Goal: Task Accomplishment & Management: Manage account settings

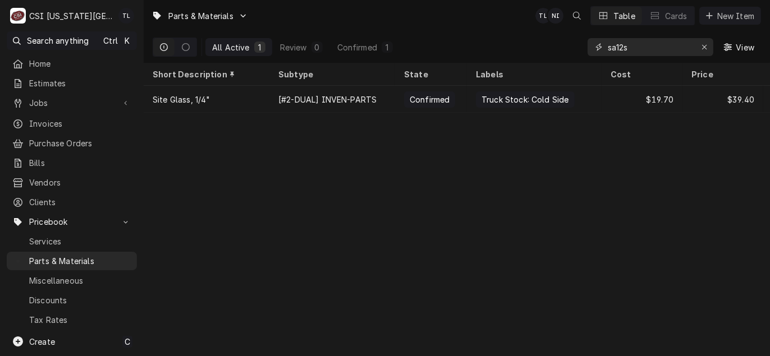
drag, startPoint x: 665, startPoint y: 49, endPoint x: 538, endPoint y: 42, distance: 126.9
click at [538, 42] on div "All Active 1 Review 0 Confirmed 1 sa12s View" at bounding box center [457, 46] width 608 height 31
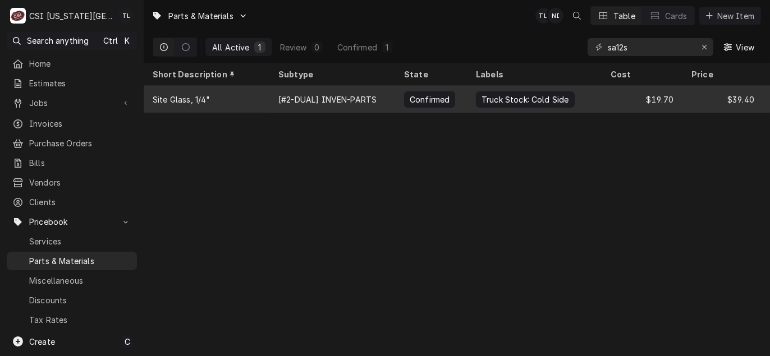
click at [513, 94] on div "Truck Stock: Cold Side" at bounding box center [525, 100] width 90 height 12
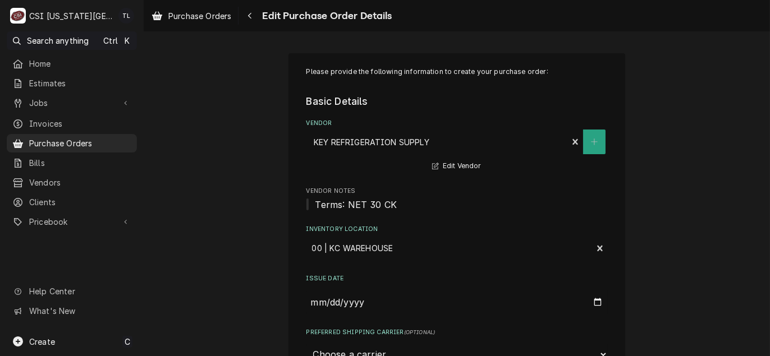
scroll to position [1179, 0]
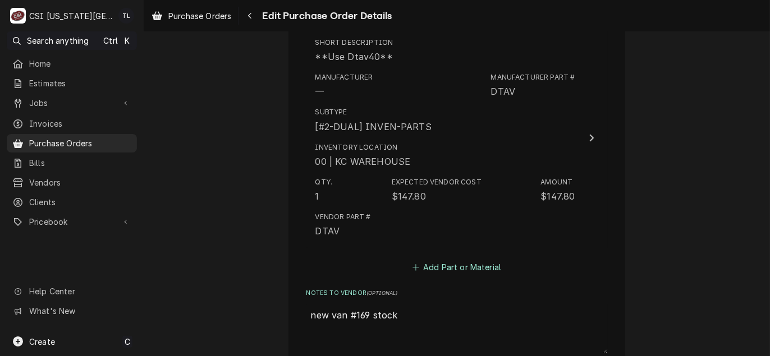
click at [460, 271] on button "Add Part or Material" at bounding box center [456, 268] width 93 height 16
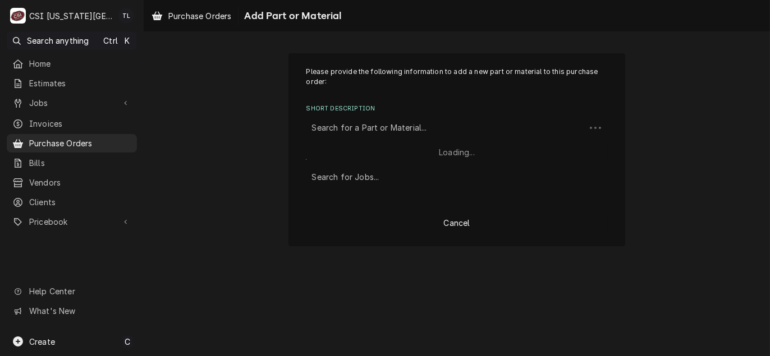
click at [381, 130] on div "Short Description" at bounding box center [446, 128] width 268 height 20
type input "sa14s"
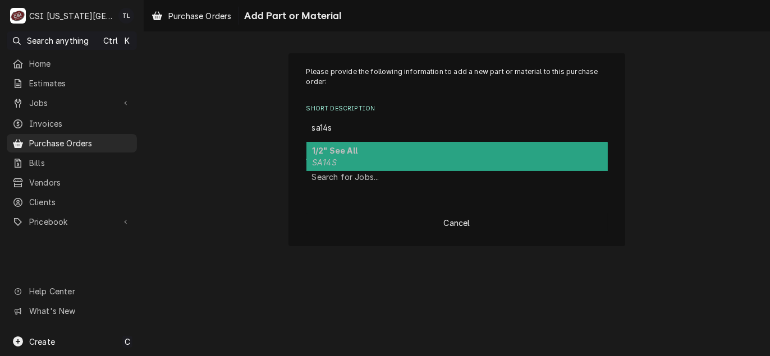
click at [373, 150] on div "1/2" See All SA14S" at bounding box center [456, 156] width 301 height 29
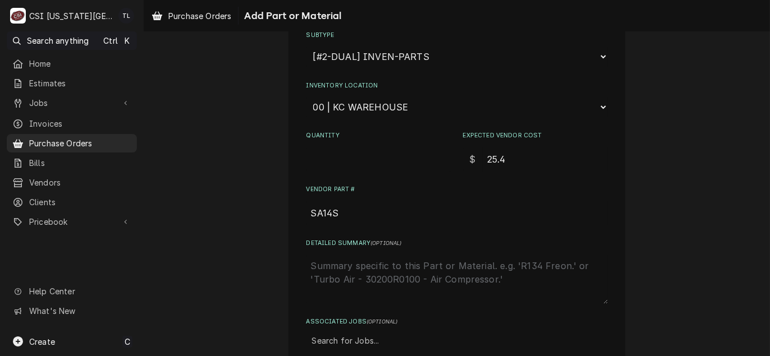
scroll to position [280, 0]
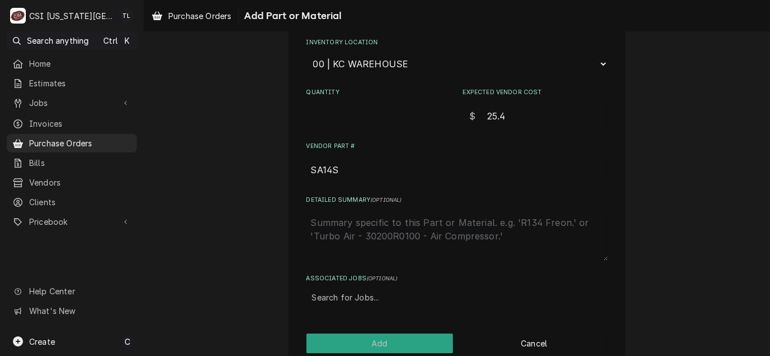
click at [346, 49] on div "Inventory Location Choose a location... 00 | KC WAREHOUSE 00 | MAIN WAREHOUSE 0…" at bounding box center [456, 56] width 301 height 36
click at [346, 64] on select "Choose a location... 00 | KC WAREHOUSE 00 | MAIN WAREHOUSE 01 | BRIAN BREAZIER …" at bounding box center [456, 63] width 301 height 21
click at [306, 53] on select "Choose a location... 00 | KC WAREHOUSE 00 | MAIN WAREHOUSE 01 | BRIAN BREAZIER …" at bounding box center [456, 63] width 301 height 21
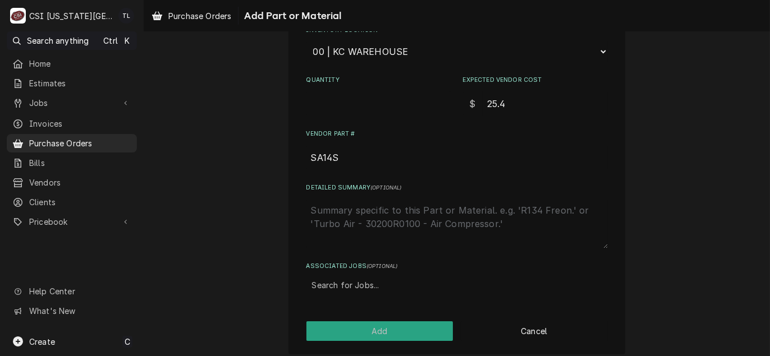
scroll to position [299, 0]
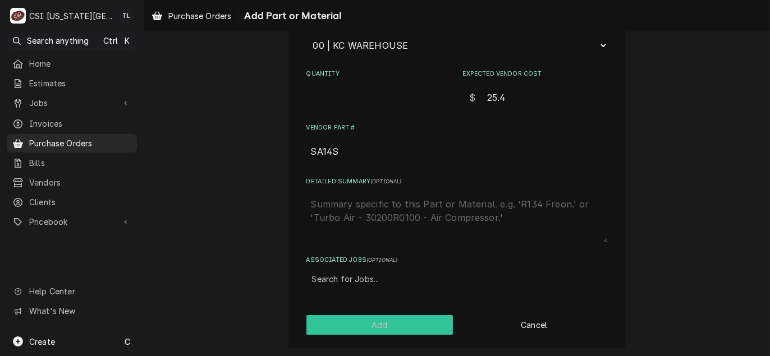
click at [363, 324] on button "Add" at bounding box center [379, 325] width 147 height 20
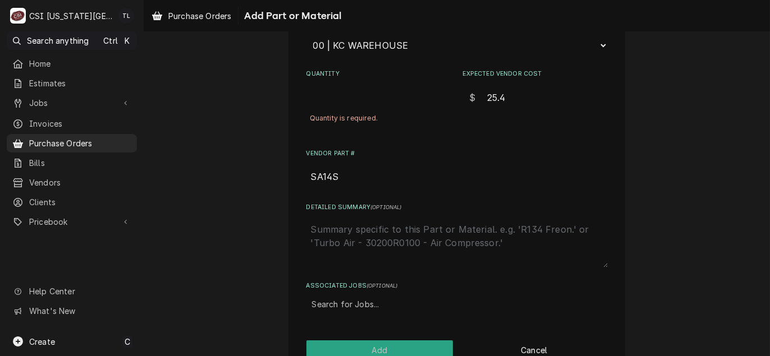
click at [356, 113] on div "Quantity is required." at bounding box center [378, 118] width 145 height 17
click at [339, 106] on input "Quantity" at bounding box center [378, 97] width 145 height 25
type textarea "x"
type input "1"
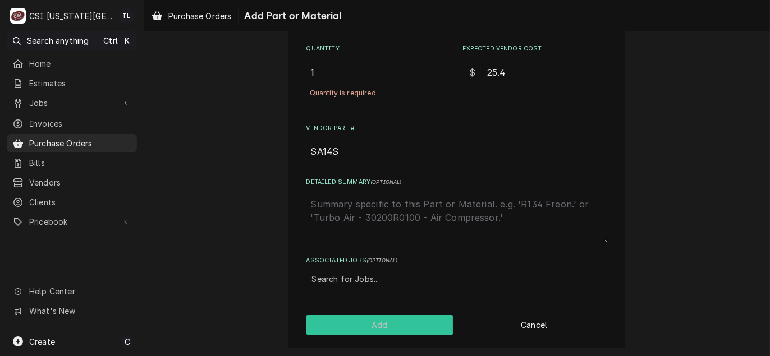
click at [378, 318] on button "Add" at bounding box center [379, 325] width 147 height 20
type textarea "x"
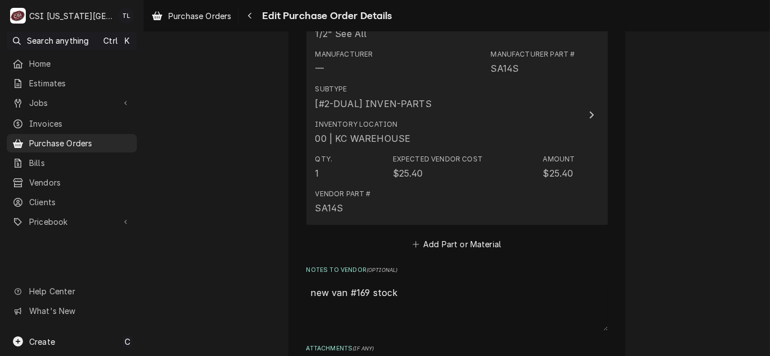
scroll to position [1416, 0]
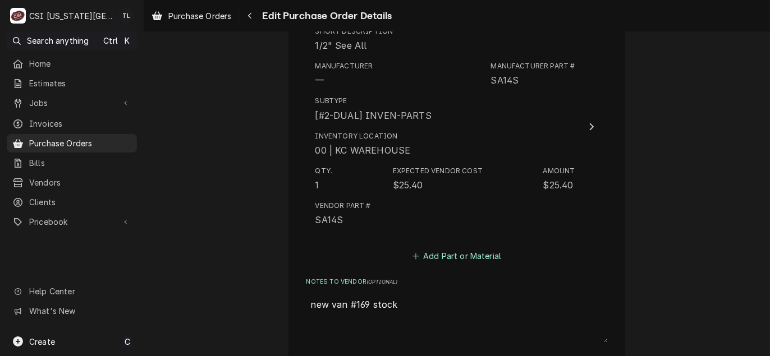
click at [451, 258] on button "Add Part or Material" at bounding box center [456, 256] width 93 height 16
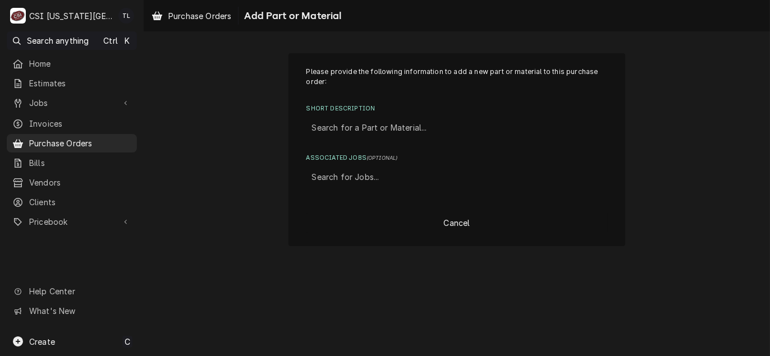
click at [405, 133] on div "Short Description" at bounding box center [457, 128] width 290 height 20
type input "sa12s"
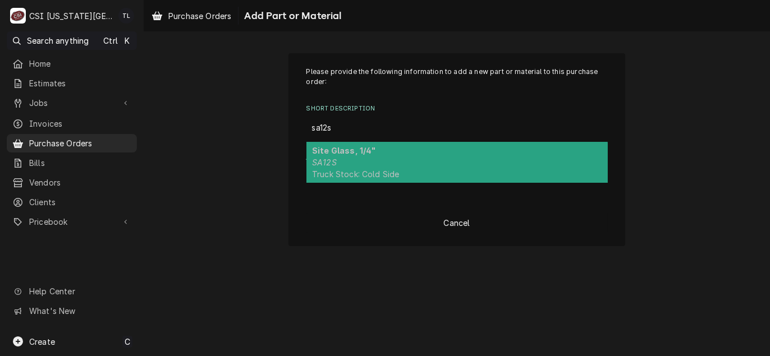
click at [415, 163] on div "Site Glass, 1/4" SA12S Truck Stock: Cold Side" at bounding box center [456, 162] width 301 height 41
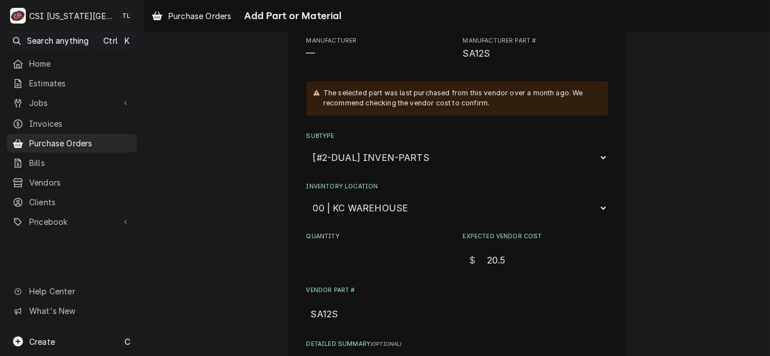
scroll to position [168, 0]
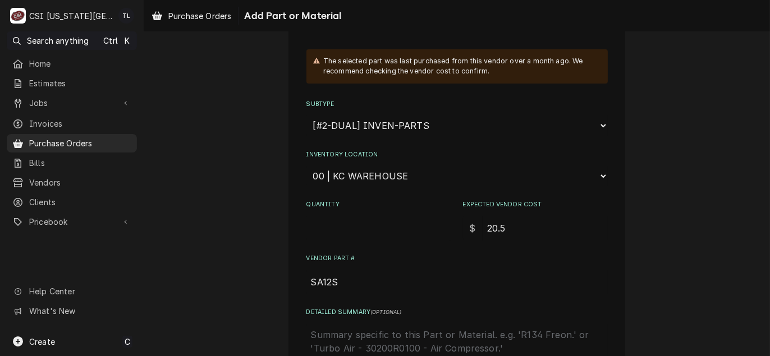
click at [333, 233] on input "Quantity" at bounding box center [378, 228] width 145 height 25
type textarea "x"
type input "1"
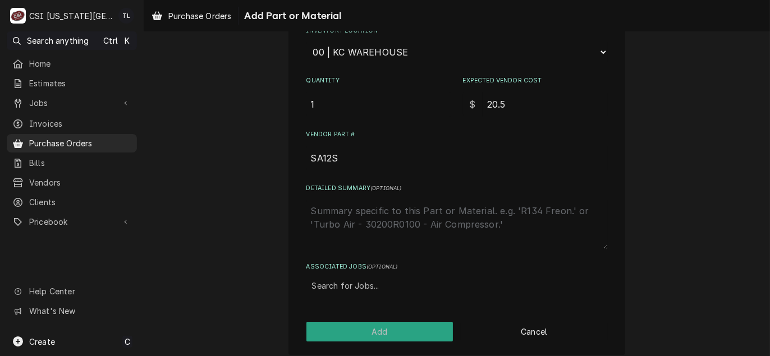
scroll to position [299, 0]
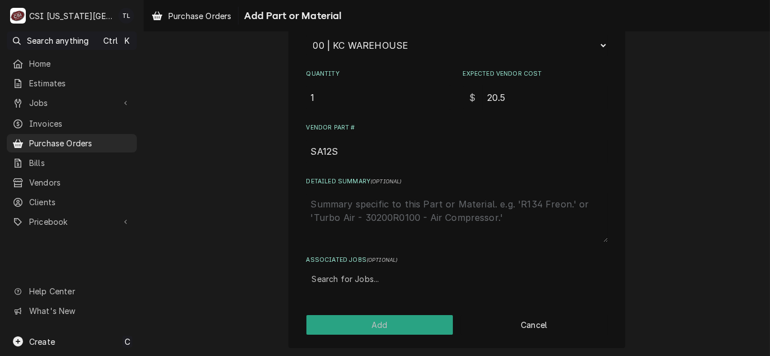
drag, startPoint x: 510, startPoint y: 98, endPoint x: 341, endPoint y: 90, distance: 169.0
click at [341, 90] on div "Quantity 1 Expected Vendor Cost $ 20.5" at bounding box center [456, 90] width 301 height 40
type textarea "x"
type input "2"
type textarea "x"
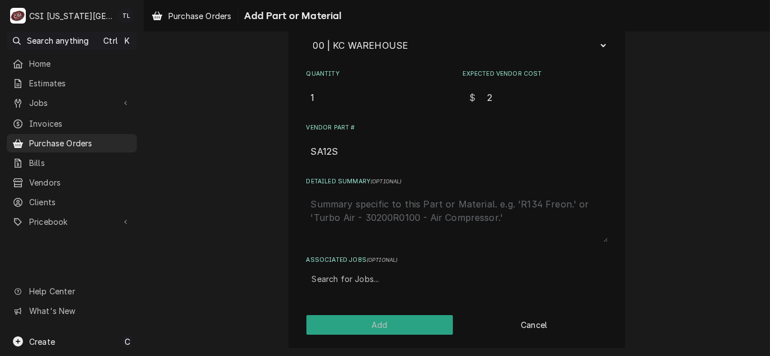
type input "20"
type textarea "x"
type input "207"
type textarea "x"
type input "207.7"
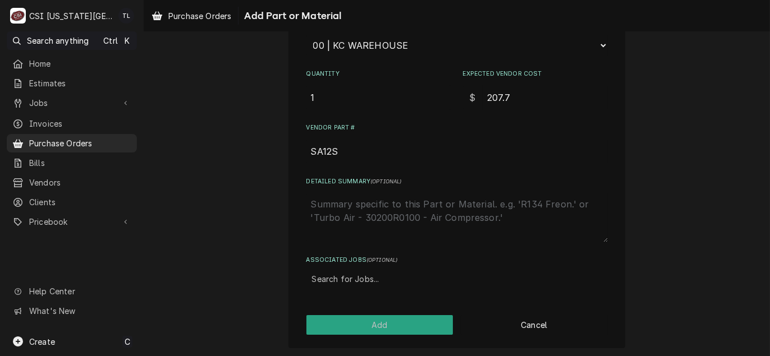
type textarea "x"
type input "207.70"
type textarea "x"
type input "207.7"
type textarea "x"
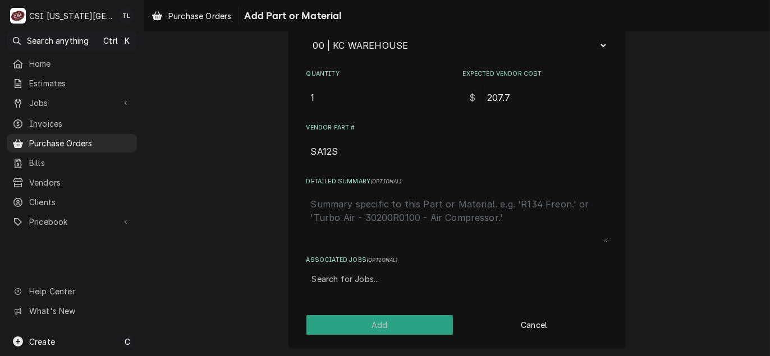
type input "207"
type textarea "x"
type input "20"
type textarea "x"
type input "20.7"
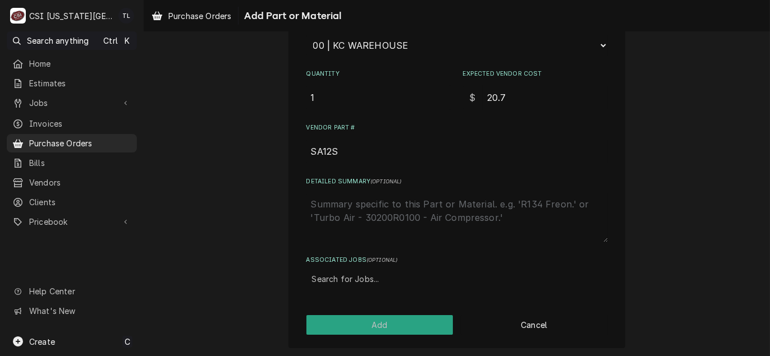
type textarea "x"
type input "20.70"
click at [384, 329] on button "Add" at bounding box center [379, 325] width 147 height 20
type textarea "x"
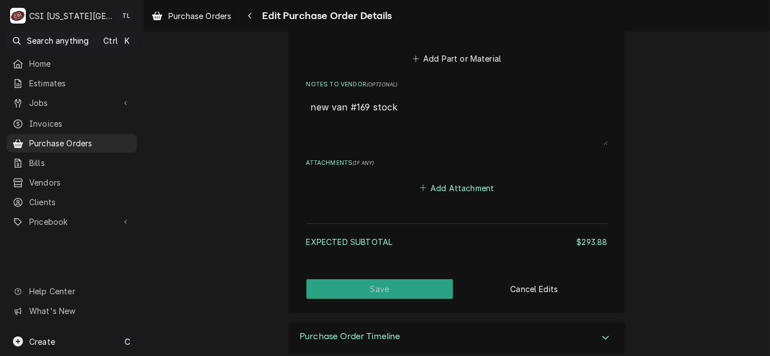
scroll to position [1856, 0]
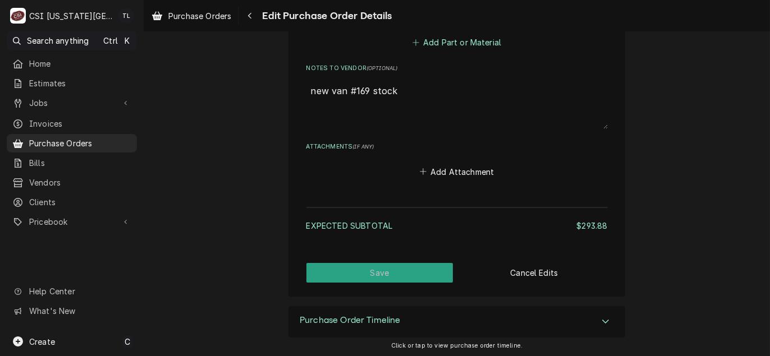
click at [460, 38] on button "Add Part or Material" at bounding box center [456, 43] width 93 height 16
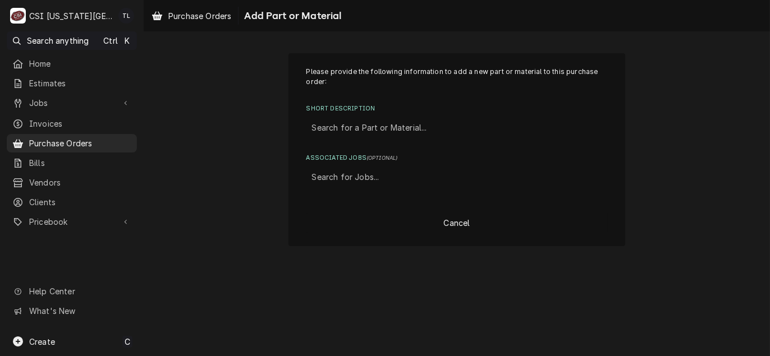
click at [390, 125] on div "Short Description" at bounding box center [457, 128] width 290 height 20
type input "sa13s"
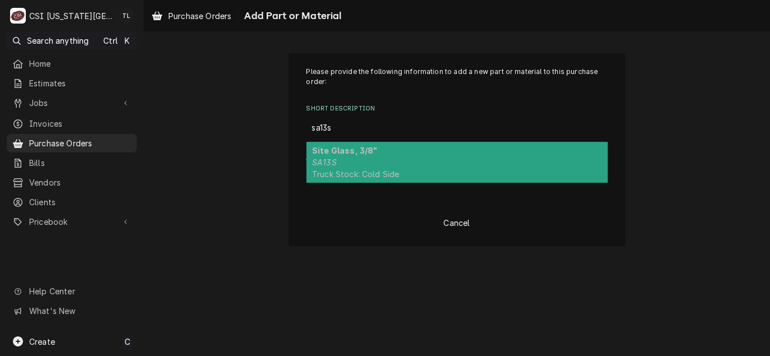
click at [387, 148] on div "Site Glass, 3/8" SA13S Truck Stock: Cold Side" at bounding box center [456, 162] width 301 height 41
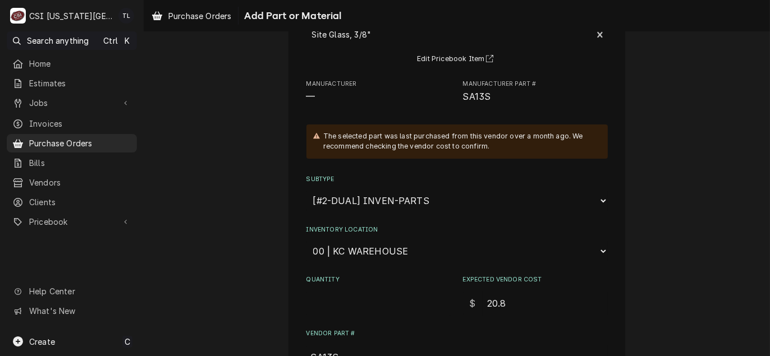
scroll to position [112, 0]
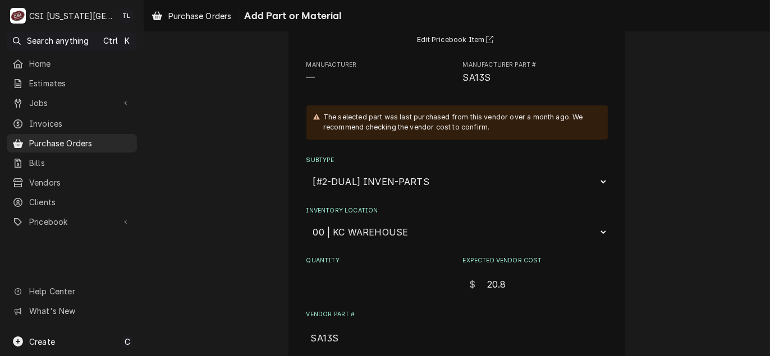
drag, startPoint x: 524, startPoint y: 290, endPoint x: 480, endPoint y: 282, distance: 45.1
click at [482, 282] on input "20.8" at bounding box center [544, 284] width 125 height 25
type textarea "x"
type input "2"
type textarea "x"
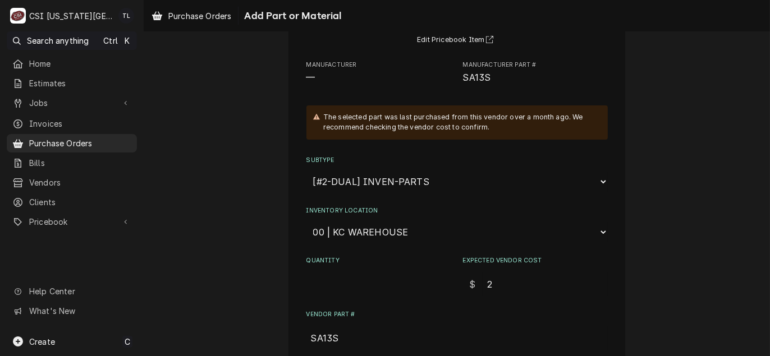
type input "25"
type textarea "x"
type input "257"
type textarea "x"
type input "25"
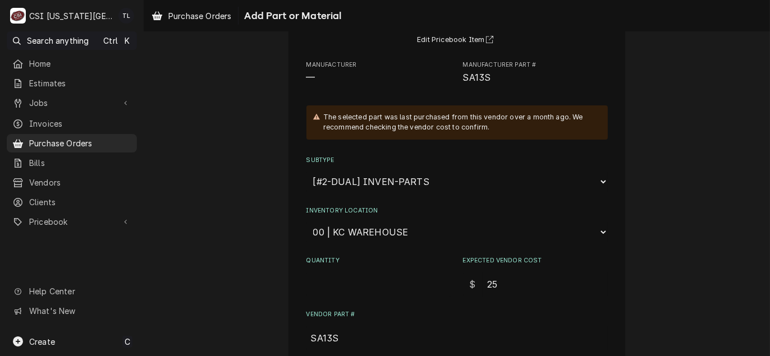
type textarea "x"
type input "25.7"
type textarea "x"
type input "25.70"
click at [351, 274] on input "Quantity" at bounding box center [378, 284] width 145 height 25
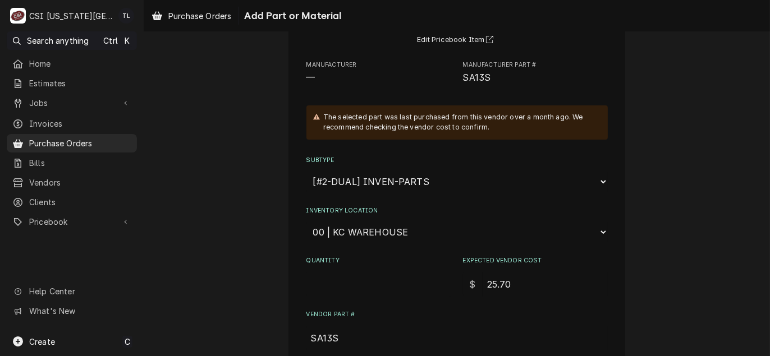
type textarea "x"
type input "1"
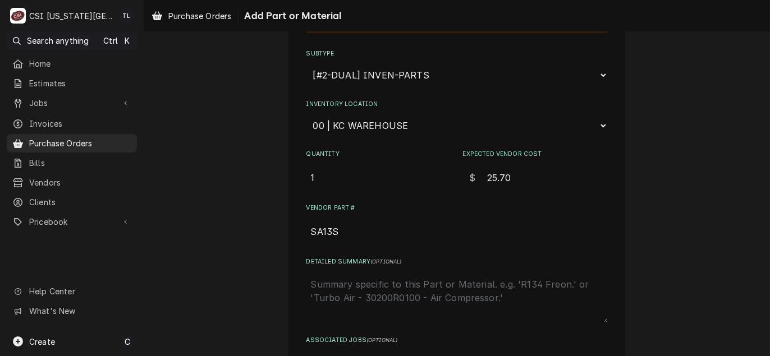
scroll to position [299, 0]
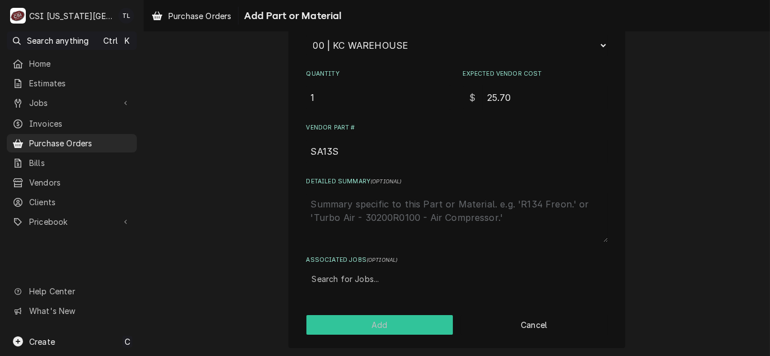
click at [403, 329] on button "Add" at bounding box center [379, 325] width 147 height 20
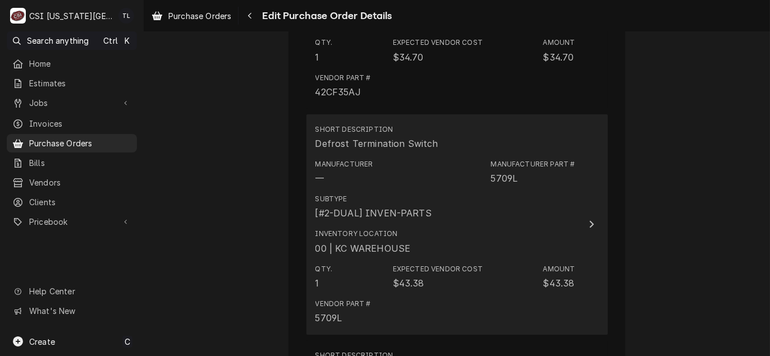
scroll to position [848, 0]
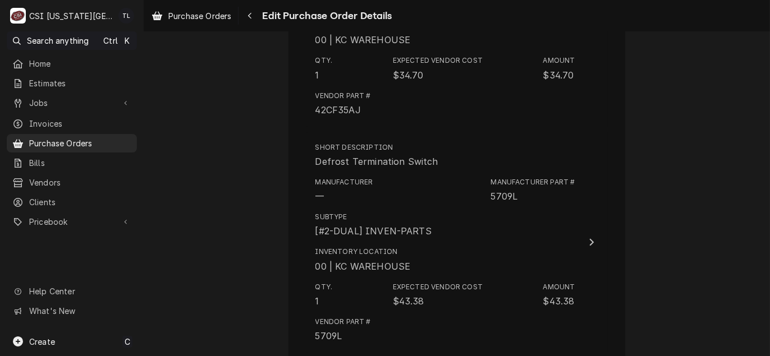
drag, startPoint x: 496, startPoint y: 156, endPoint x: 257, endPoint y: 136, distance: 240.4
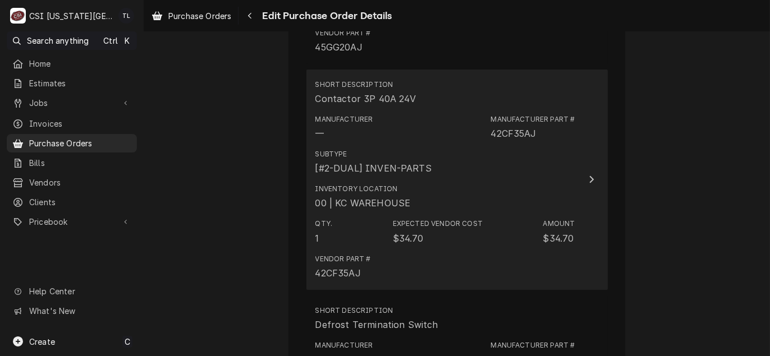
scroll to position [680, 0]
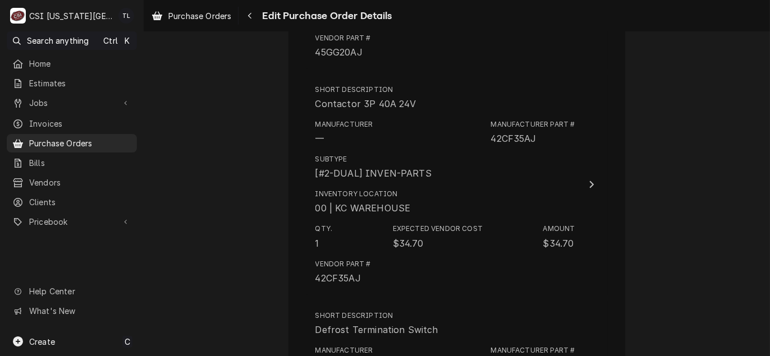
drag, startPoint x: 417, startPoint y: 156, endPoint x: 280, endPoint y: 146, distance: 137.2
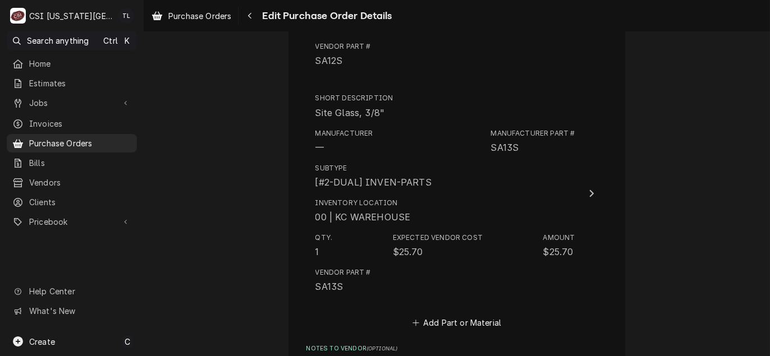
scroll to position [2082, 0]
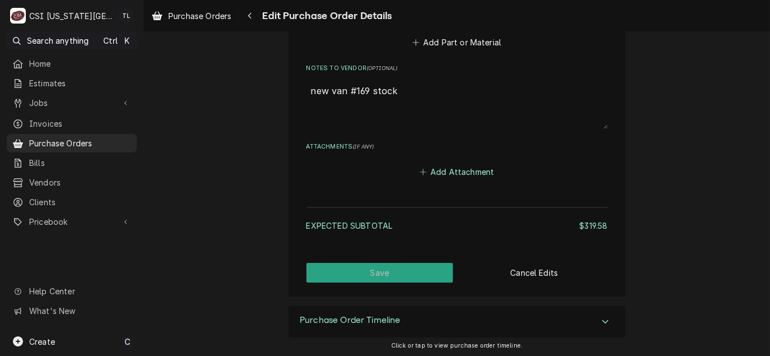
click at [447, 175] on button "Add Attachment" at bounding box center [456, 172] width 79 height 16
type textarea "x"
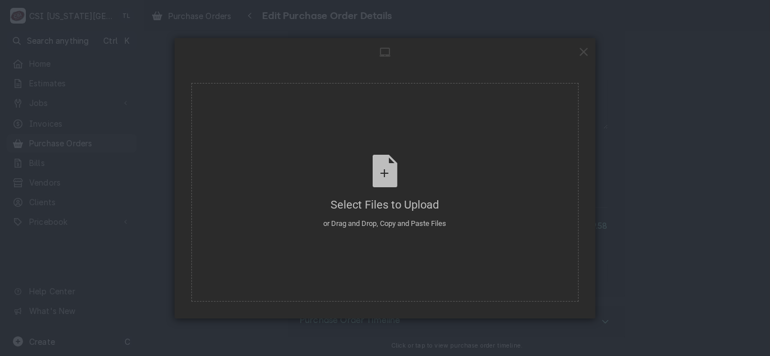
click at [118, 47] on div "Select Files to Upload or Drag and Drop, Copy and Paste Files Selected Files: 0…" at bounding box center [385, 178] width 770 height 356
click at [137, 50] on div "Select Files to Upload or Drag and Drop, Copy and Paste Files Selected Files: 0…" at bounding box center [385, 178] width 770 height 356
click at [579, 54] on span at bounding box center [583, 51] width 12 height 12
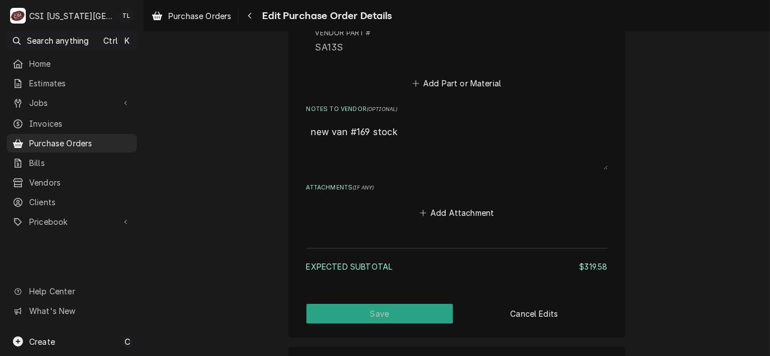
scroll to position [2026, 0]
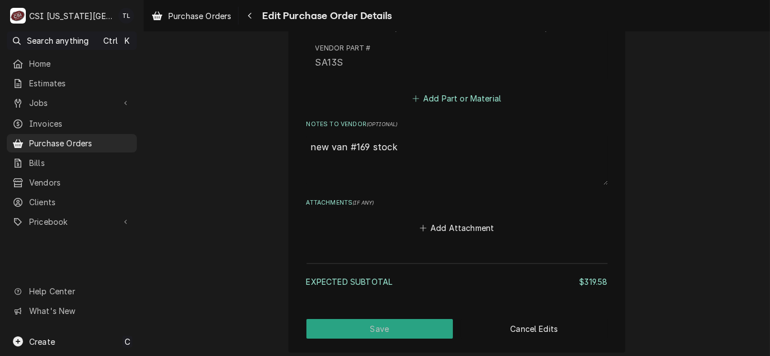
click at [461, 102] on button "Add Part or Material" at bounding box center [456, 99] width 93 height 16
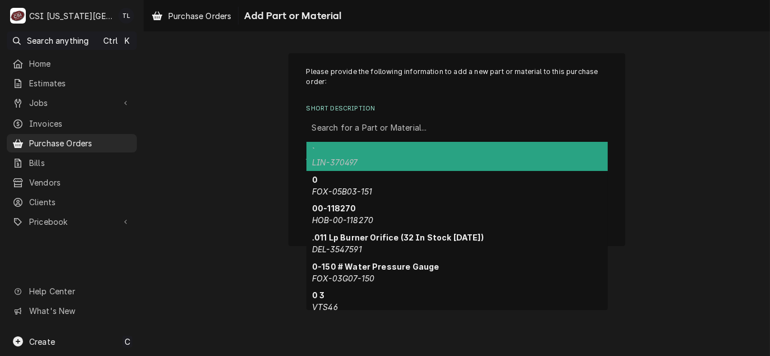
click at [393, 125] on div "Short Description" at bounding box center [457, 128] width 290 height 20
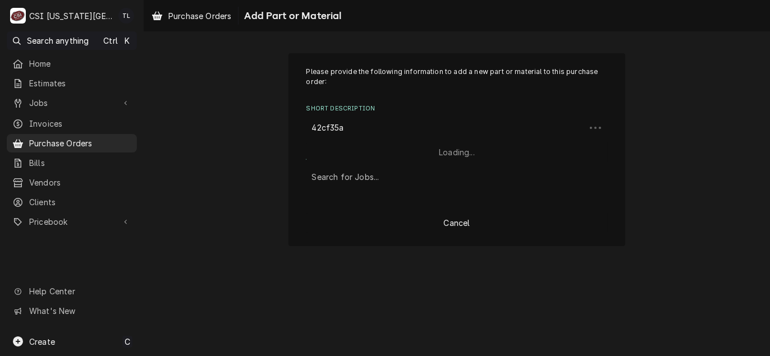
type input "42cf35af"
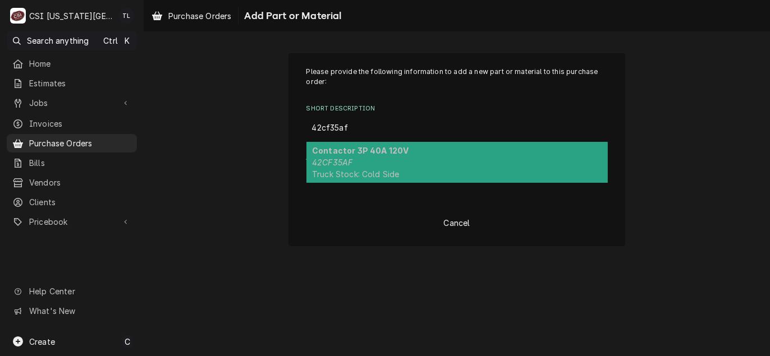
click at [376, 148] on strong "Contactor 3P 40A 120V" at bounding box center [360, 151] width 96 height 10
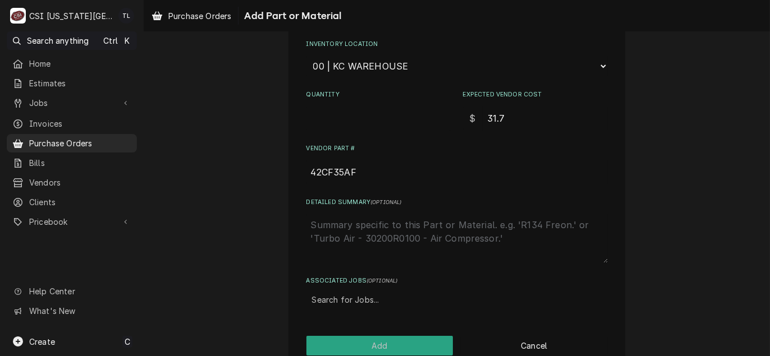
scroll to position [224, 0]
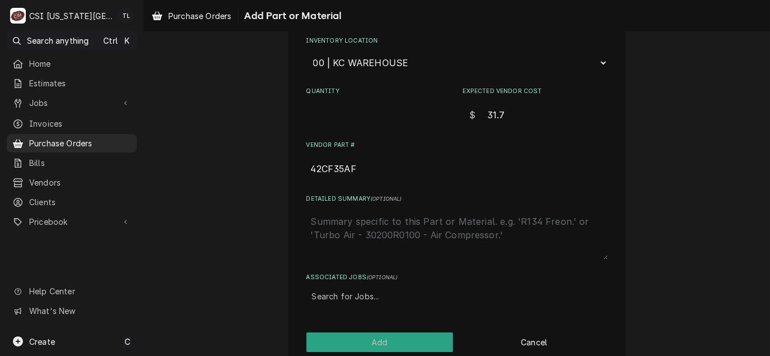
click at [345, 112] on input "Quantity" at bounding box center [378, 115] width 145 height 25
type textarea "x"
type input "1"
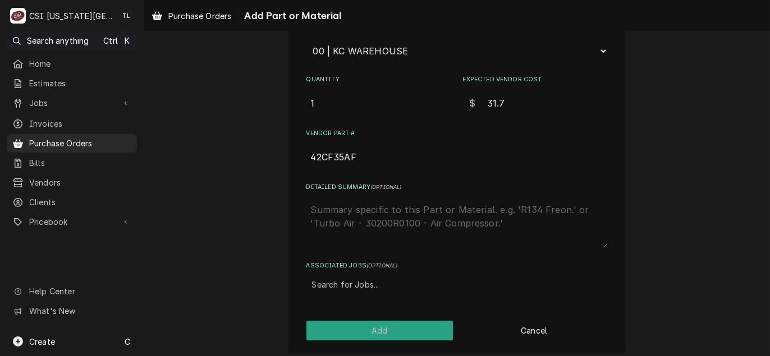
scroll to position [242, 0]
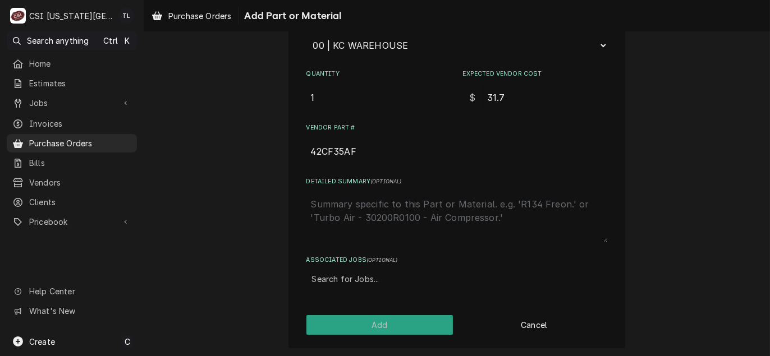
click at [339, 333] on div "Please provide the following information to add a new part or material to this …" at bounding box center [456, 80] width 337 height 537
click at [342, 329] on button "Add" at bounding box center [379, 325] width 147 height 20
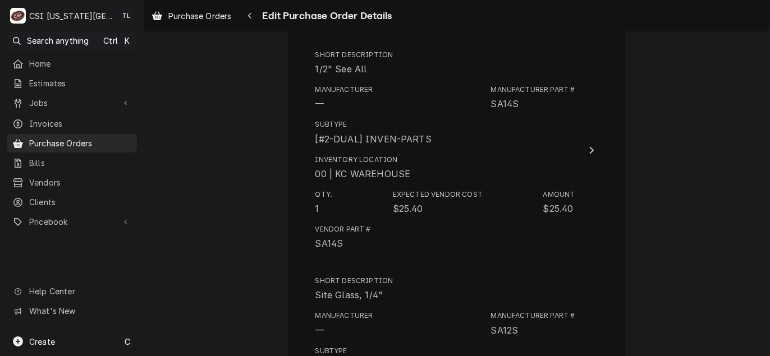
scroll to position [1337, 0]
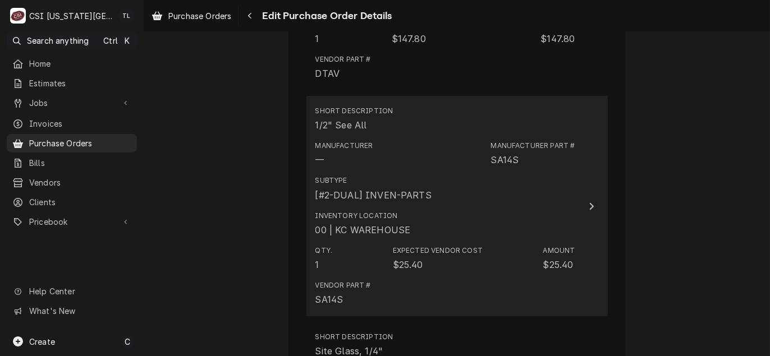
click at [562, 228] on div "Inventory Location 00 | KC WAREHOUSE" at bounding box center [445, 223] width 260 height 35
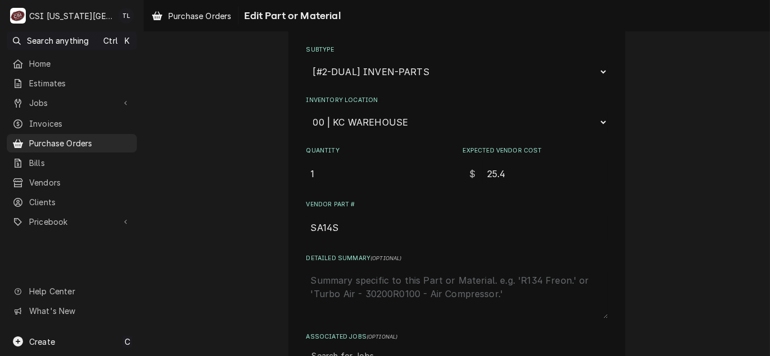
scroll to position [168, 0]
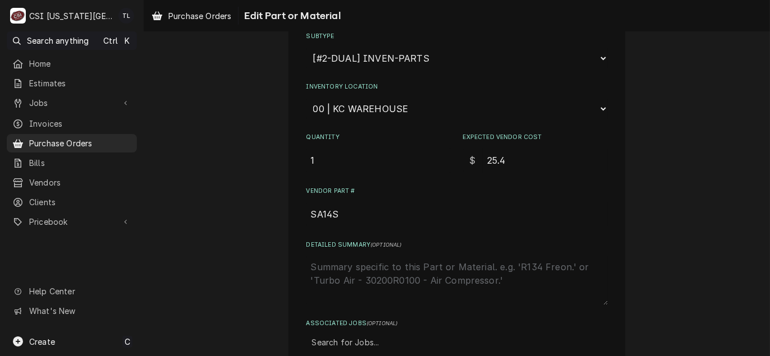
drag, startPoint x: 517, startPoint y: 159, endPoint x: 337, endPoint y: 128, distance: 183.3
click at [337, 128] on div "Use the fields below to edit this part or material: Short Description 1/2" See …" at bounding box center [456, 126] width 301 height 456
type textarea "x"
type input "2"
type textarea "x"
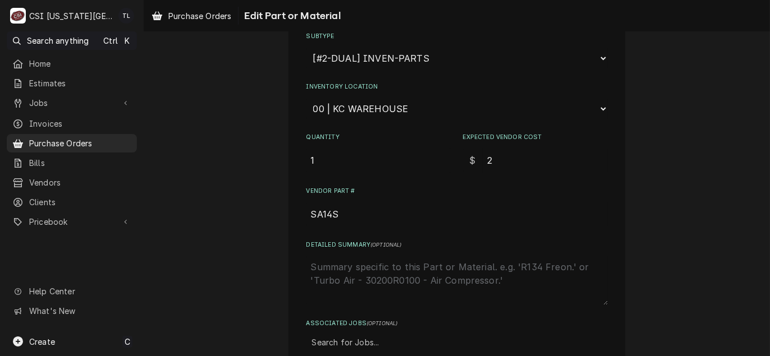
type input "25"
type textarea "x"
type input "25.7"
type textarea "x"
type input "25.70"
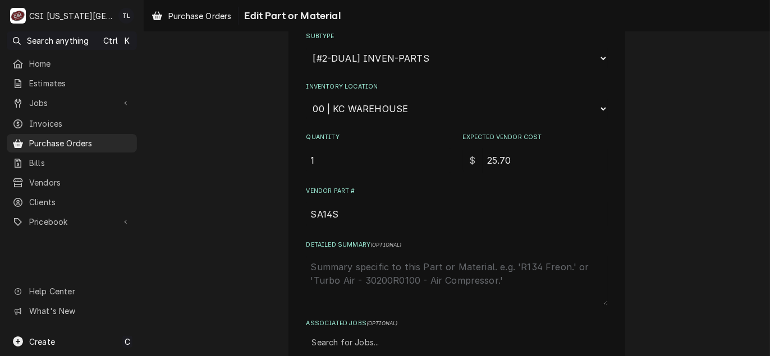
type textarea "x"
type input "25.701"
type textarea "x"
type input "25.70"
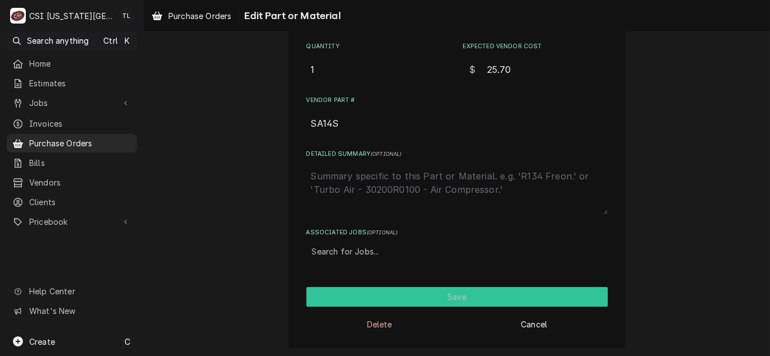
click at [446, 300] on button "Save" at bounding box center [456, 297] width 301 height 20
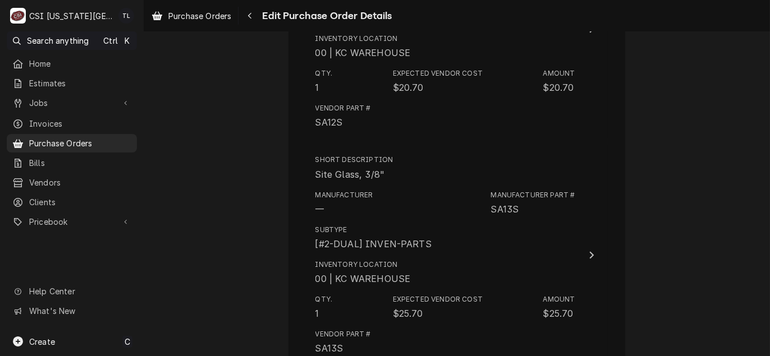
scroll to position [1742, 0]
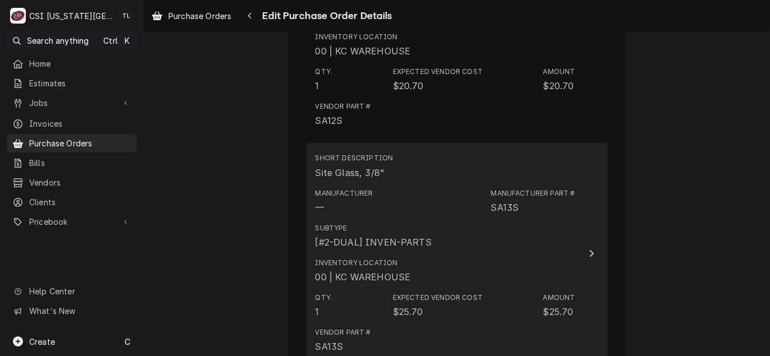
click at [508, 268] on div "Inventory Location 00 | KC WAREHOUSE" at bounding box center [445, 271] width 260 height 35
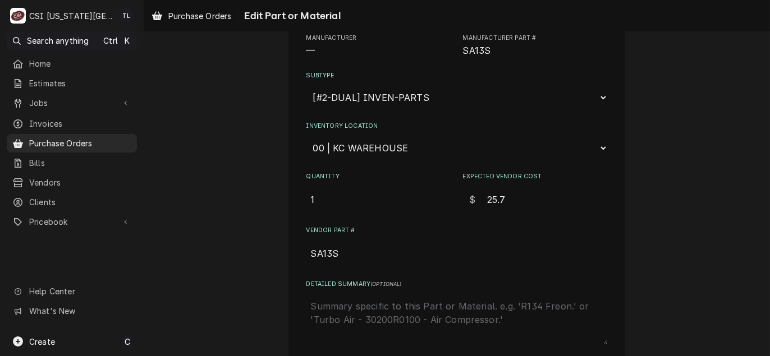
scroll to position [112, 0]
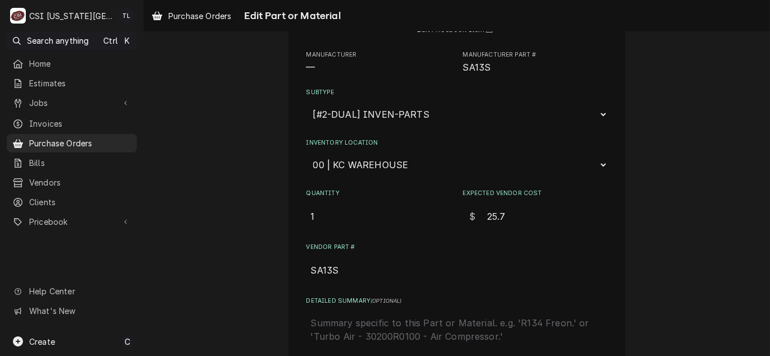
drag, startPoint x: 506, startPoint y: 210, endPoint x: 391, endPoint y: 209, distance: 115.0
click at [391, 209] on div "Quantity 1 Expected Vendor Cost $ 25.7" at bounding box center [456, 209] width 301 height 40
type textarea "x"
type input "2"
type textarea "x"
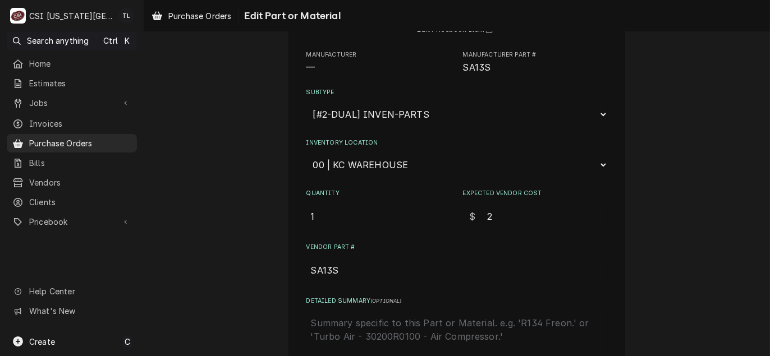
type input "21"
type textarea "x"
type input "21.0"
type textarea "x"
type input "21.00"
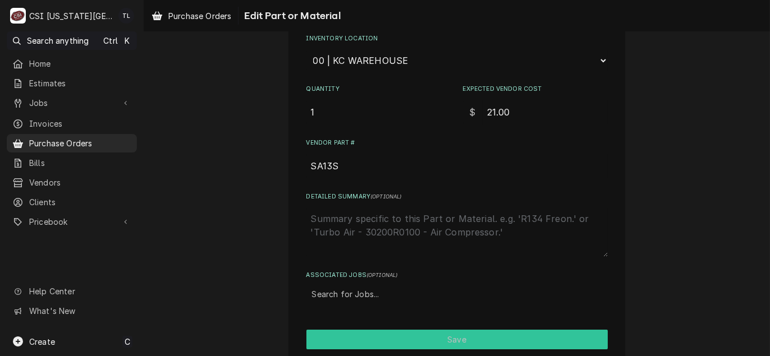
click at [431, 296] on div "Use the fields below to edit this part or material: Short Description Site Glas…" at bounding box center [456, 114] width 337 height 554
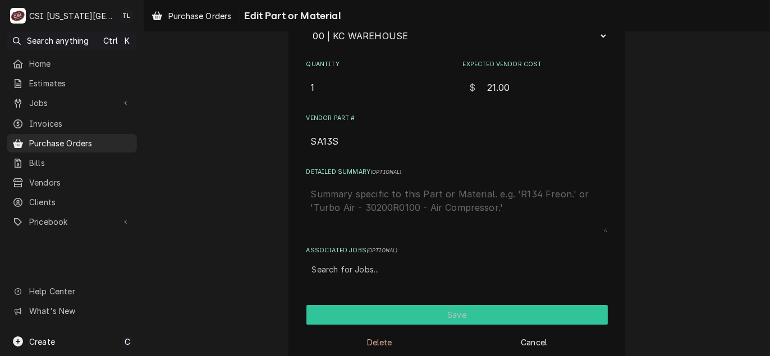
scroll to position [259, 0]
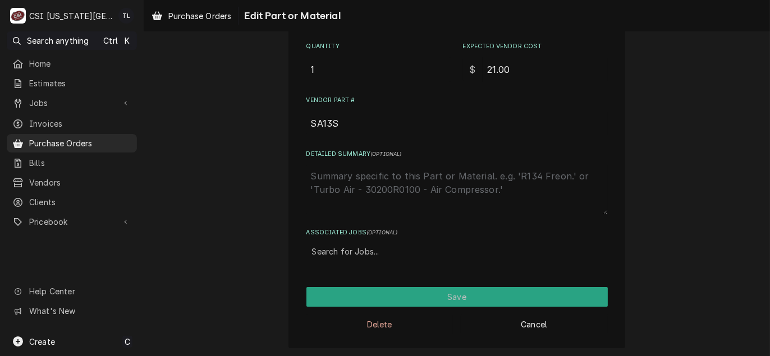
click at [446, 307] on div "Delete Cancel" at bounding box center [456, 320] width 301 height 27
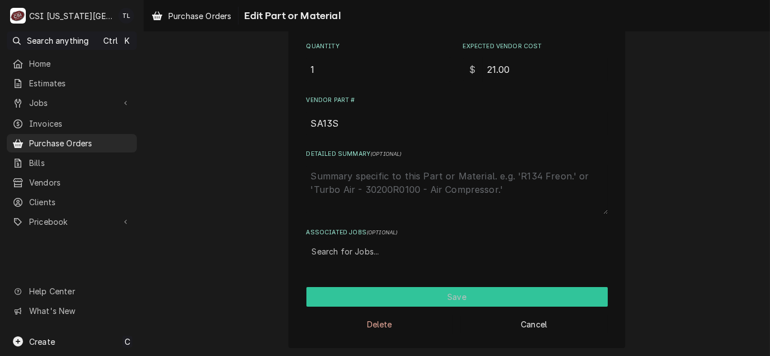
click at [451, 297] on button "Save" at bounding box center [456, 297] width 301 height 20
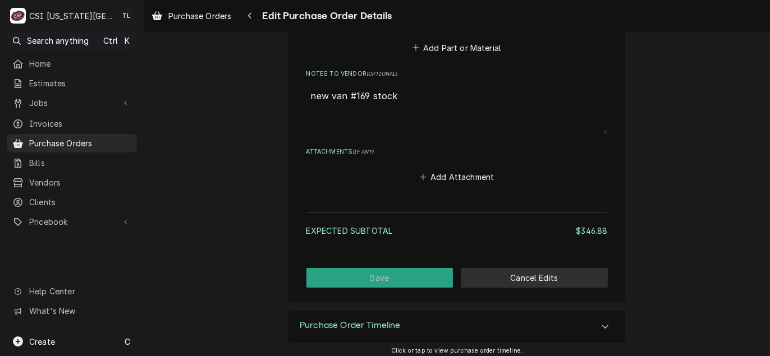
scroll to position [2308, 0]
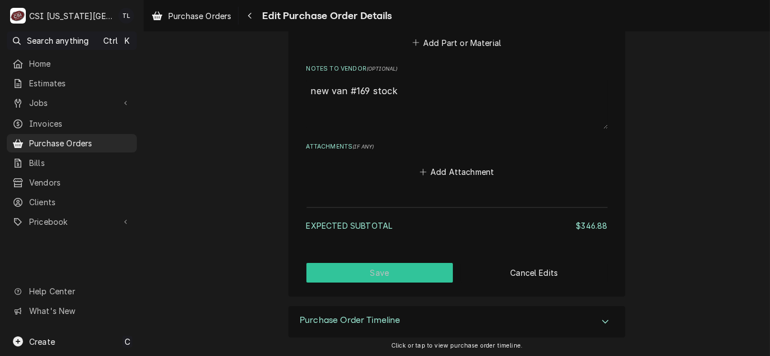
click at [381, 269] on button "Save" at bounding box center [379, 273] width 147 height 20
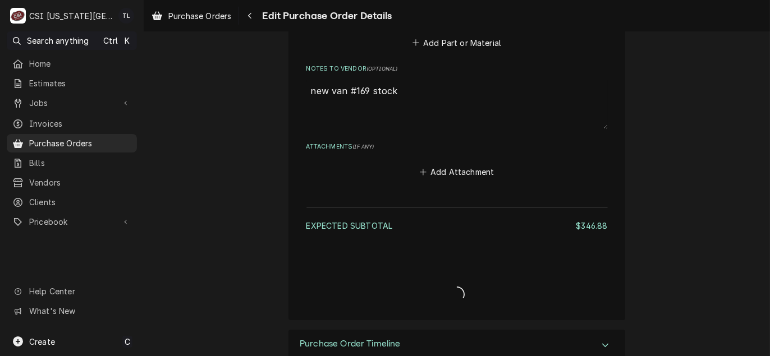
type textarea "x"
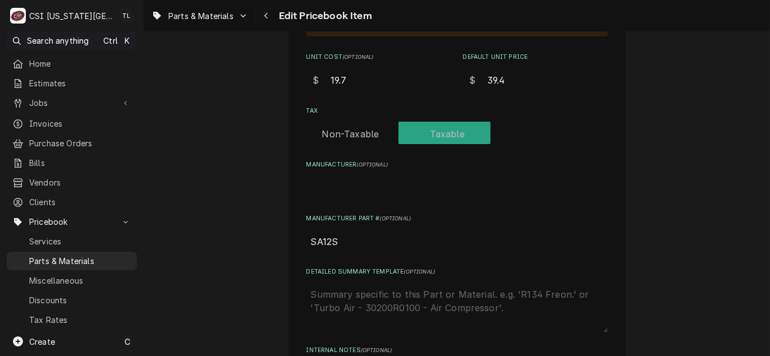
scroll to position [449, 0]
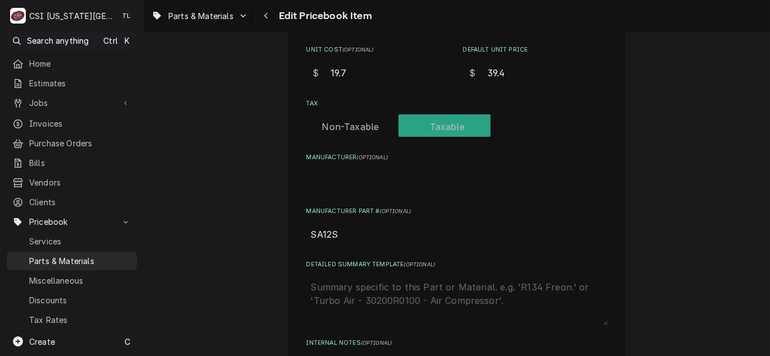
drag, startPoint x: 402, startPoint y: 72, endPoint x: 189, endPoint y: 54, distance: 213.9
type textarea "x"
type input "2"
type textarea "x"
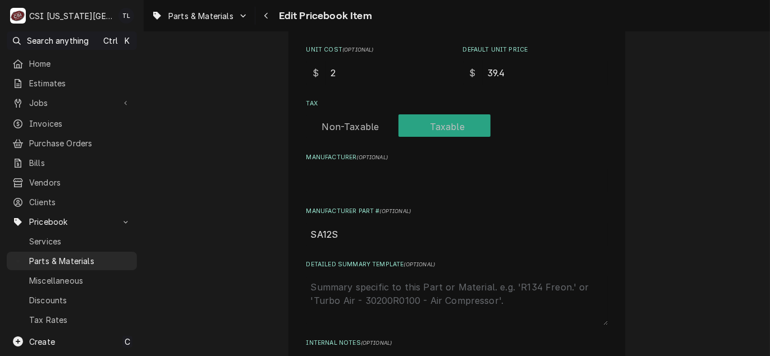
type input "20"
type textarea "x"
type input "20.7"
type textarea "x"
type input "20.70"
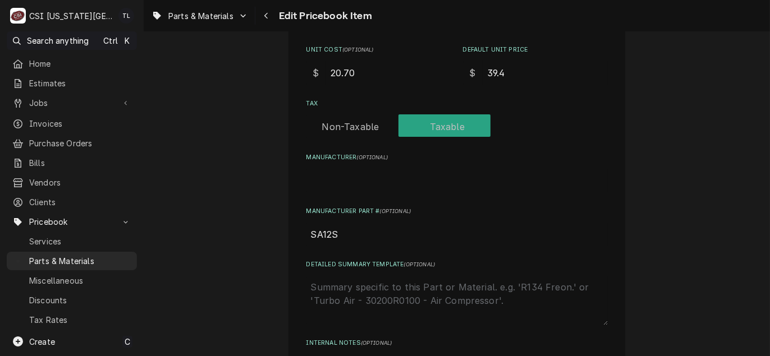
drag, startPoint x: 506, startPoint y: 70, endPoint x: 383, endPoint y: 61, distance: 124.2
click at [383, 61] on div "Unit Cost ( optional ) $ 20.70 Default Unit Price $ 39.4" at bounding box center [456, 65] width 301 height 40
type textarea "x"
type input "4"
type textarea "x"
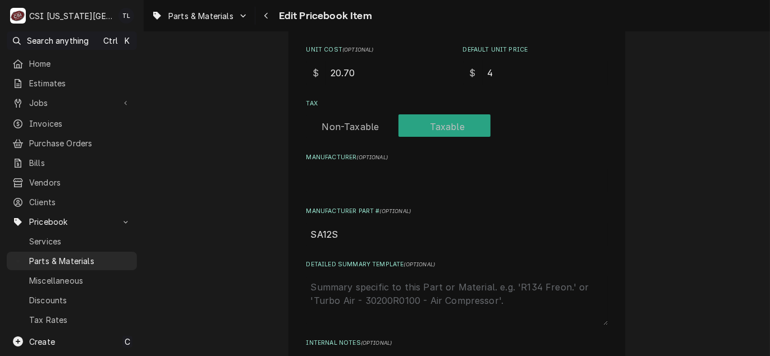
type input "41"
type textarea "x"
type input "41.4"
type textarea "x"
type input "41.40"
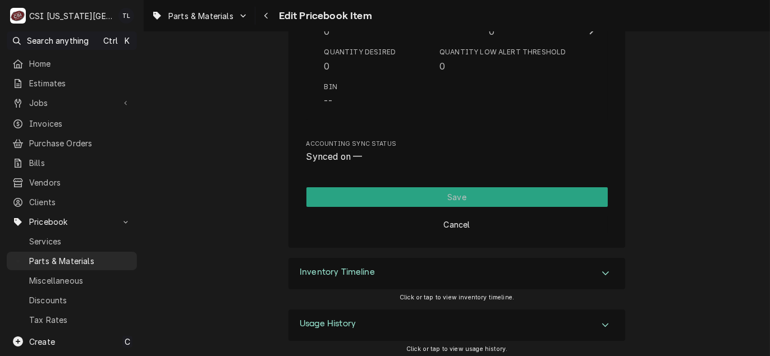
scroll to position [10947, 0]
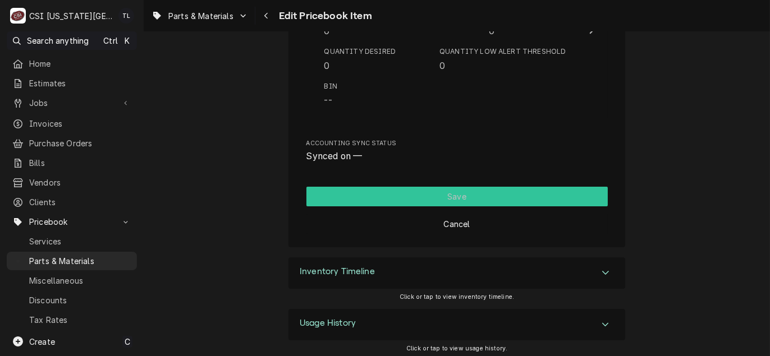
click at [407, 198] on button "Save" at bounding box center [456, 197] width 301 height 20
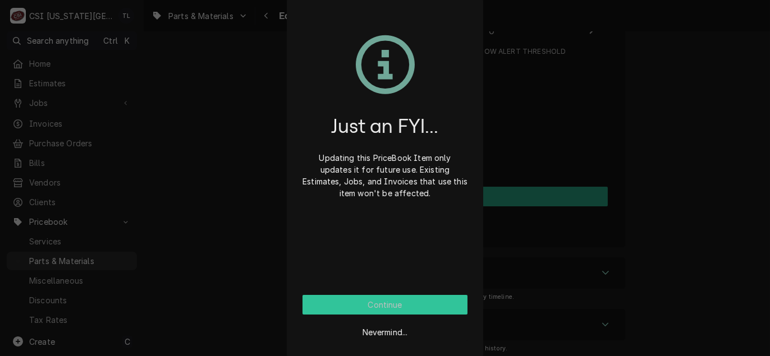
click at [365, 309] on button "Continue" at bounding box center [384, 305] width 165 height 20
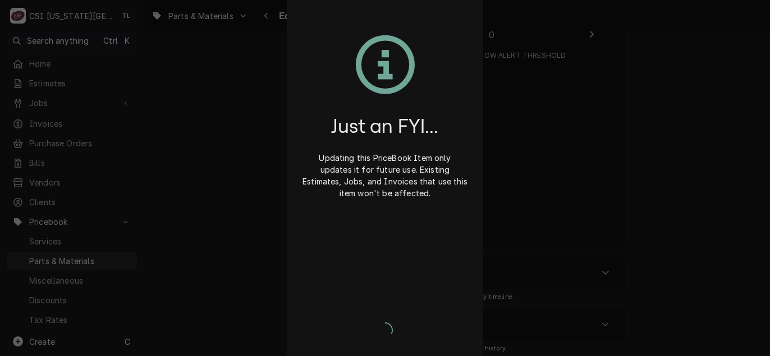
scroll to position [833, 0]
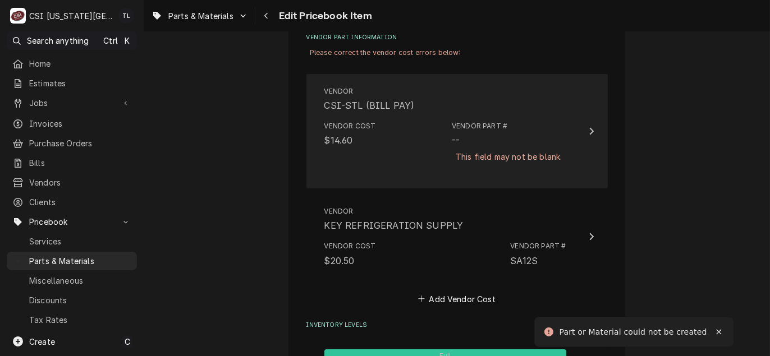
click at [457, 159] on div "This field may not be blank." at bounding box center [509, 157] width 114 height 20
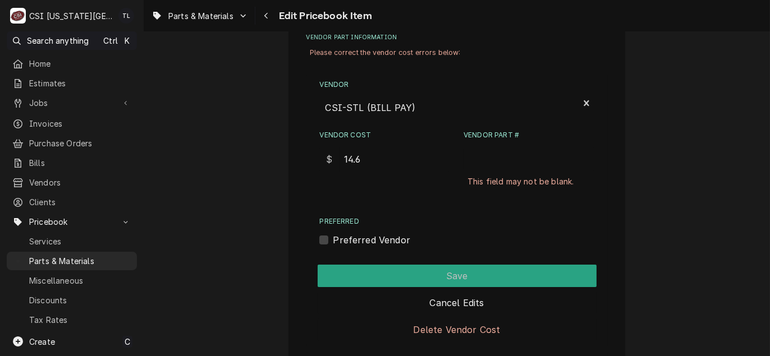
scroll to position [777, 0]
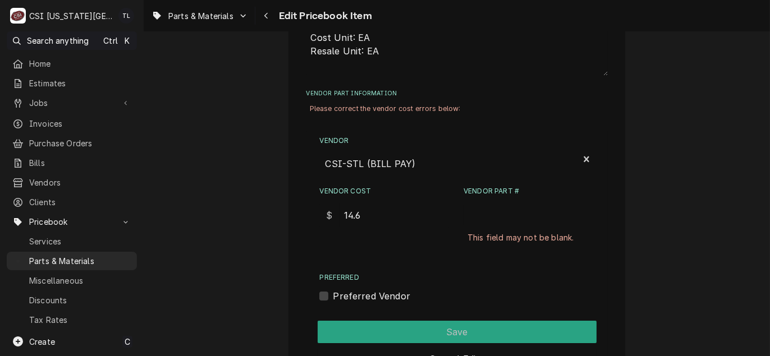
click at [472, 208] on input "Vendor Part #" at bounding box center [528, 215] width 131 height 25
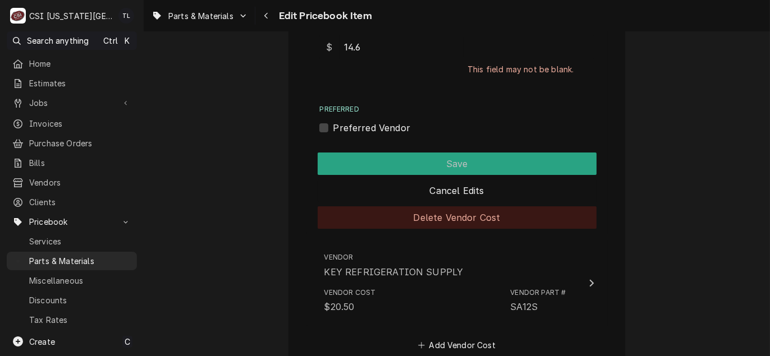
click at [478, 213] on button "Delete Vendor Cost" at bounding box center [456, 217] width 279 height 22
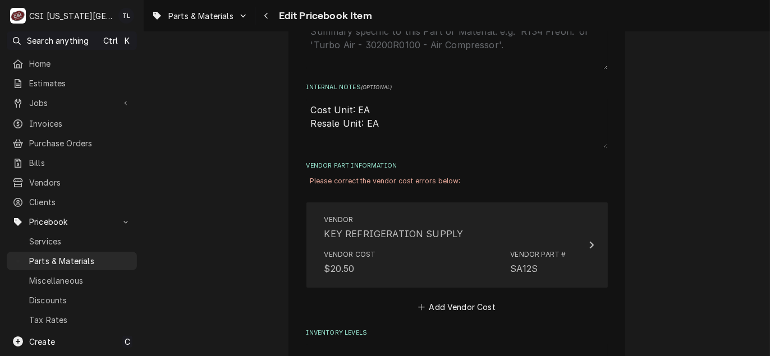
scroll to position [779, 0]
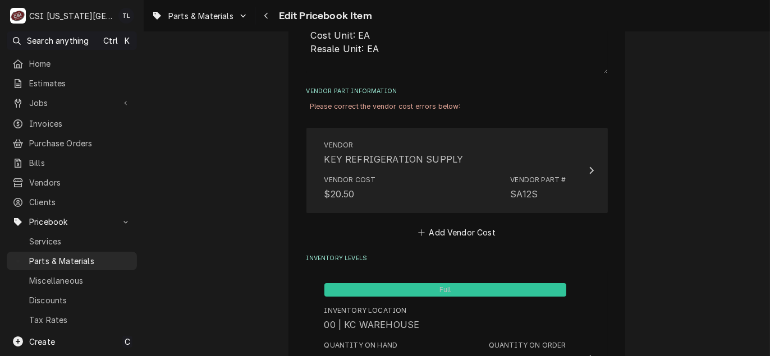
click at [484, 195] on div "Vendor Cost $20.50 Vendor Part # SA12S" at bounding box center [445, 188] width 242 height 35
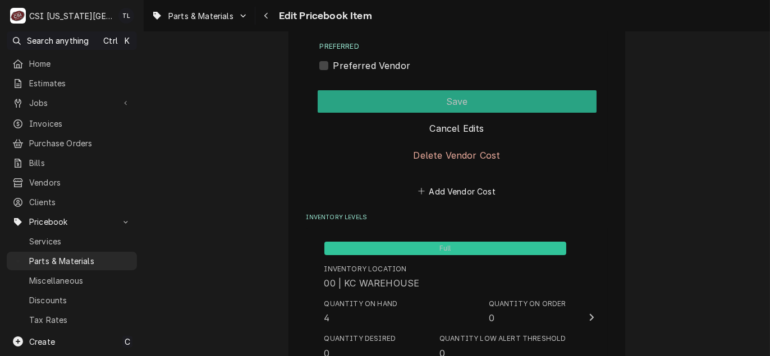
scroll to position [1003, 0]
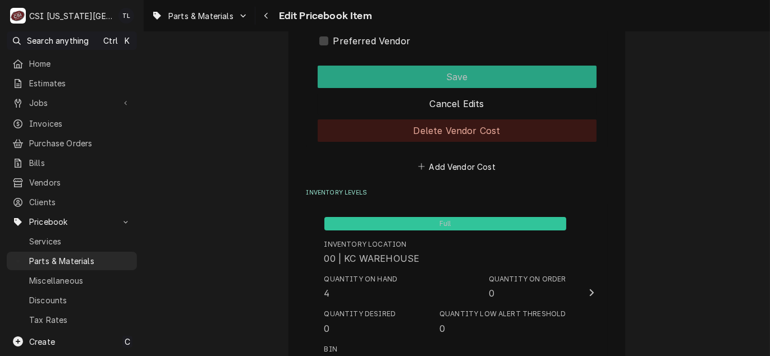
click at [443, 123] on button "Delete Vendor Cost" at bounding box center [456, 130] width 279 height 22
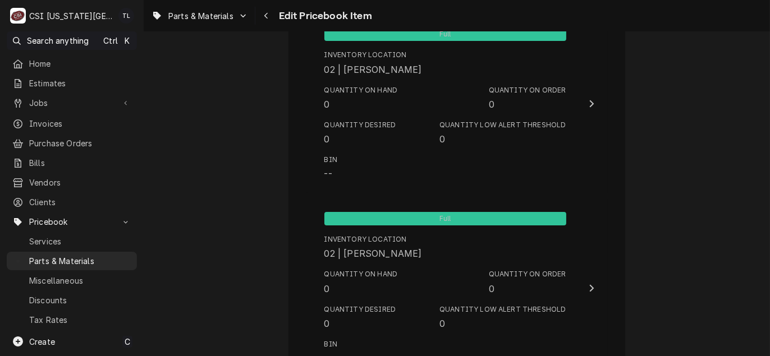
scroll to position [10790, 0]
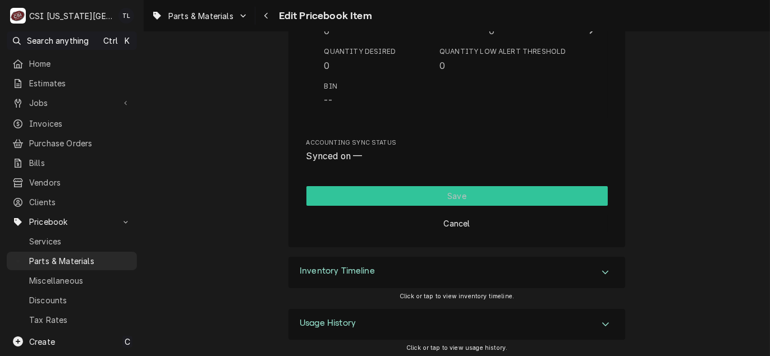
click at [462, 196] on button "Save" at bounding box center [456, 196] width 301 height 20
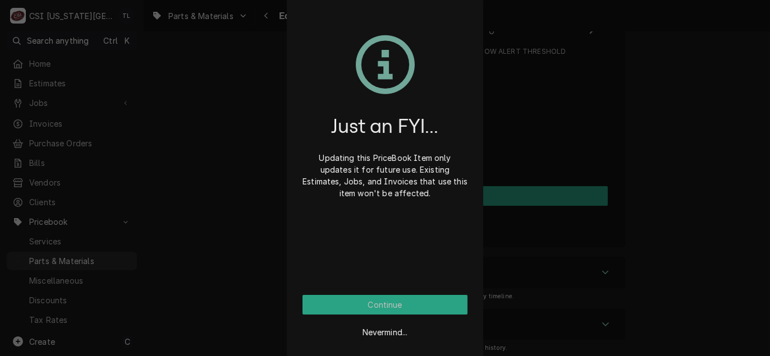
click at [373, 315] on div "Nevermind..." at bounding box center [384, 328] width 165 height 27
click at [375, 311] on button "Continue" at bounding box center [384, 305] width 165 height 20
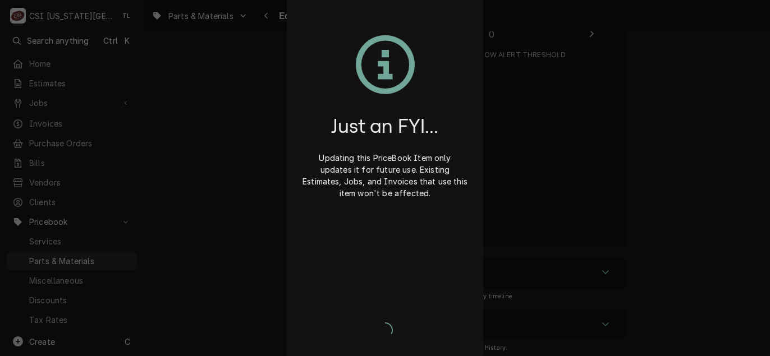
type textarea "x"
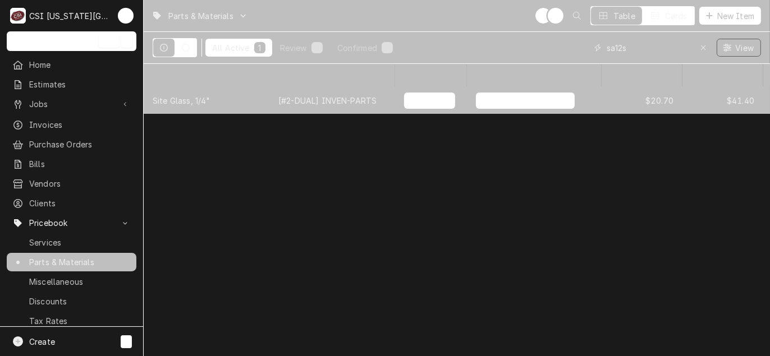
drag, startPoint x: 669, startPoint y: 47, endPoint x: 419, endPoint y: 26, distance: 250.5
click at [419, 26] on div "Parts & Materials TL NI Table Cards New Item All Active 1 Review 0 Confirmed 1 …" at bounding box center [457, 32] width 626 height 64
paste input "7056341"
type input "7056341"
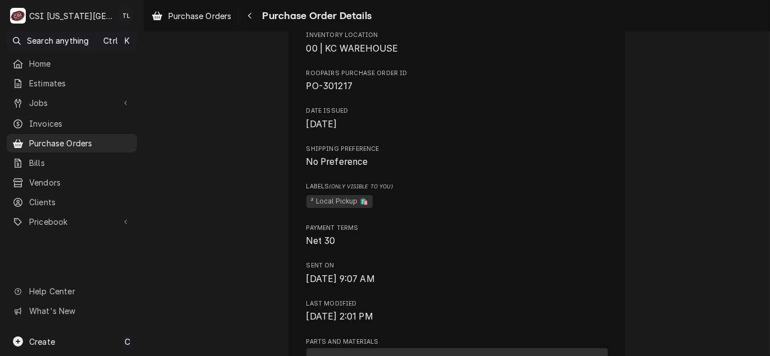
scroll to position [224, 0]
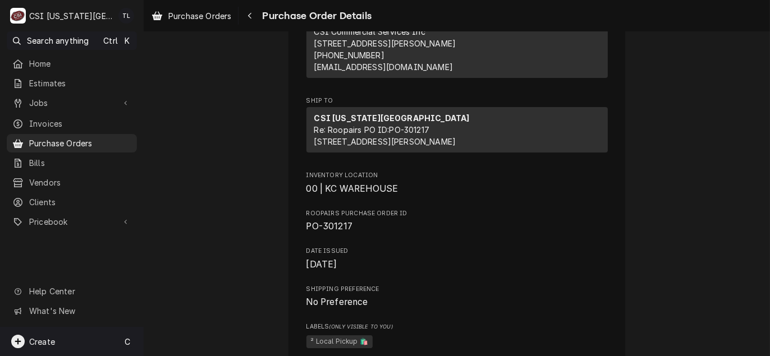
click at [39, 345] on span "Create" at bounding box center [42, 342] width 26 height 10
click at [234, 285] on div "Purchase Order" at bounding box center [210, 284] width 75 height 12
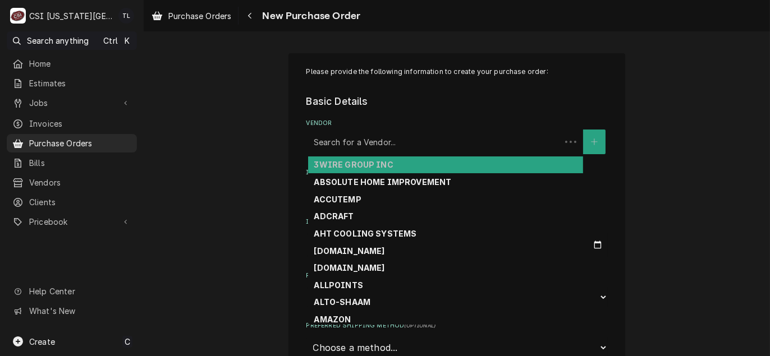
click at [360, 146] on div "Vendor" at bounding box center [434, 142] width 241 height 20
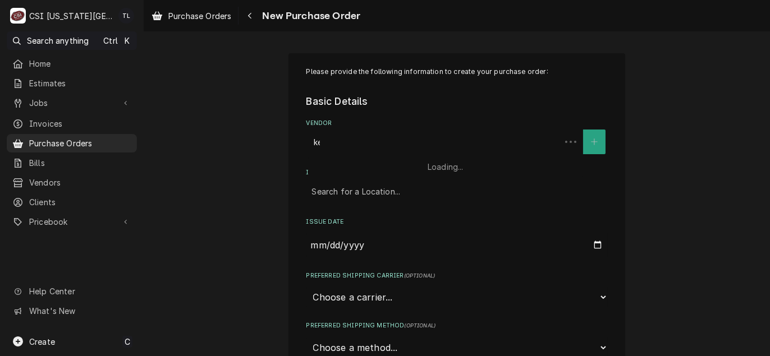
type input "key"
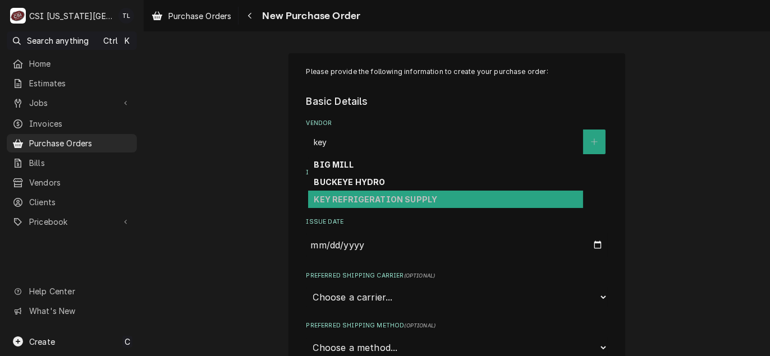
click at [350, 202] on strong "KEY REFRIGERATION SUPPLY" at bounding box center [375, 200] width 123 height 10
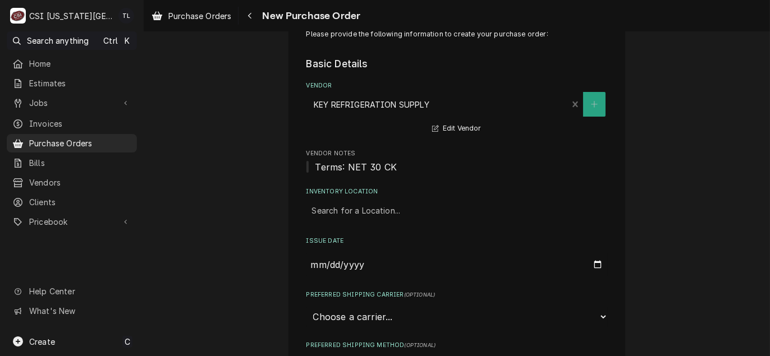
scroll to position [56, 0]
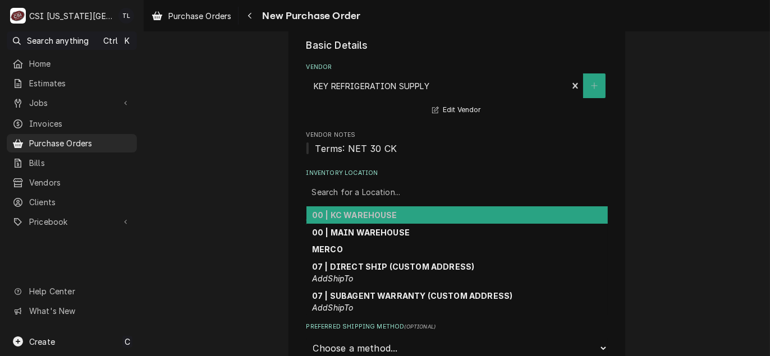
click at [374, 194] on div "Inventory Location" at bounding box center [457, 192] width 290 height 20
click at [367, 216] on strong "00 | KC WAREHOUSE" at bounding box center [354, 215] width 85 height 10
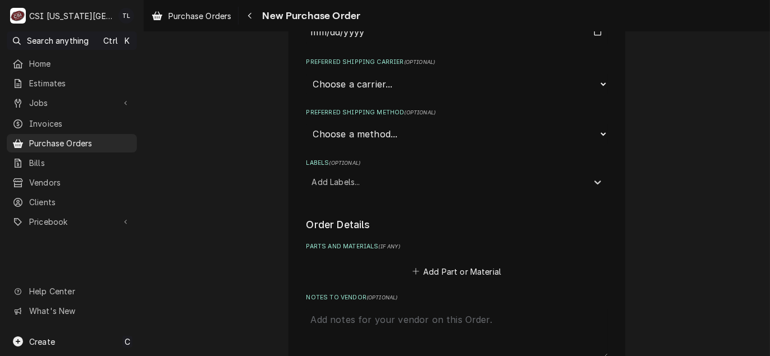
scroll to position [280, 0]
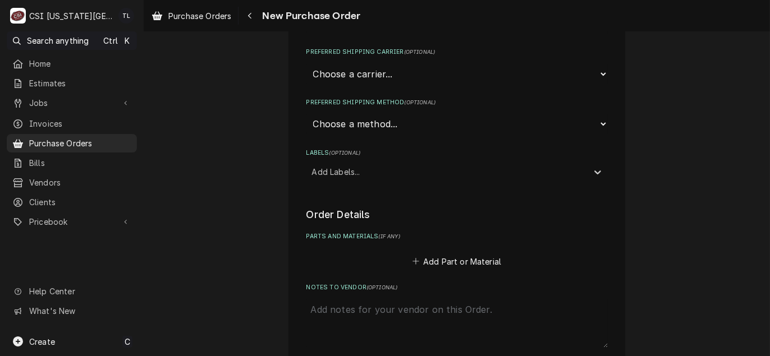
click at [342, 172] on div "Labels" at bounding box center [447, 172] width 270 height 20
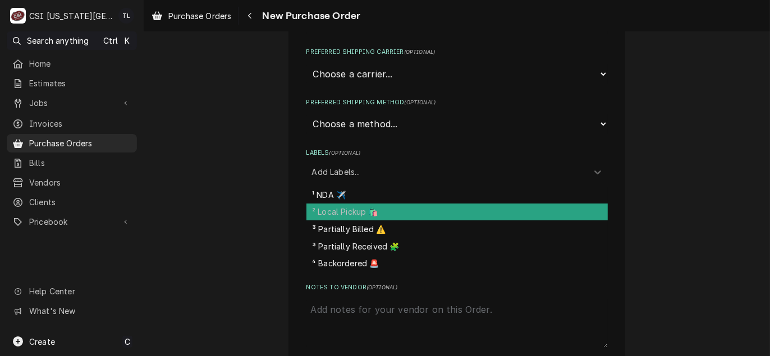
click at [339, 213] on div "² Local Pickup 🛍️" at bounding box center [456, 212] width 301 height 17
type textarea "x"
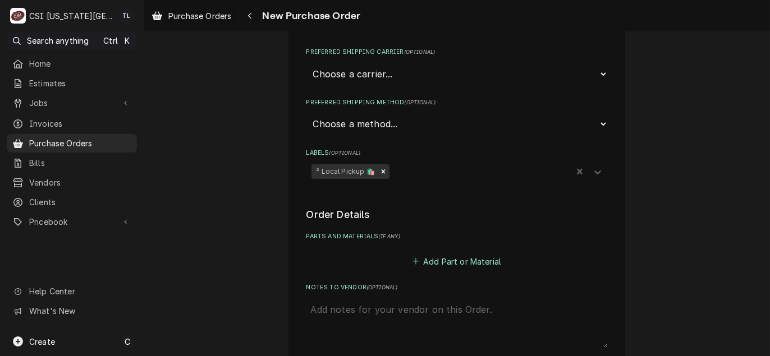
click at [454, 261] on button "Add Part or Material" at bounding box center [456, 262] width 93 height 16
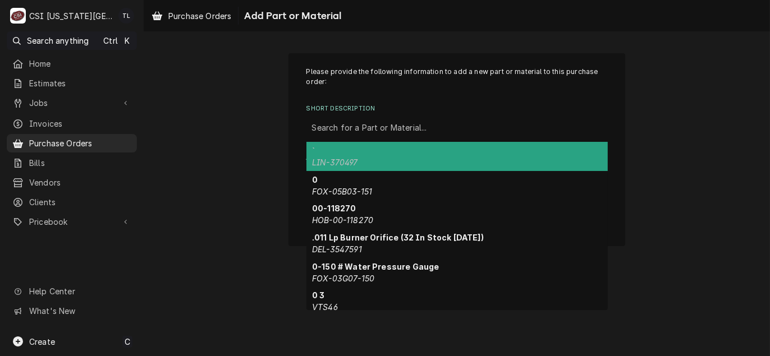
click at [351, 127] on div "Short Description" at bounding box center [457, 128] width 290 height 20
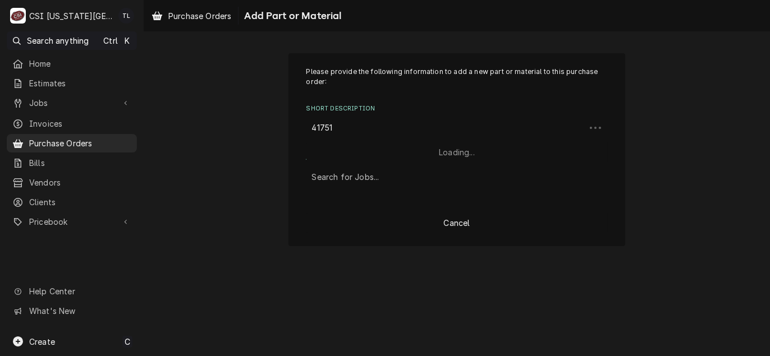
type input "417510"
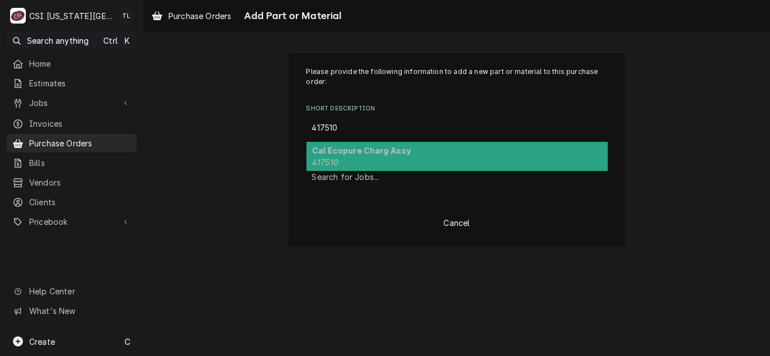
click at [352, 159] on div "Cal Ecopure Charg Assy 417510" at bounding box center [456, 156] width 301 height 29
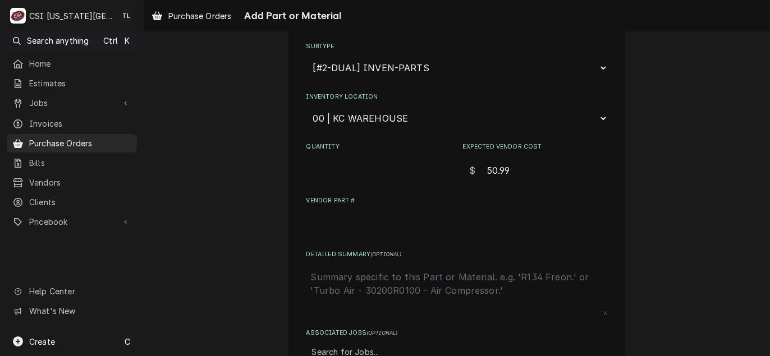
scroll to position [243, 0]
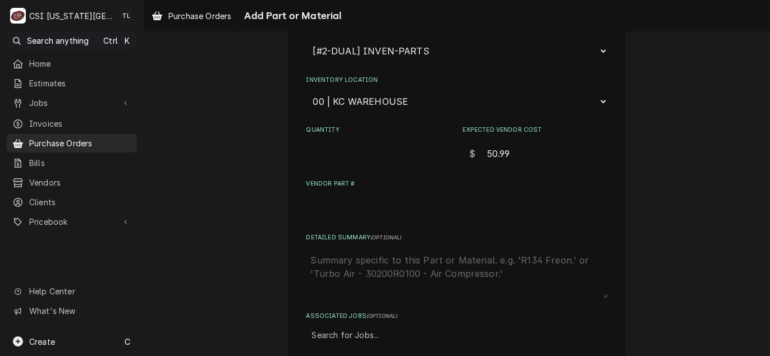
click at [379, 104] on select "Choose a location... 00 | KC WAREHOUSE 00 | MAIN WAREHOUSE 01 | BRIAN BREAZIER …" at bounding box center [456, 101] width 301 height 21
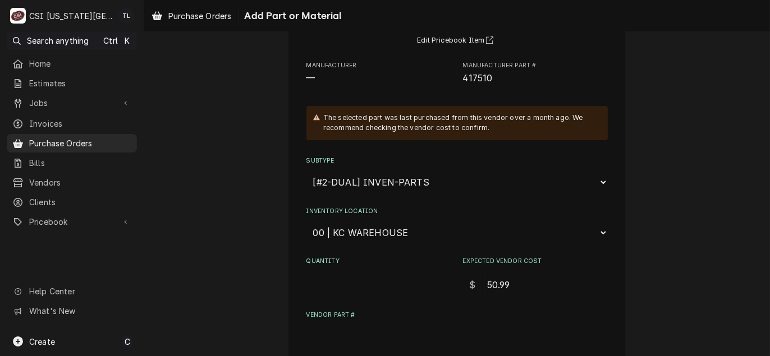
scroll to position [0, 0]
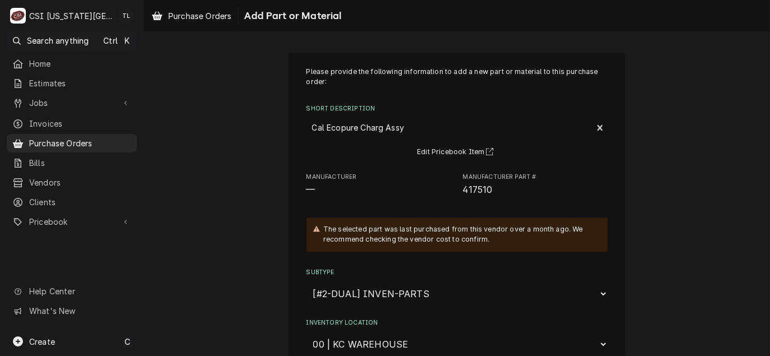
type textarea "x"
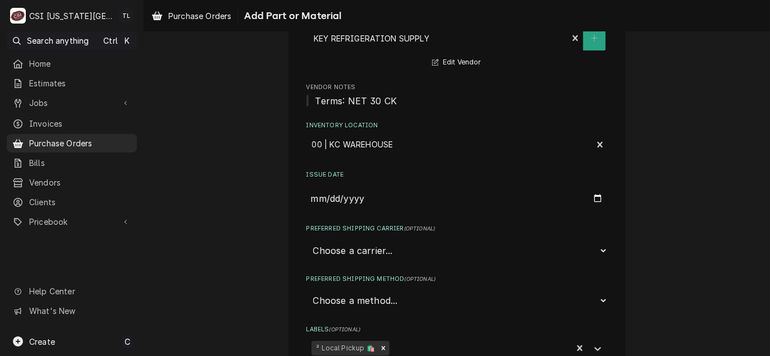
scroll to position [112, 0]
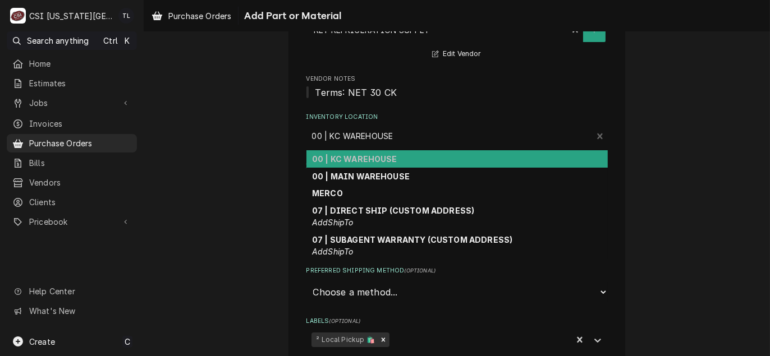
click at [356, 140] on div "Inventory Location" at bounding box center [449, 136] width 275 height 20
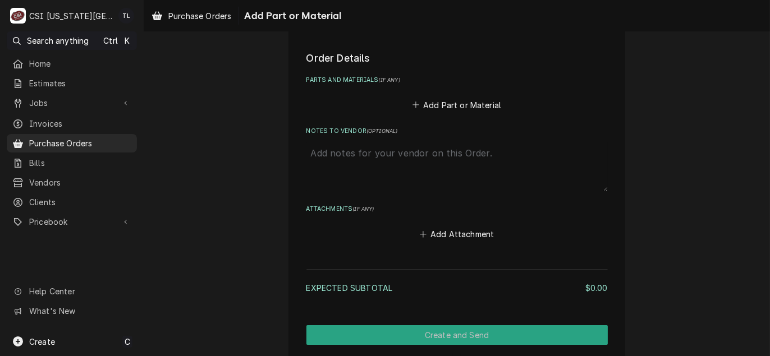
scroll to position [449, 0]
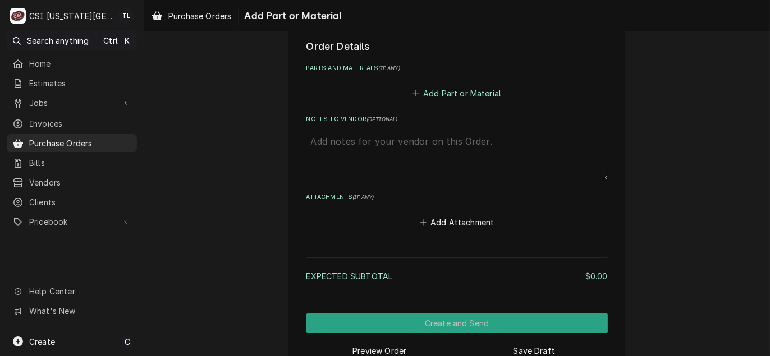
click at [473, 88] on button "Add Part or Material" at bounding box center [456, 93] width 93 height 16
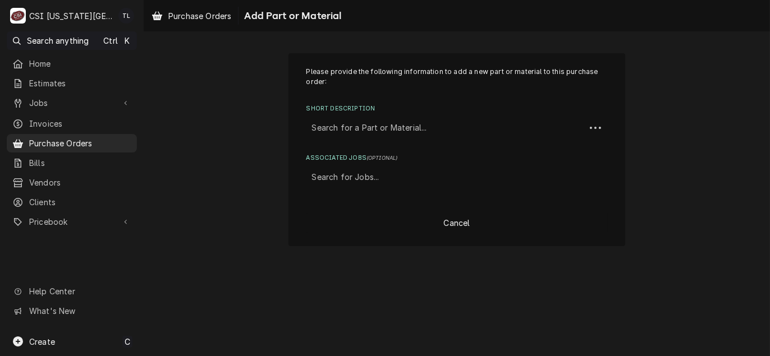
click at [375, 133] on div "Short Description" at bounding box center [446, 128] width 268 height 20
type input "m"
type input "misc pro"
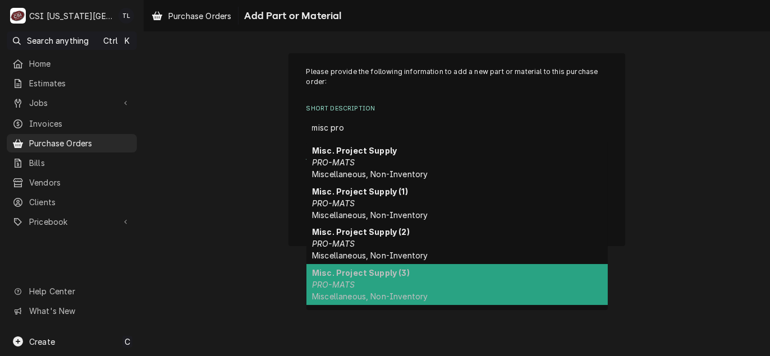
scroll to position [56, 0]
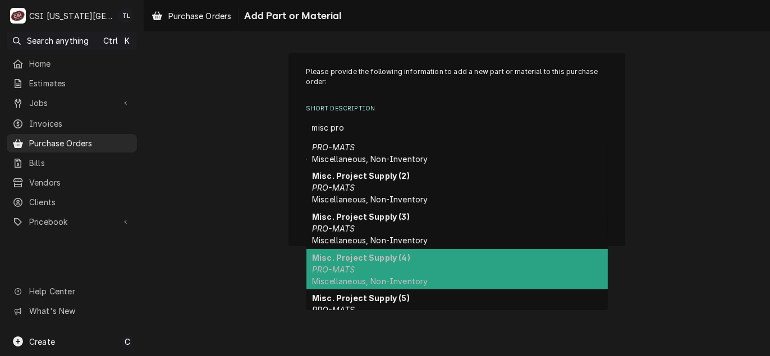
click at [399, 268] on div "Misc. Project Supply (4) PRO-MATS Miscellaneous, Non-Inventory" at bounding box center [456, 269] width 301 height 41
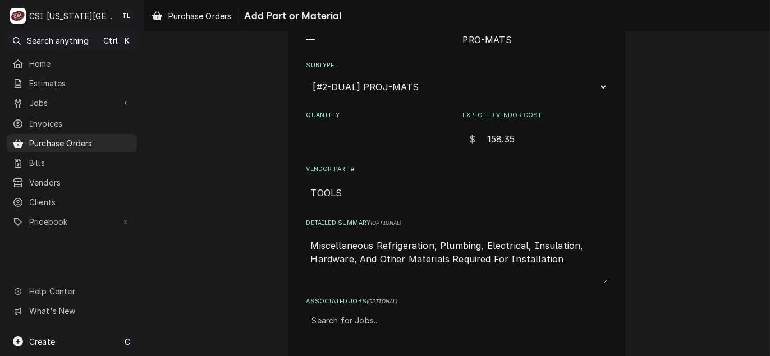
scroll to position [168, 0]
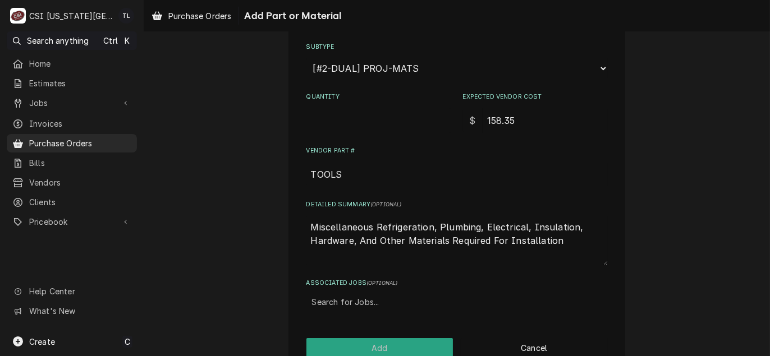
drag, startPoint x: 572, startPoint y: 248, endPoint x: 212, endPoint y: 201, distance: 363.1
click at [216, 202] on div "Please provide the following information to add a new part or material to this …" at bounding box center [457, 128] width 626 height 506
type textarea "x"
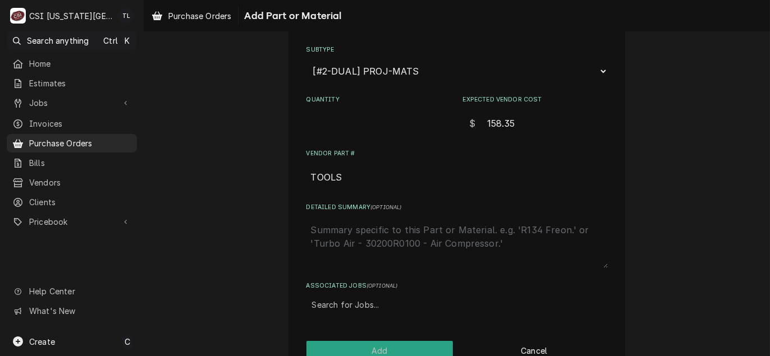
scroll to position [192, 0]
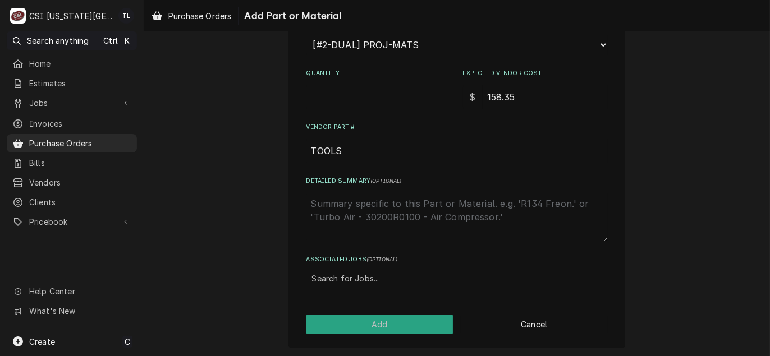
type textarea "x"
type textarea "C"
type textarea "x"
type textarea "CA"
type textarea "x"
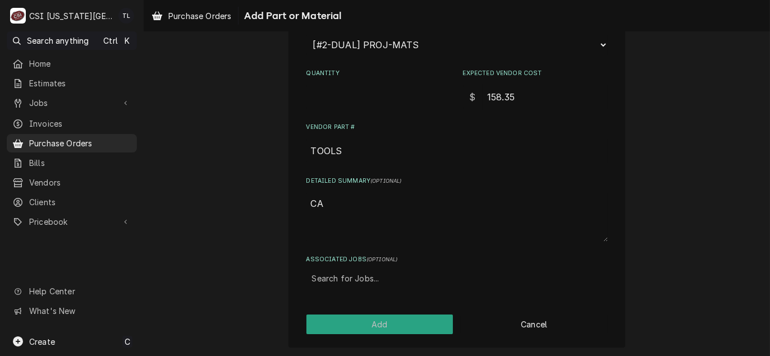
type textarea "CA"
type textarea "x"
type textarea "CA E"
type textarea "x"
type textarea "CA EC"
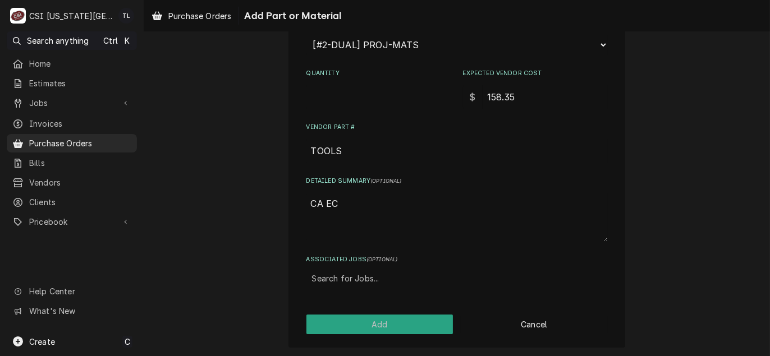
type textarea "x"
type textarea "CA ECO"
type textarea "x"
type textarea "CA ECOP"
type textarea "x"
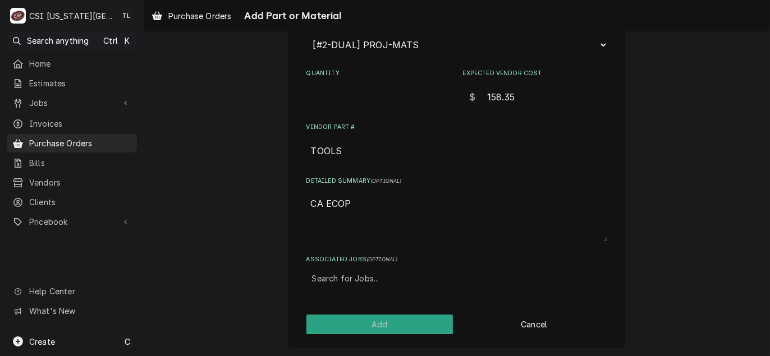
type textarea "CA ECOPU"
type textarea "x"
type textarea "CA ECOPUR"
type textarea "x"
type textarea "CA ECOPUR#"
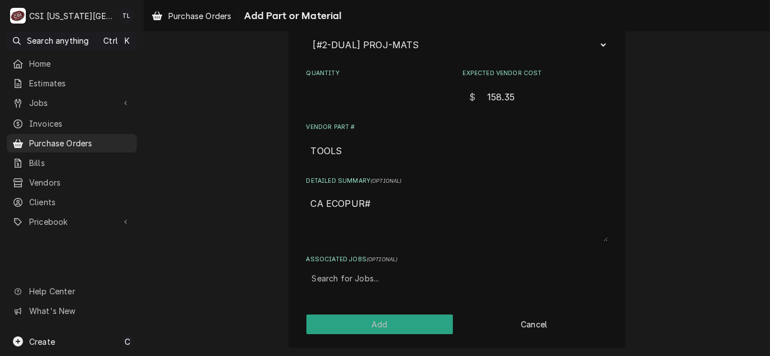
type textarea "x"
type textarea "CA ECOPUR"
type textarea "x"
type textarea "CA ECOPURe"
type textarea "x"
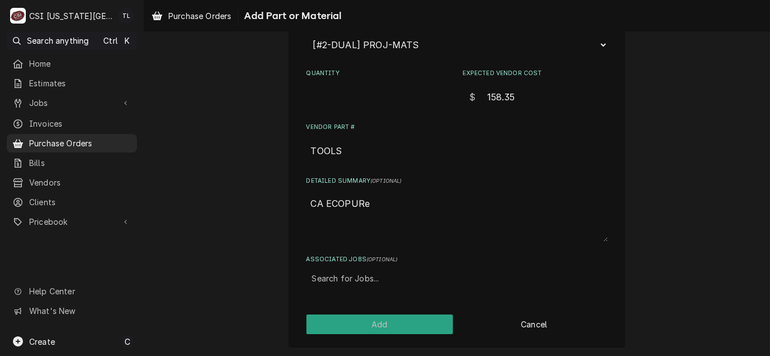
type textarea "CA ECOPUR"
type textarea "x"
type textarea "CA ECOPURE"
type textarea "x"
type textarea "CA ECOPUREE"
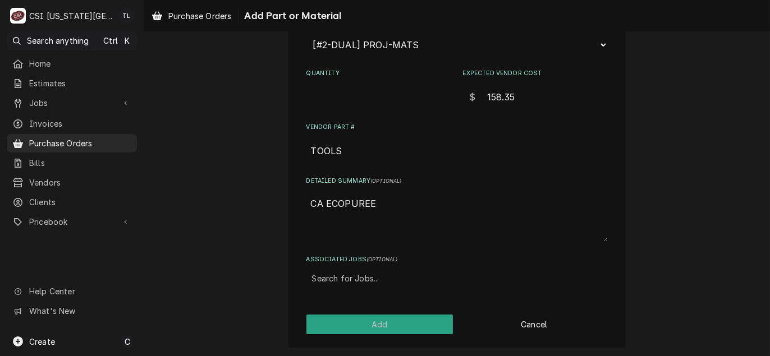
type textarea "x"
type textarea "CA ECOPURE"
type textarea "x"
type textarea "CA ECOPURE"
type textarea "x"
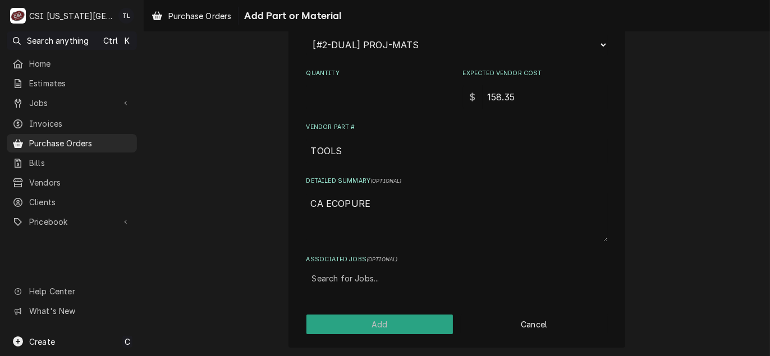
type textarea "CA ECOPURE C"
type textarea "x"
type textarea "CA ECOPURE CJ"
type textarea "x"
type textarea "CA ECOPURE CJA"
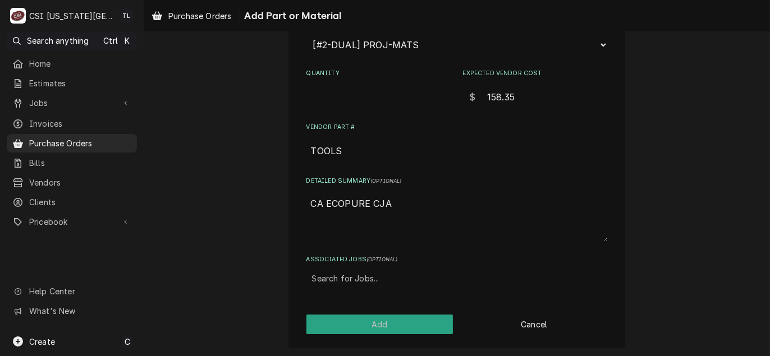
type textarea "x"
type textarea "CA ECOPURE CJ"
type textarea "x"
type textarea "CA ECOPURE C"
type textarea "x"
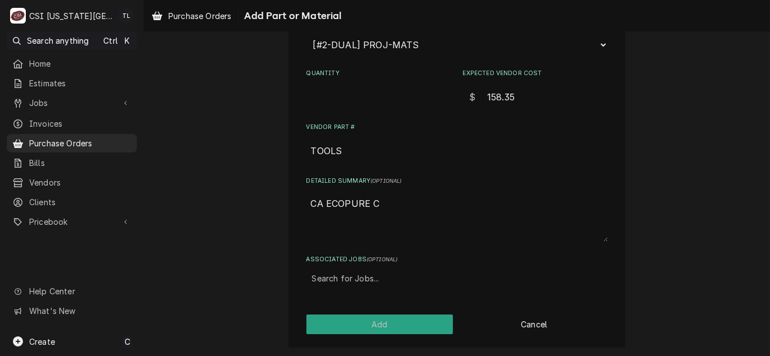
type textarea "CA ECOPURE CH"
type textarea "x"
type textarea "CA ECOPURE CHA"
type textarea "x"
type textarea "CA ECOPURE CHAR"
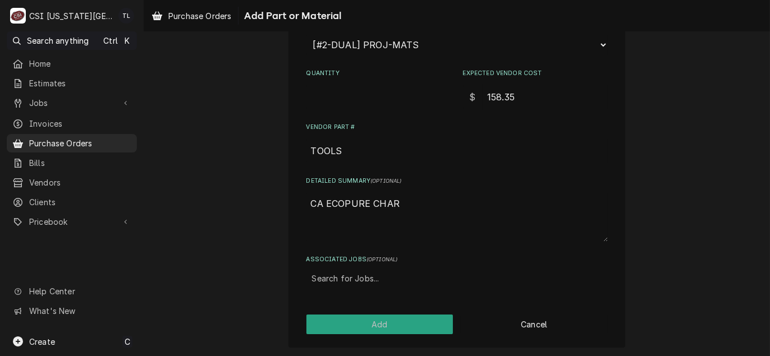
type textarea "x"
type textarea "CA ECOPURE CHARG"
type textarea "x"
type textarea "CA ECOPURE CHARGI"
type textarea "x"
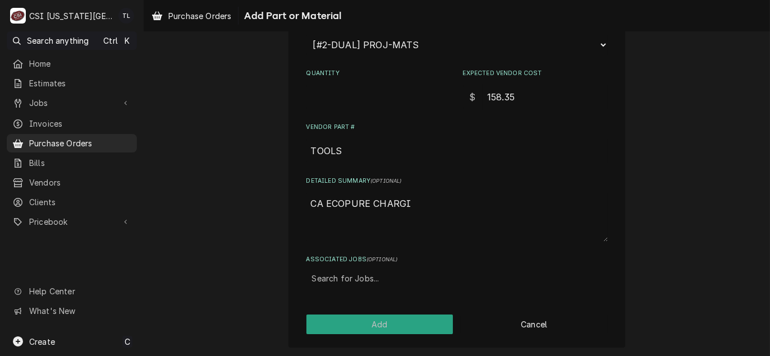
type textarea "CA ECOPURE CHARGIN"
type textarea "x"
type textarea "CA ECOPURE CHARGING"
type textarea "x"
type textarea "CA ECOPURE CHARGING"
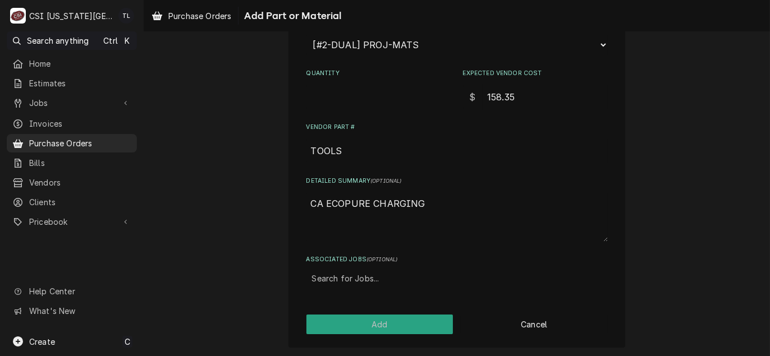
type textarea "x"
type textarea "CA ECOPURE CHARGING A"
type textarea "x"
type textarea "CA ECOPURE CHARGING AS"
type textarea "x"
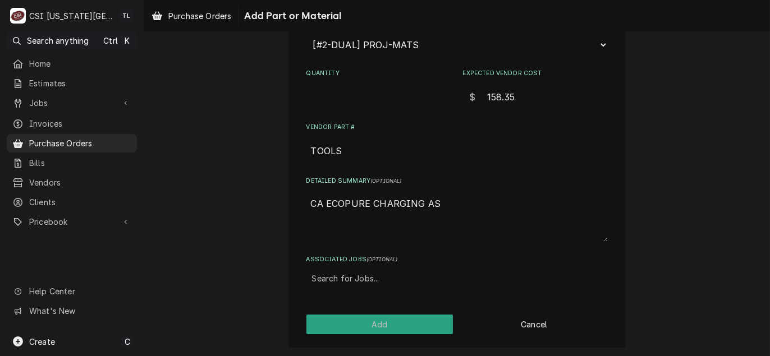
type textarea "CA ECOPURE CHARGING ASS"
type textarea "x"
type textarea "CA ECOPURE CHARGING ASSE"
type textarea "x"
type textarea "CA ECOPURE CHARGING ASSEM"
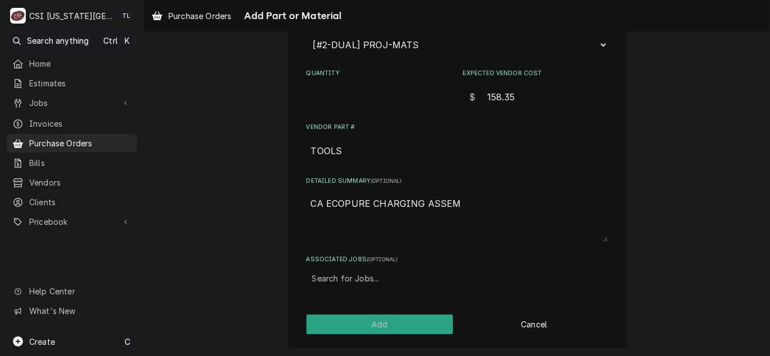
type textarea "x"
type textarea "CA ECOPURE CHARGING ASSEMB"
type textarea "x"
type textarea "CA ECOPURE CHARGING ASSEMBL"
type textarea "x"
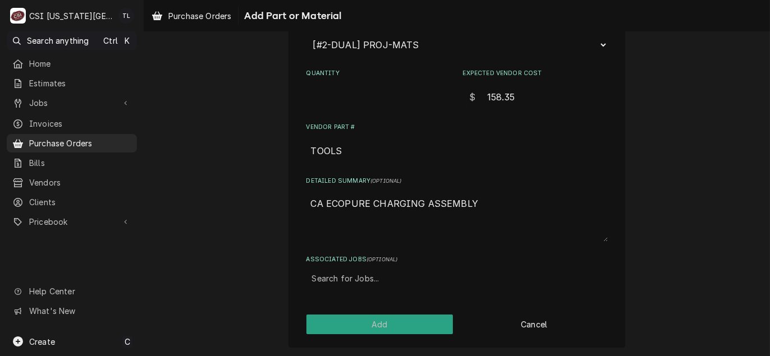
type textarea "CA ECOPURE CHARGING ASSEMBLY"
drag, startPoint x: 530, startPoint y: 95, endPoint x: 407, endPoint y: 90, distance: 123.5
click at [407, 90] on div "Quantity Expected Vendor Cost $ 158.35" at bounding box center [456, 89] width 301 height 40
type textarea "x"
type input "5"
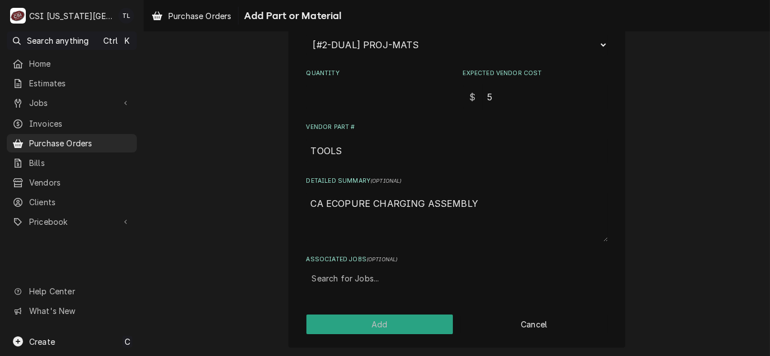
type textarea "x"
type input "57"
type textarea "x"
type input "57.4"
type textarea "x"
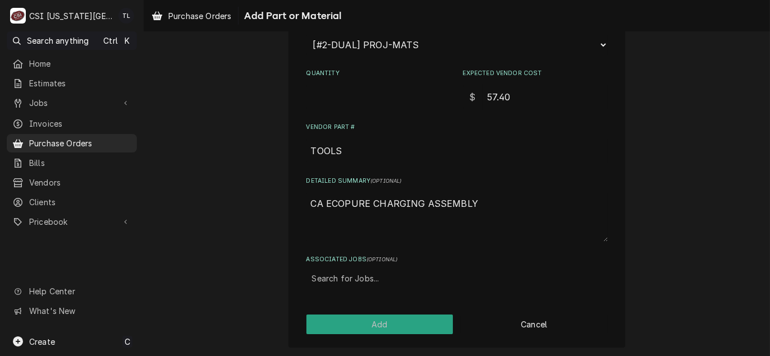
type input "57.40"
click at [357, 326] on button "Add" at bounding box center [379, 325] width 147 height 20
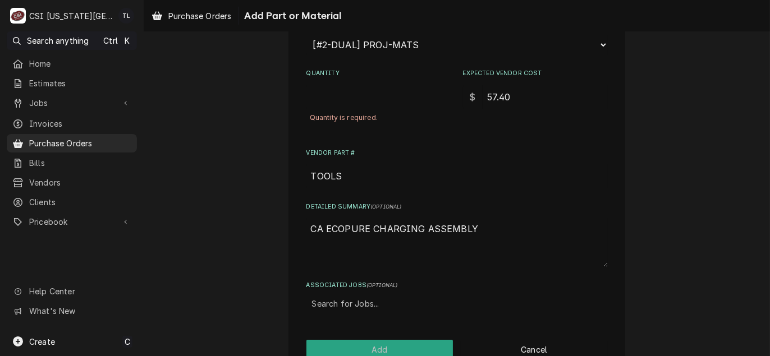
click at [349, 110] on div "Quantity is required." at bounding box center [378, 117] width 145 height 17
click at [346, 103] on input "Quantity" at bounding box center [378, 97] width 145 height 25
type textarea "x"
type input "1"
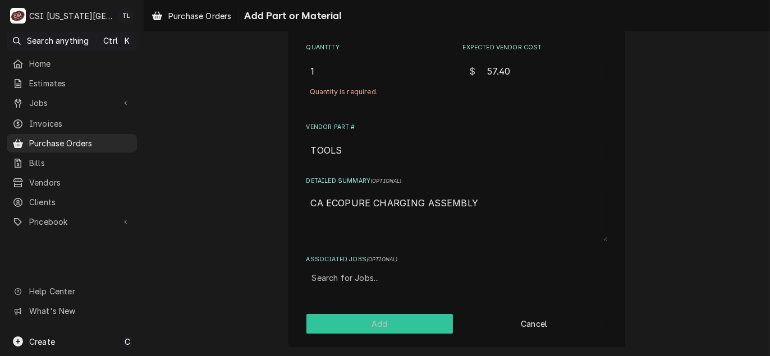
click at [398, 319] on button "Add" at bounding box center [379, 324] width 147 height 20
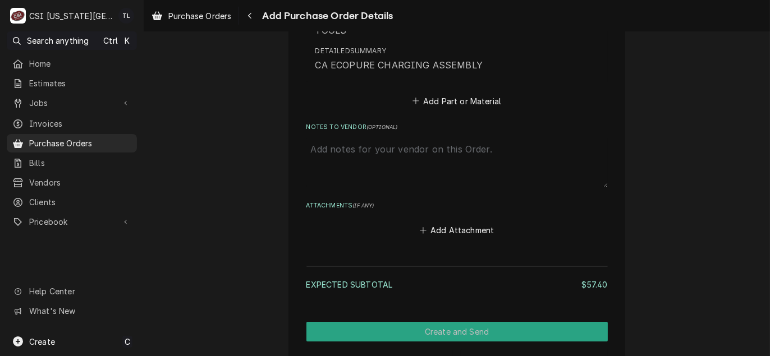
scroll to position [701, 0]
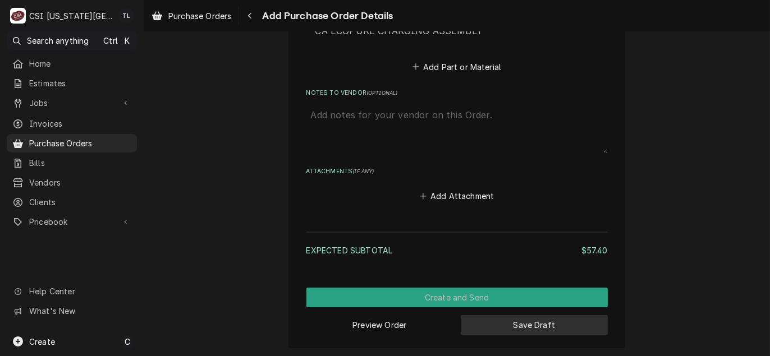
click at [528, 330] on button "Save Draft" at bounding box center [534, 325] width 147 height 20
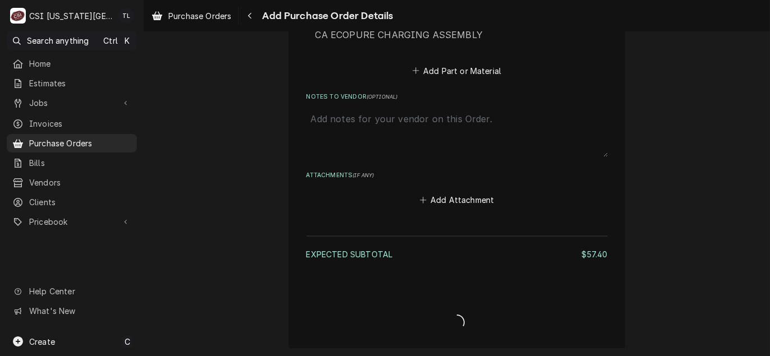
type textarea "x"
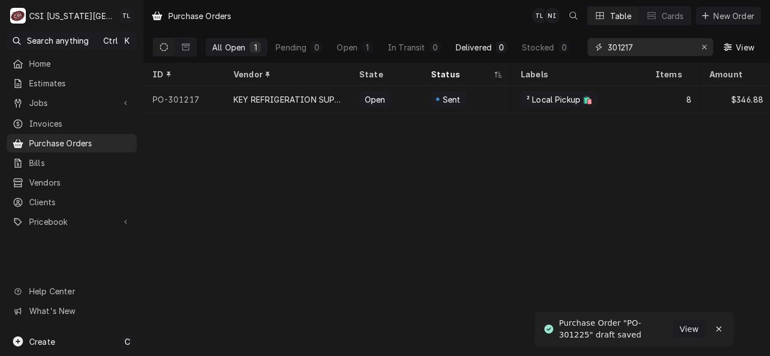
drag, startPoint x: 647, startPoint y: 47, endPoint x: 478, endPoint y: 38, distance: 169.1
click at [478, 38] on div "All Open 1 Pending 0 Open 1 In Transit 0 Delivered 0 Stocked 0 301217 View" at bounding box center [457, 46] width 608 height 31
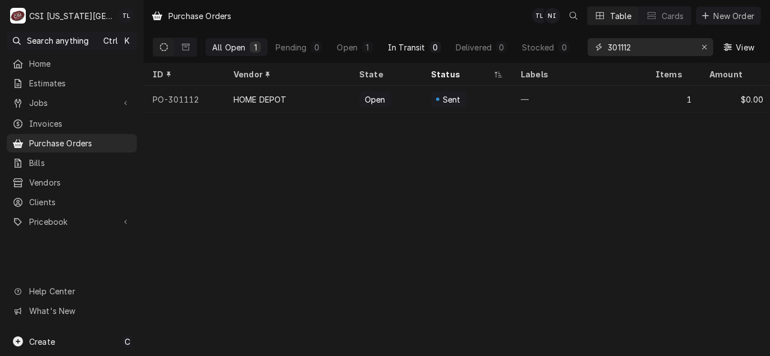
drag, startPoint x: 643, startPoint y: 48, endPoint x: 423, endPoint y: 42, distance: 220.5
click at [423, 42] on div "All Open 1 Pending 0 Open 1 In Transit 0 Delivered 0 Stocked 0 301112 View" at bounding box center [457, 46] width 608 height 31
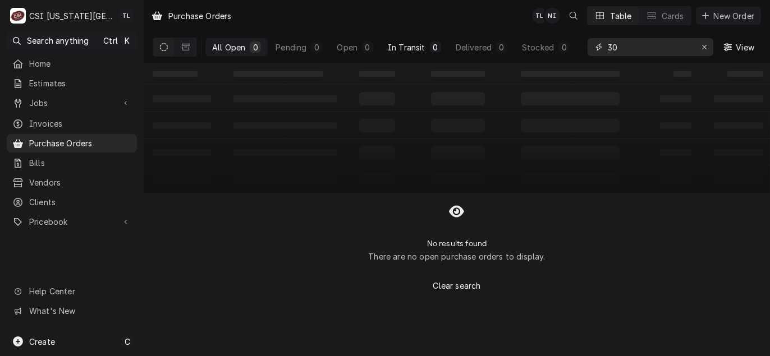
type input "3"
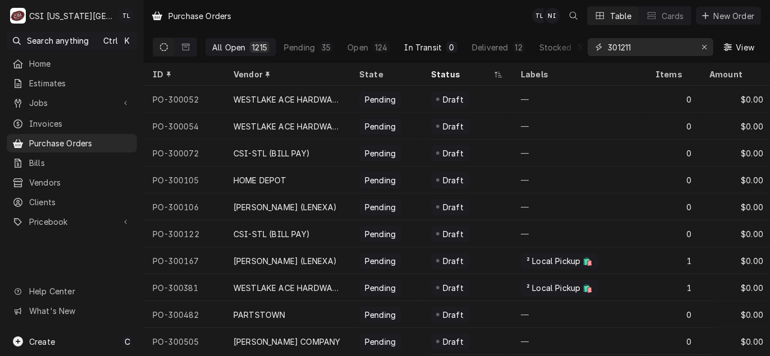
type input "301211"
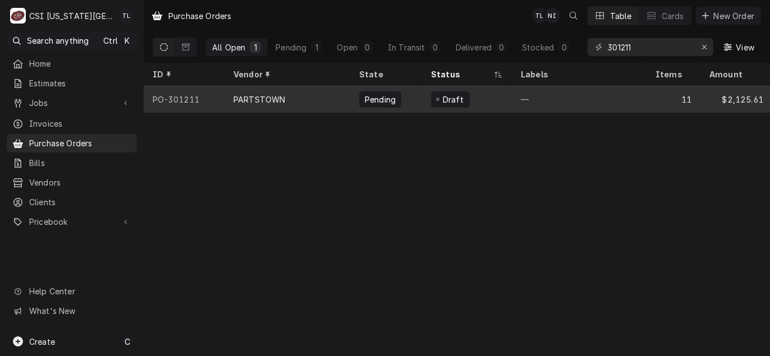
click at [242, 98] on div "PARTSTOWN" at bounding box center [259, 100] width 52 height 12
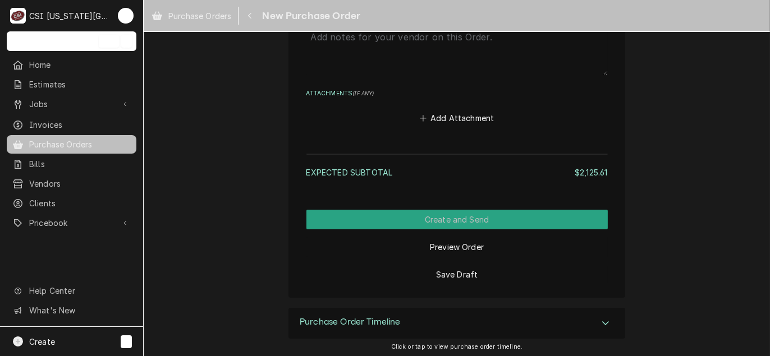
scroll to position [3183, 0]
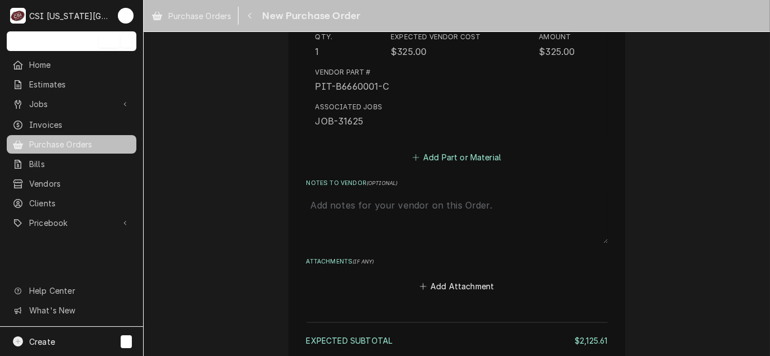
click at [441, 161] on button "Add Part or Material" at bounding box center [456, 157] width 93 height 16
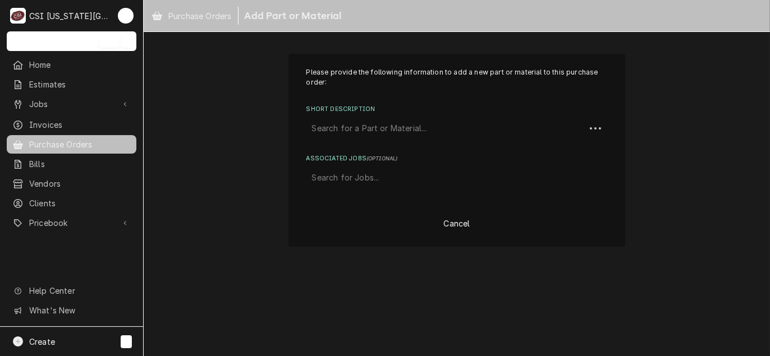
click at [420, 132] on div "Short Description" at bounding box center [446, 128] width 268 height 20
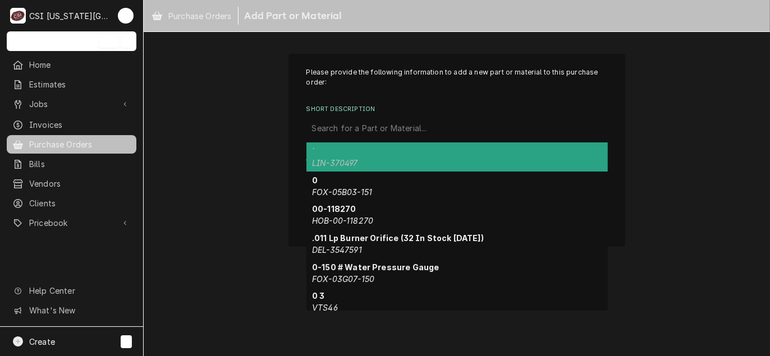
paste input "7056341"
type input "7056341"
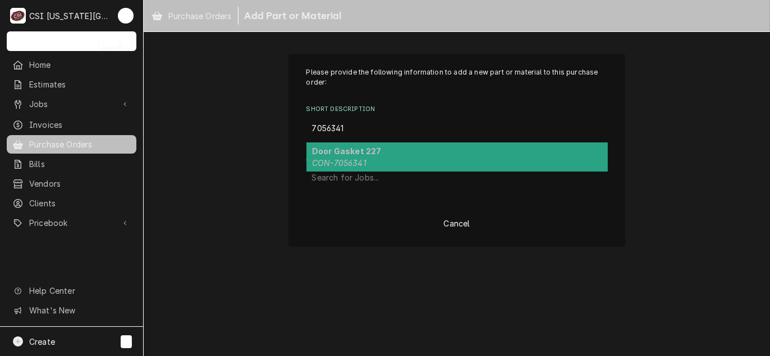
click at [358, 168] on div "Door Gasket 227 CON-7056341" at bounding box center [456, 156] width 301 height 29
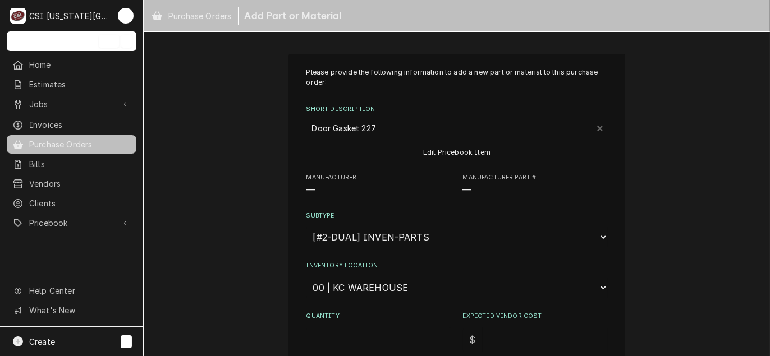
type textarea "x"
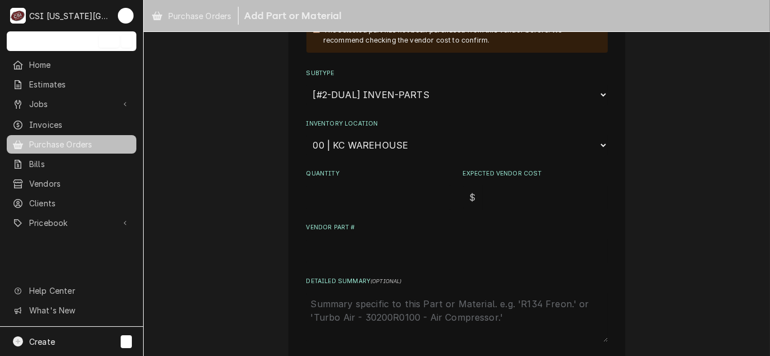
scroll to position [224, 0]
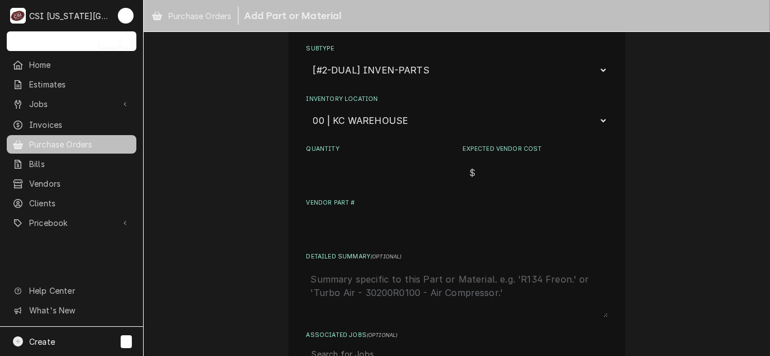
click at [374, 124] on select "Choose a location... 00 | KC WAREHOUSE 00 | MAIN WAREHOUSE 01 | BRIAN BREAZIER …" at bounding box center [456, 120] width 301 height 21
select select "2793"
click at [306, 110] on select "Choose a location... 00 | KC WAREHOUSE 00 | MAIN WAREHOUSE 01 | BRIAN BREAZIER …" at bounding box center [456, 120] width 301 height 21
type textarea "x"
click at [386, 252] on label "Detailed Summary ( optional )" at bounding box center [456, 256] width 301 height 9
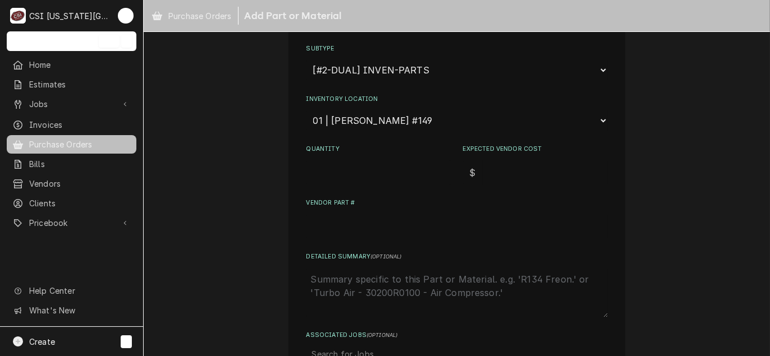
click at [386, 268] on textarea "Detailed Summary ( optional )" at bounding box center [456, 292] width 301 height 49
click at [398, 117] on select "Choose a location... 00 | KC WAREHOUSE 00 | MAIN WAREHOUSE 01 | BRIAN BREAZIER …" at bounding box center [456, 120] width 301 height 21
select select "2782"
click at [306, 110] on select "Choose a location... 00 | KC WAREHOUSE 00 | MAIN WAREHOUSE 01 | BRIAN BREAZIER …" at bounding box center [456, 120] width 301 height 21
drag, startPoint x: 373, startPoint y: 140, endPoint x: 367, endPoint y: 153, distance: 14.3
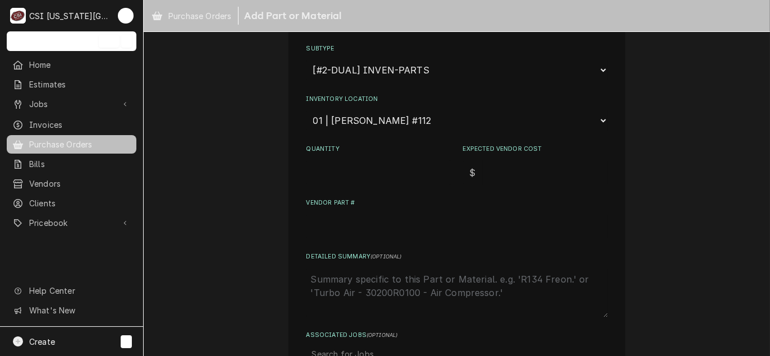
click at [369, 145] on div "Please provide the following information to add a new part or material to this …" at bounding box center [456, 105] width 301 height 524
click at [358, 181] on input "Quantity" at bounding box center [378, 172] width 145 height 25
type textarea "x"
type input "1"
click at [522, 166] on input "Expected Vendor Cost" at bounding box center [544, 172] width 125 height 25
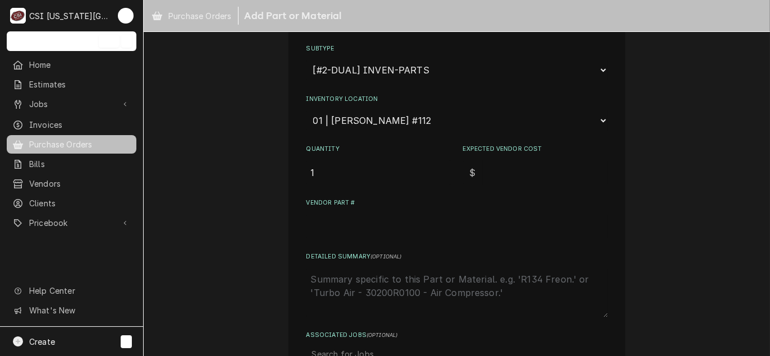
type textarea "x"
type input "1"
type textarea "x"
type input "11"
type textarea "x"
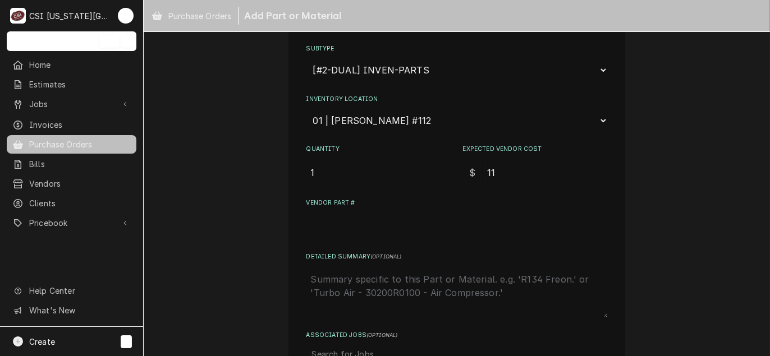
type input "115"
type textarea "x"
type input "115.5"
type textarea "x"
type input "115.55"
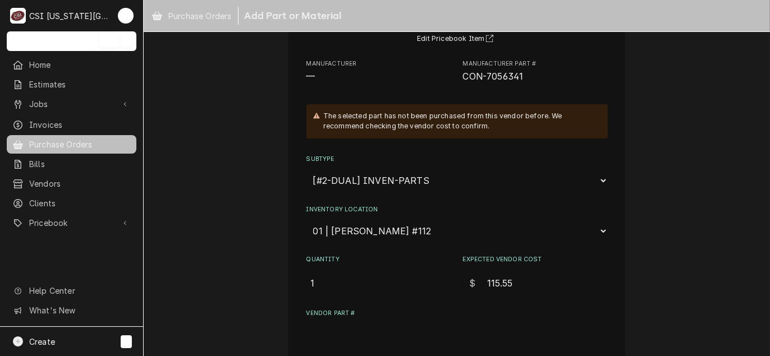
scroll to position [56, 0]
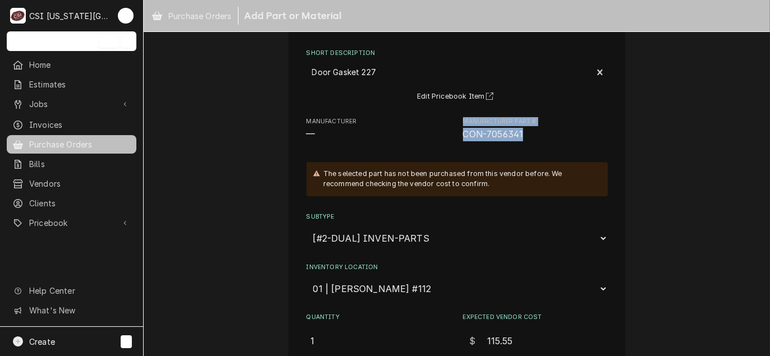
drag, startPoint x: 519, startPoint y: 134, endPoint x: 450, endPoint y: 137, distance: 69.0
click at [450, 137] on div "Manufacturer — Manufacturer Part # CON-7056341" at bounding box center [456, 129] width 301 height 24
click at [455, 137] on div "Manufacturer — Manufacturer Part # CON-7056341" at bounding box center [456, 129] width 301 height 24
click at [516, 140] on span "CON-7056341" at bounding box center [535, 134] width 145 height 13
click at [531, 141] on div "Please provide the following information to add a new part or material to this …" at bounding box center [456, 273] width 301 height 524
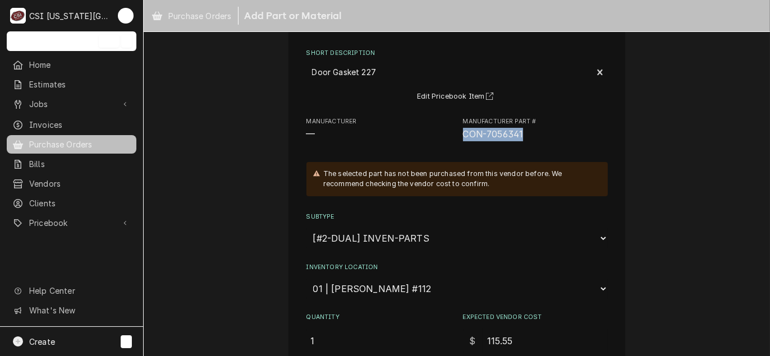
drag, startPoint x: 531, startPoint y: 140, endPoint x: 454, endPoint y: 136, distance: 76.9
click at [454, 136] on div "Manufacturer — Manufacturer Part # CON-7056341" at bounding box center [456, 129] width 301 height 24
drag, startPoint x: 454, startPoint y: 136, endPoint x: 465, endPoint y: 137, distance: 10.7
copy span "CON-7056341"
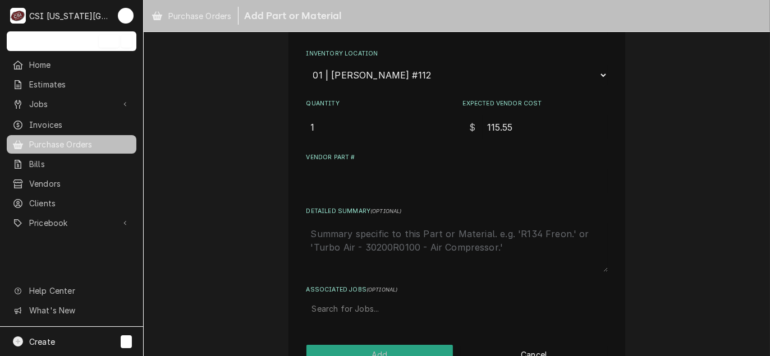
scroll to position [280, 0]
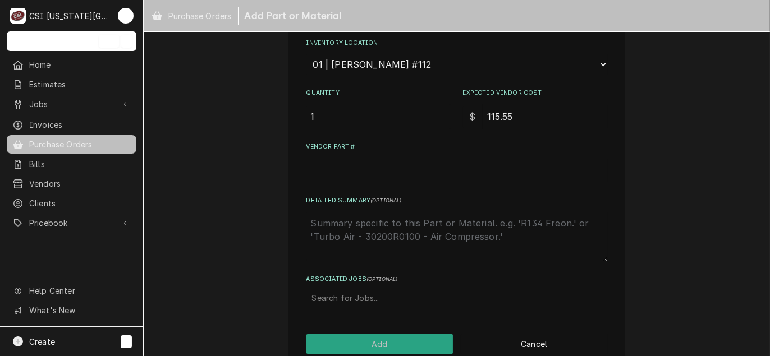
click at [346, 168] on input "Vendor Part #" at bounding box center [456, 170] width 301 height 25
paste input "CON-7056341"
type textarea "x"
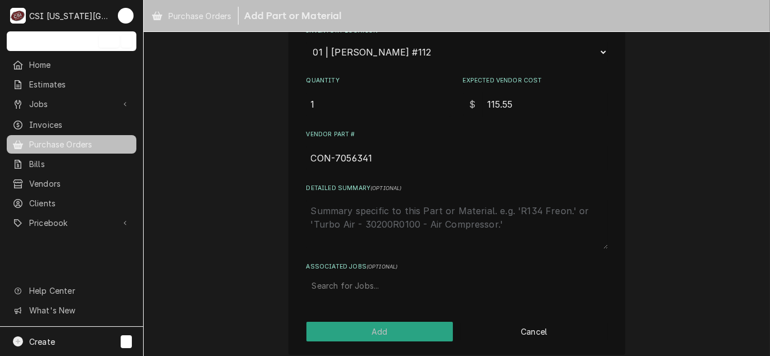
scroll to position [299, 0]
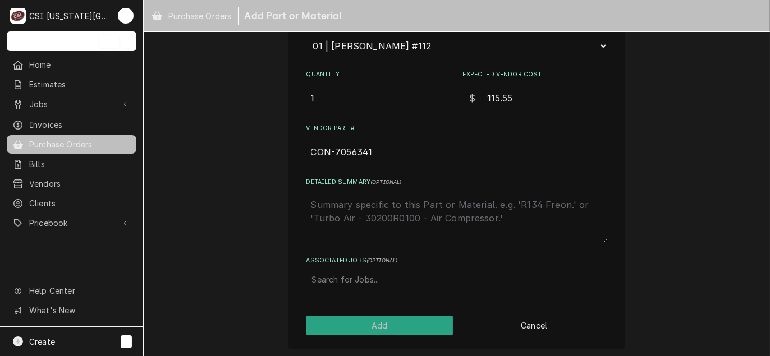
type input "CON-7056341"
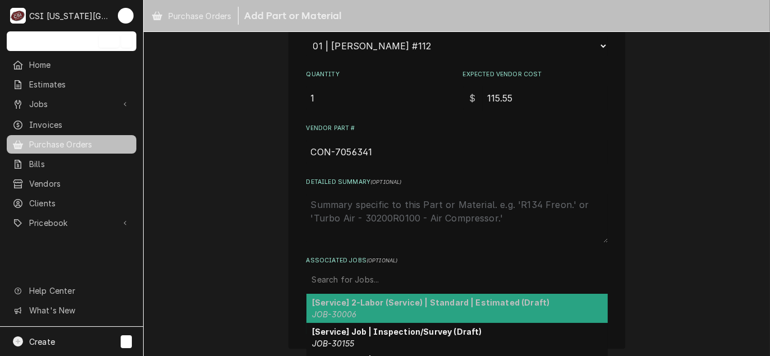
click at [352, 277] on div "Associated Jobs" at bounding box center [457, 280] width 290 height 20
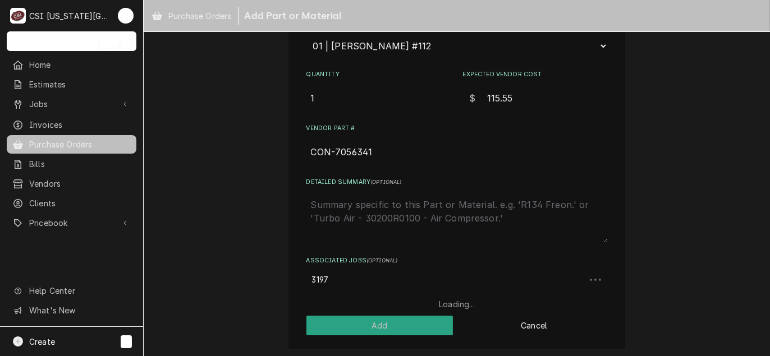
type input "31973"
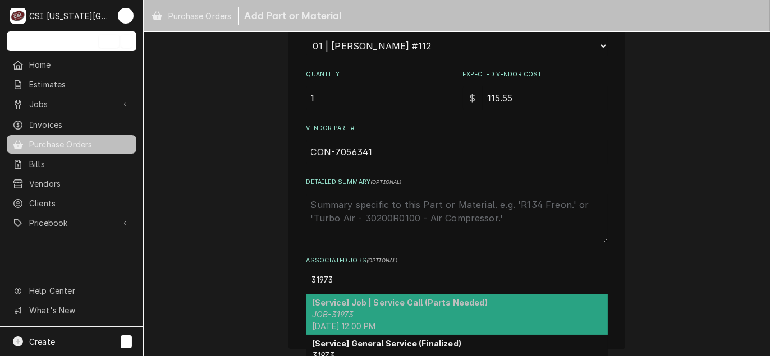
click at [356, 298] on strong "[Service] Job | Service Call (Parts Needed)" at bounding box center [400, 303] width 176 height 10
type textarea "x"
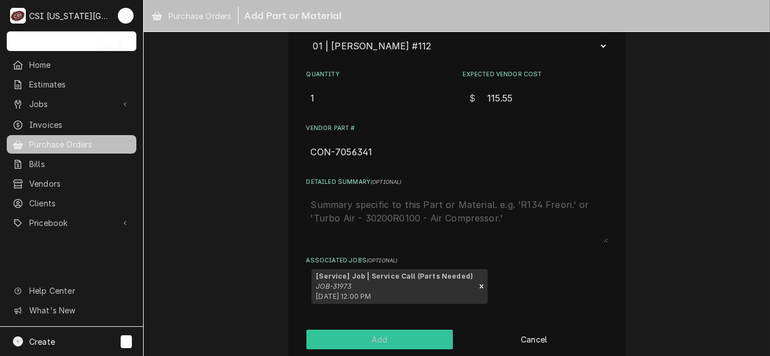
click at [371, 336] on button "Add" at bounding box center [379, 340] width 147 height 20
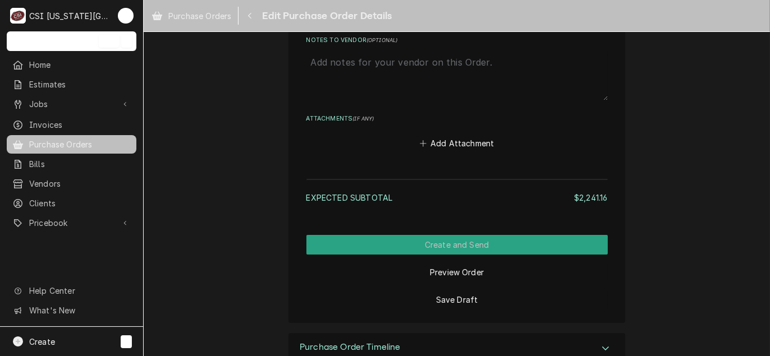
scroll to position [3587, 0]
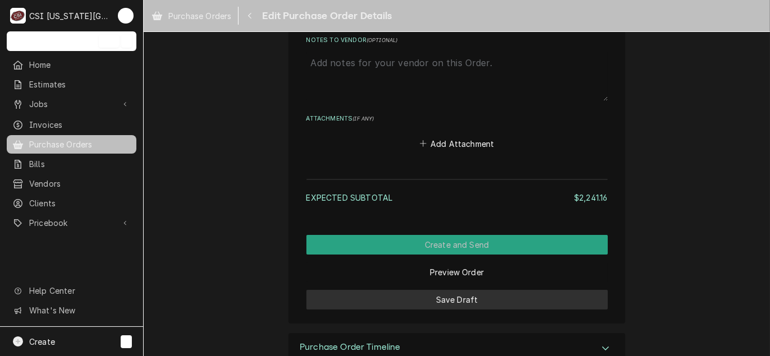
click at [458, 301] on button "Save Draft" at bounding box center [456, 300] width 301 height 20
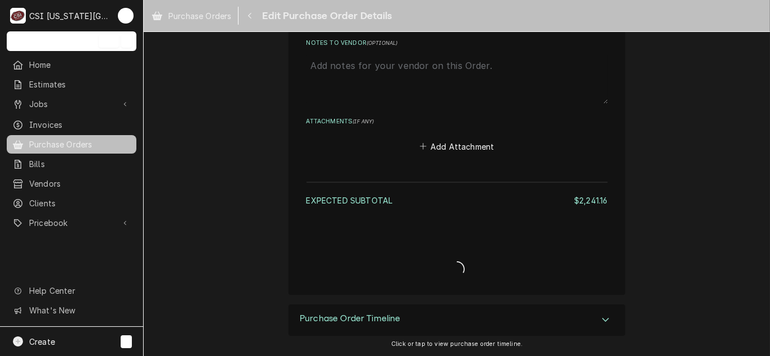
scroll to position [3581, 0]
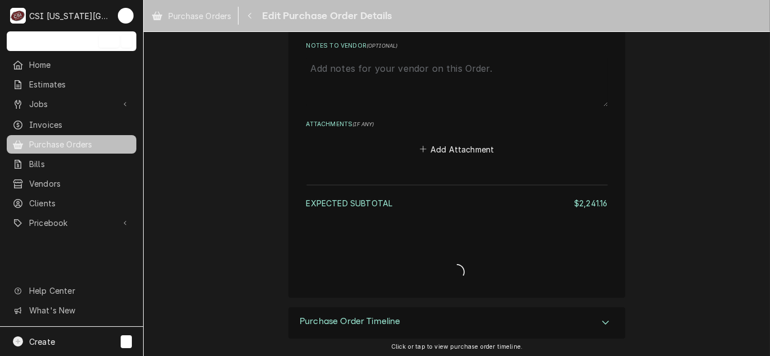
type textarea "x"
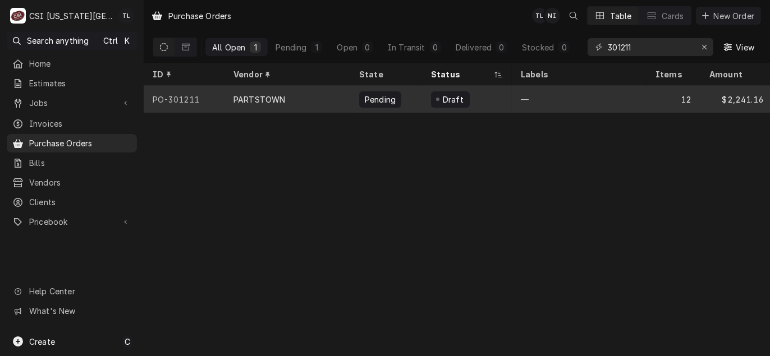
click at [278, 107] on div "PARTSTOWN" at bounding box center [287, 99] width 126 height 27
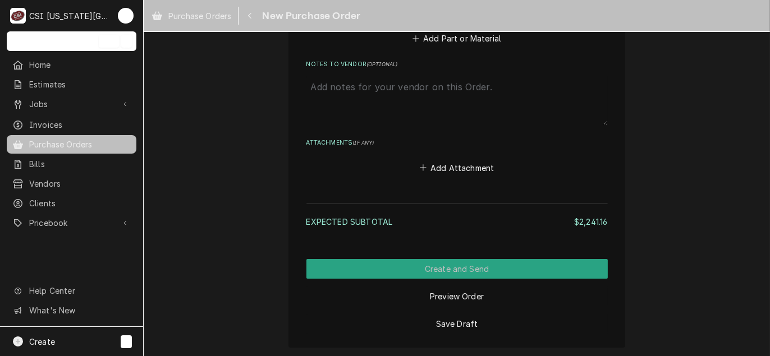
scroll to position [3613, 0]
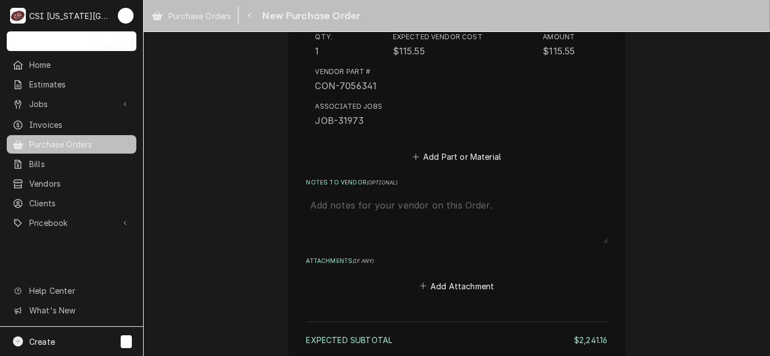
scroll to position [3613, 0]
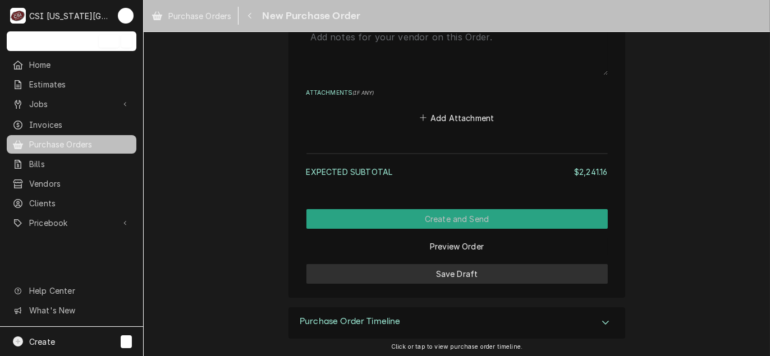
click at [477, 269] on button "Save Draft" at bounding box center [456, 274] width 301 height 20
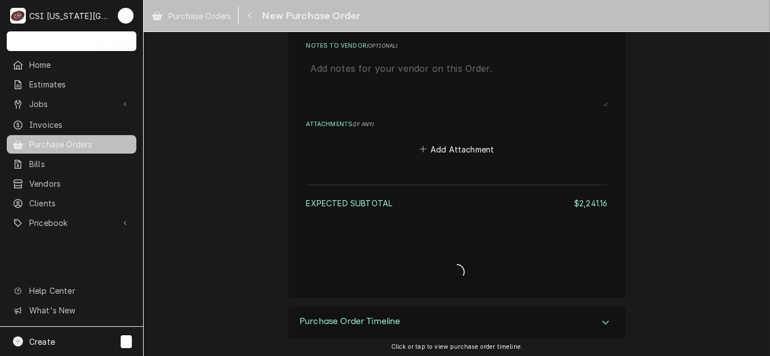
type textarea "x"
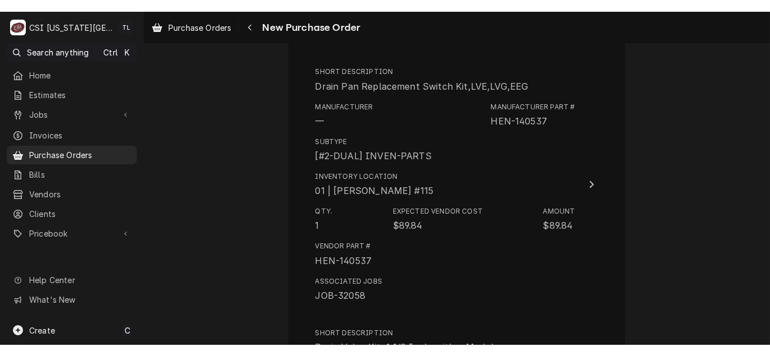
scroll to position [1201, 0]
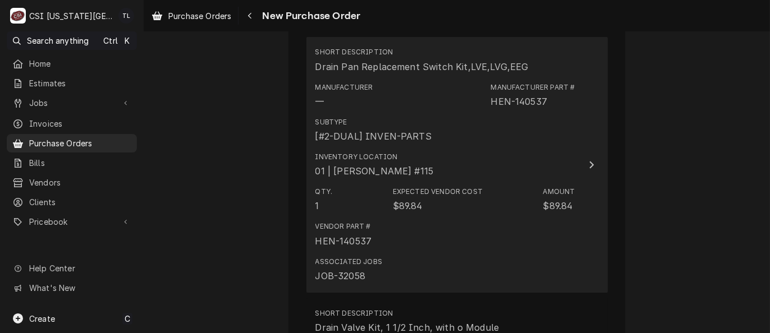
type textarea "x"
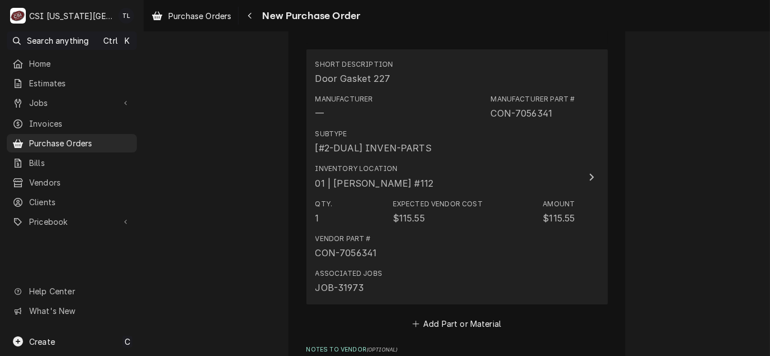
scroll to position [3276, 0]
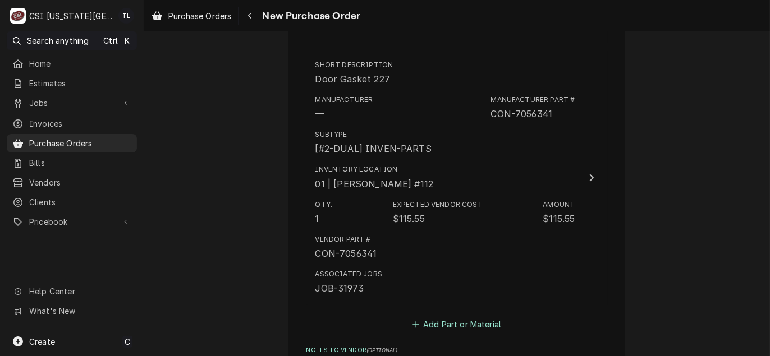
click at [446, 319] on button "Add Part or Material" at bounding box center [456, 325] width 93 height 16
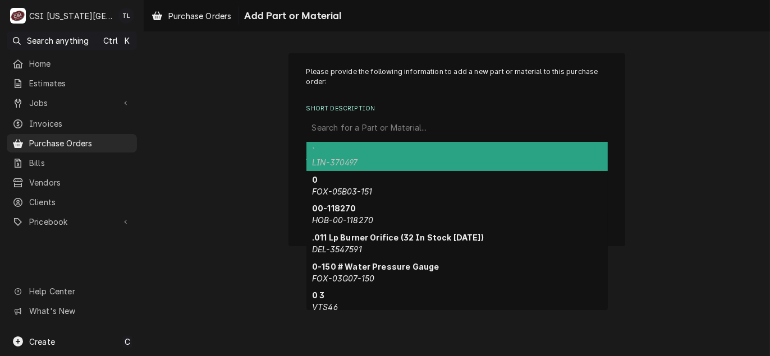
click at [321, 130] on div "Short Description" at bounding box center [457, 128] width 290 height 20
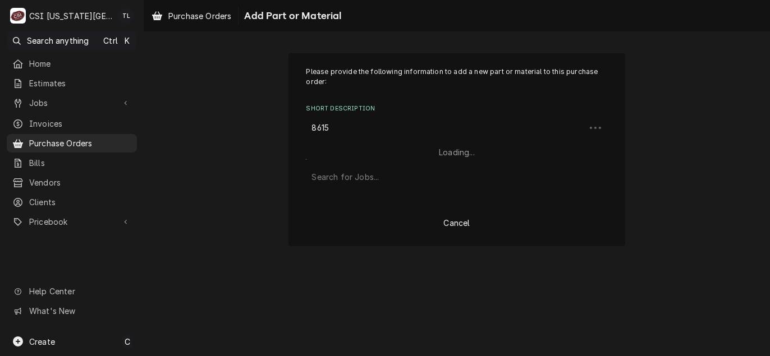
type input "86157"
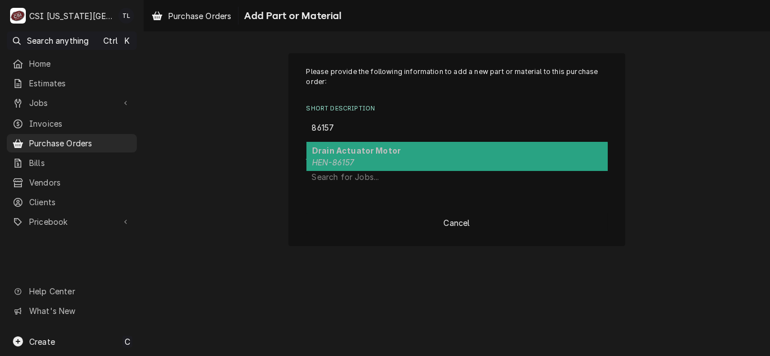
click at [333, 150] on strong "Drain Actuator Motor" at bounding box center [356, 151] width 89 height 10
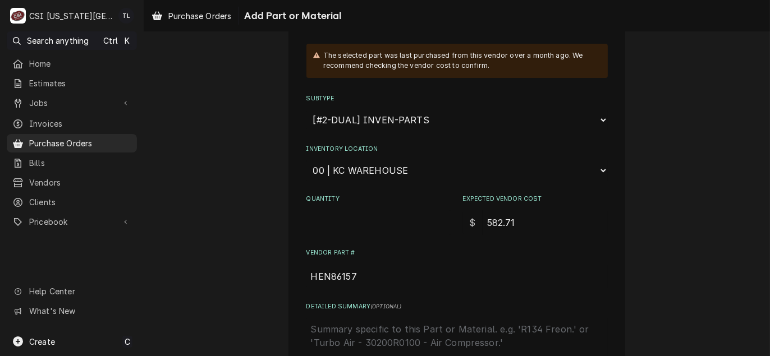
scroll to position [224, 0]
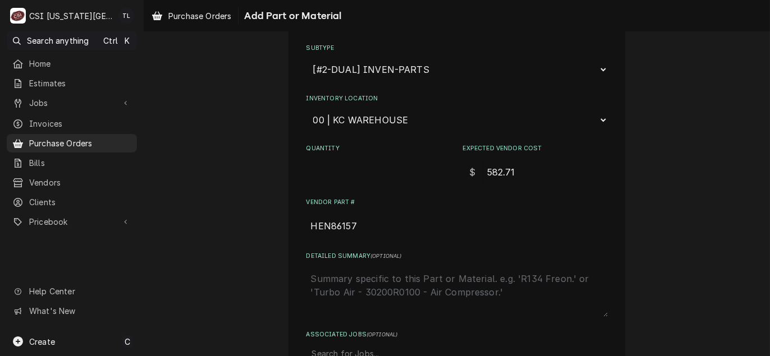
click at [324, 166] on input "Quantity" at bounding box center [378, 172] width 145 height 25
type textarea "x"
type input "1"
click at [383, 126] on select "Choose a location... 00 | KC WAREHOUSE 00 | MAIN WAREHOUSE 01 | BRIAN BREAZIER …" at bounding box center [456, 119] width 301 height 21
select select "2798"
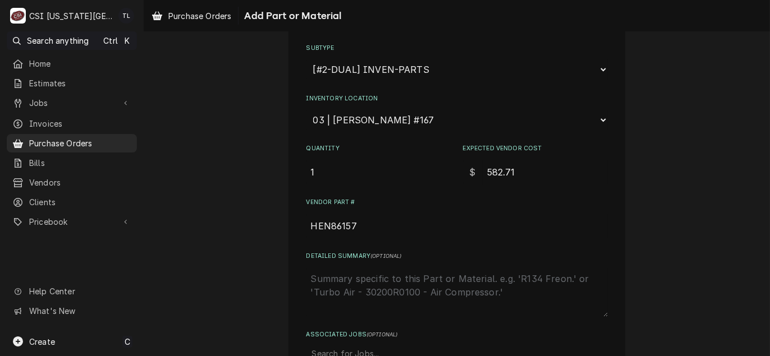
click at [306, 109] on select "Choose a location... 00 | KC WAREHOUSE 00 | MAIN WAREHOUSE 01 | BRIAN BREAZIER …" at bounding box center [456, 119] width 301 height 21
type textarea "x"
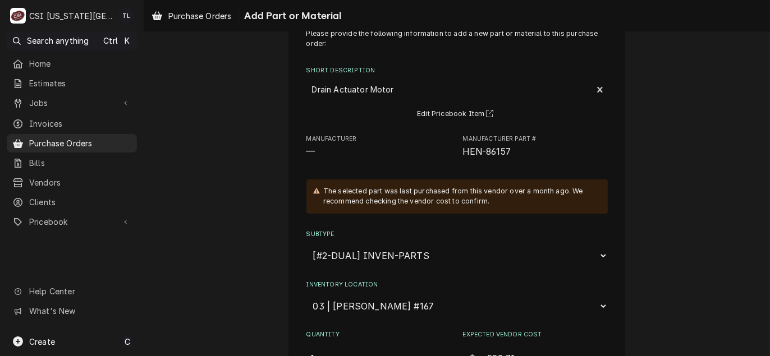
scroll to position [56, 0]
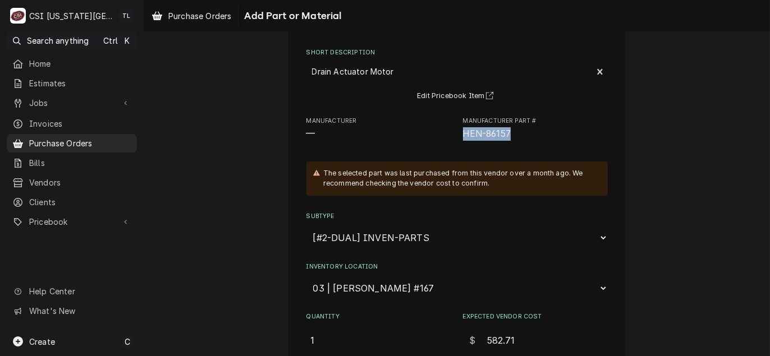
drag, startPoint x: 509, startPoint y: 131, endPoint x: 455, endPoint y: 134, distance: 53.9
click at [455, 134] on div "Manufacturer — Manufacturer Part # HEN-86157" at bounding box center [456, 129] width 301 height 24
copy span "HEN-86157"
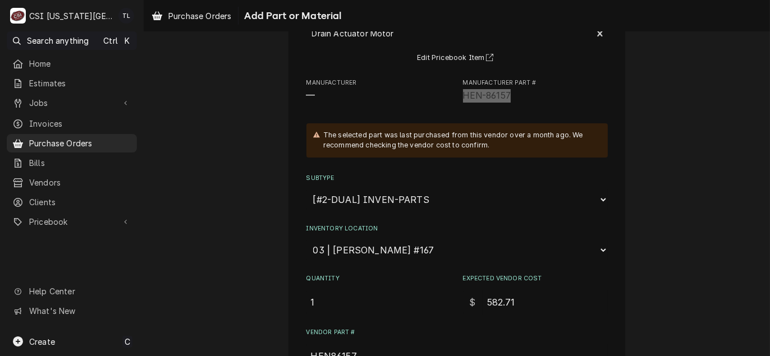
scroll to position [112, 0]
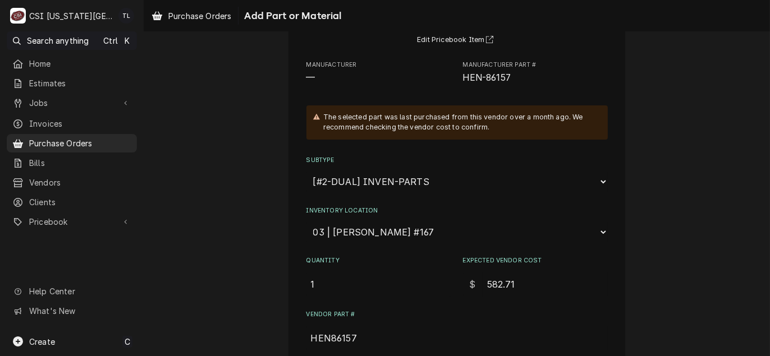
click at [280, 223] on div "Please provide the following information to add a new part or material to this …" at bounding box center [457, 238] width 626 height 614
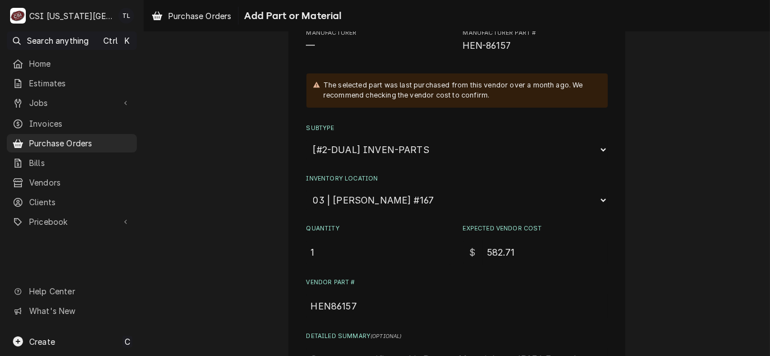
scroll to position [299, 0]
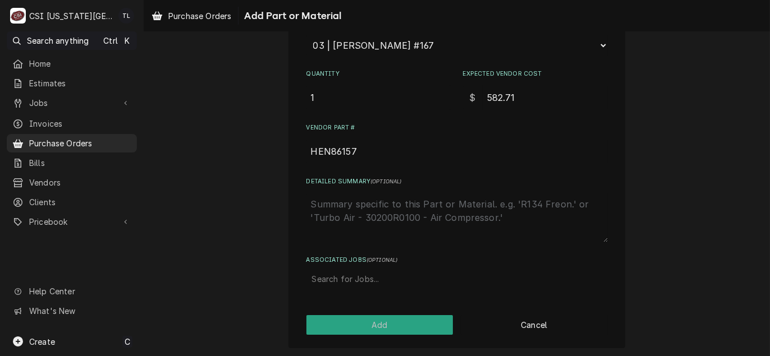
click at [332, 281] on div "Associated Jobs" at bounding box center [457, 279] width 290 height 20
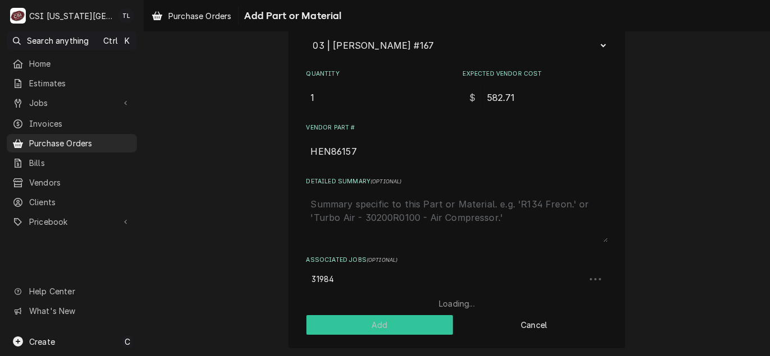
type input "31984"
click at [361, 326] on button "Add" at bounding box center [379, 325] width 147 height 20
type textarea "x"
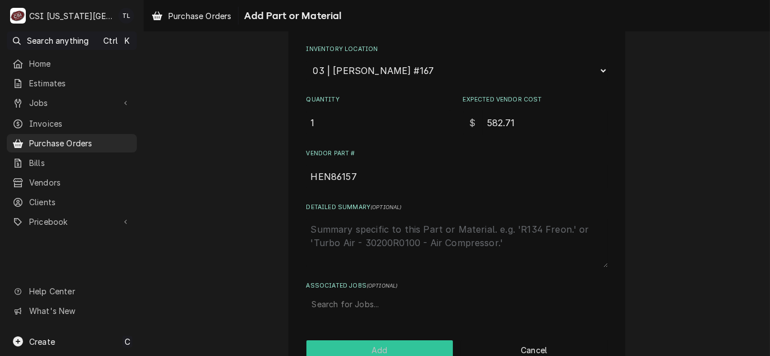
scroll to position [324, 0]
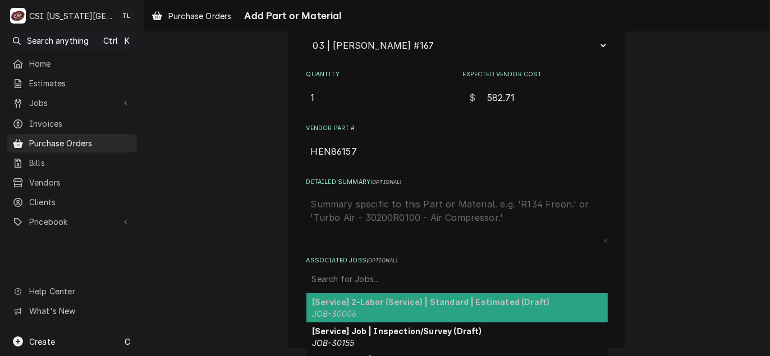
click at [323, 277] on div "Associated Jobs" at bounding box center [457, 279] width 290 height 20
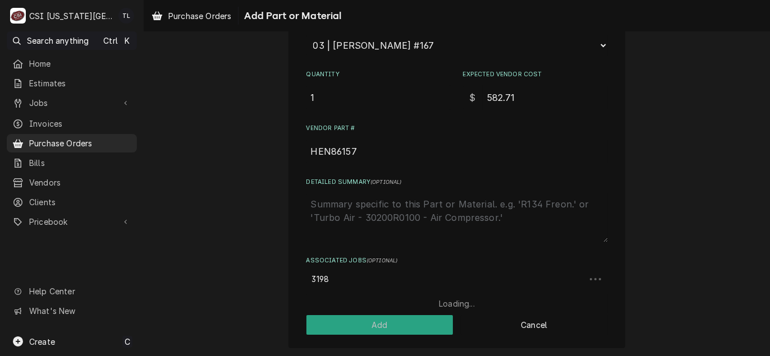
type input "31984"
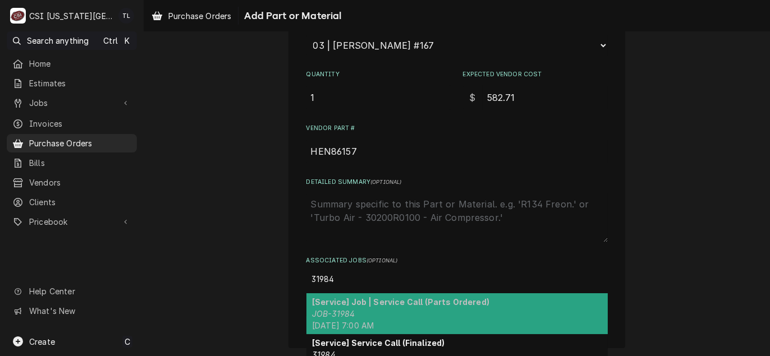
click at [374, 326] on span "[DATE] 7:00 AM" at bounding box center [343, 326] width 62 height 10
type textarea "x"
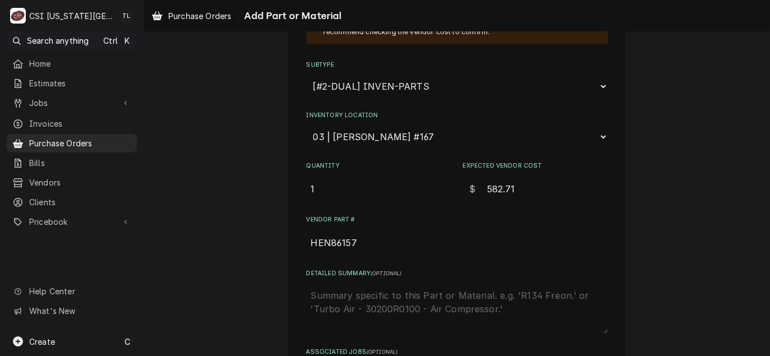
scroll to position [339, 0]
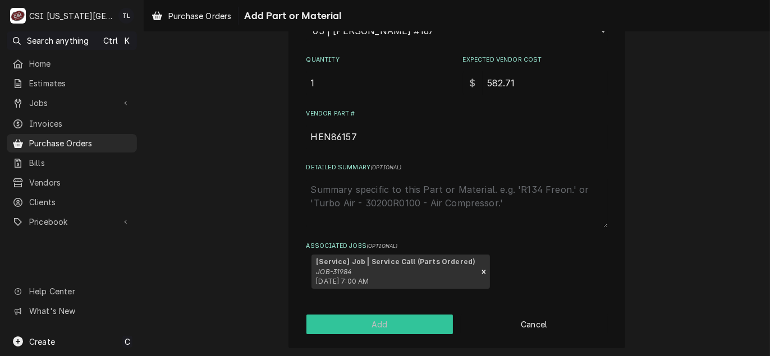
click at [370, 324] on button "Add" at bounding box center [379, 325] width 147 height 20
click at [389, 326] on button "Add" at bounding box center [379, 325] width 147 height 20
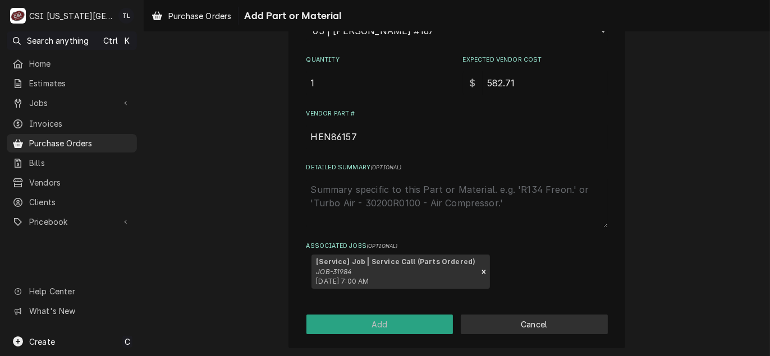
click at [532, 320] on button "Cancel" at bounding box center [534, 325] width 147 height 20
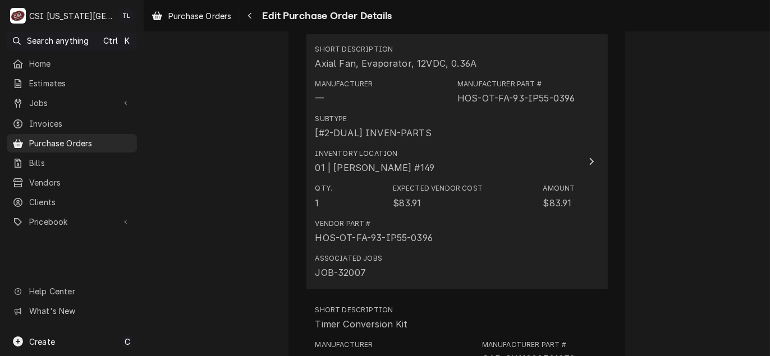
scroll to position [2264, 0]
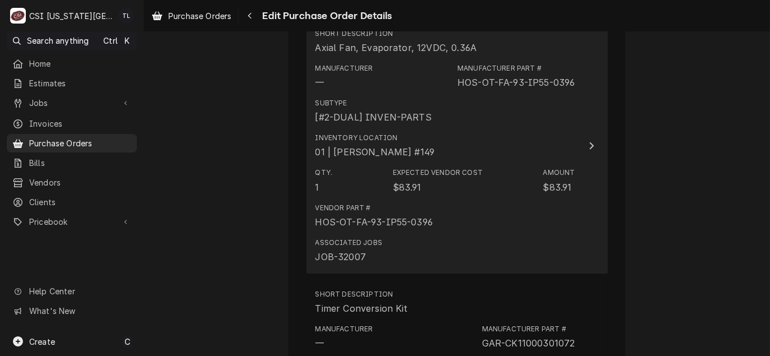
click at [480, 128] on div "Inventory Location 01 | STEVE ETHRIDGE #149" at bounding box center [445, 145] width 260 height 35
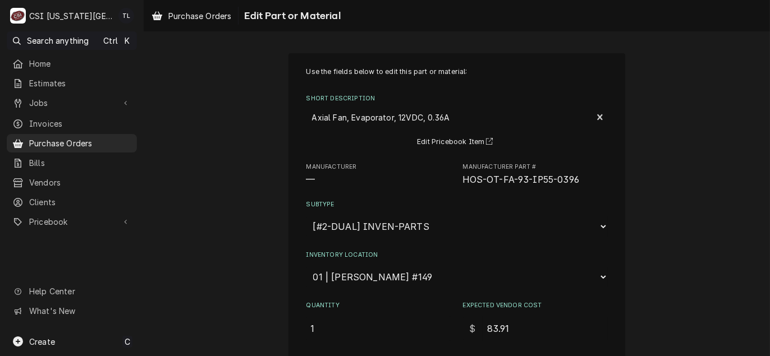
scroll to position [273, 0]
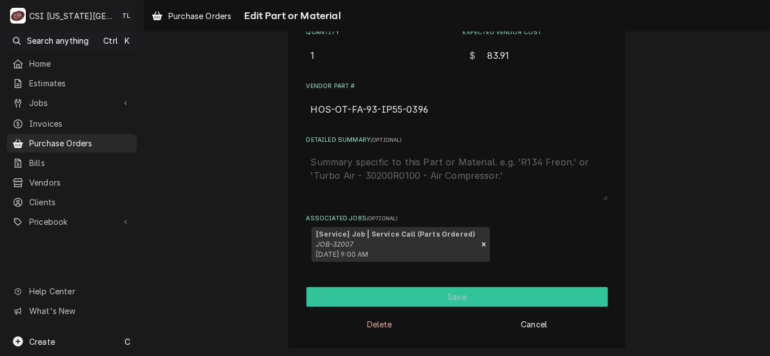
click at [455, 298] on button "Save" at bounding box center [456, 297] width 301 height 20
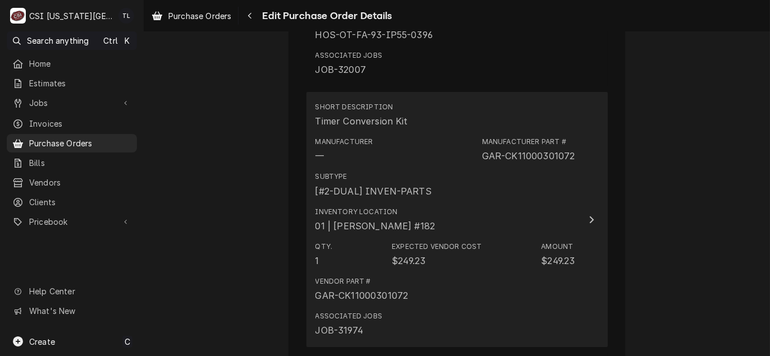
scroll to position [2435, 0]
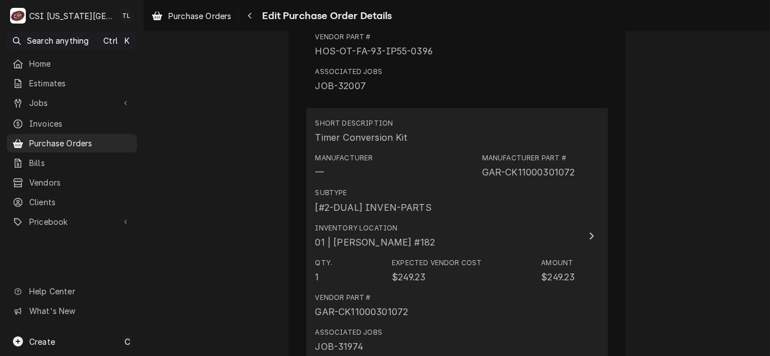
click at [579, 176] on button "Short Description Timer Conversion Kit Manufacturer — Manufacturer Part # GAR-C…" at bounding box center [456, 235] width 301 height 255
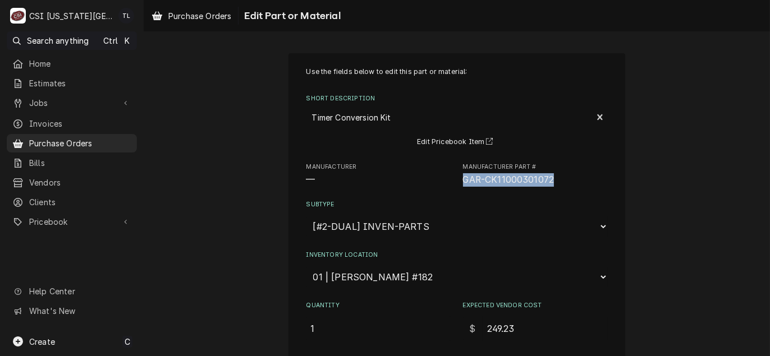
drag, startPoint x: 559, startPoint y: 188, endPoint x: 458, endPoint y: 181, distance: 101.8
click at [458, 181] on div "Use the fields below to edit this part or material: Short Description Timer Con…" at bounding box center [456, 302] width 301 height 470
drag, startPoint x: 458, startPoint y: 181, endPoint x: 473, endPoint y: 182, distance: 15.2
copy span "GAR-CK11000301072"
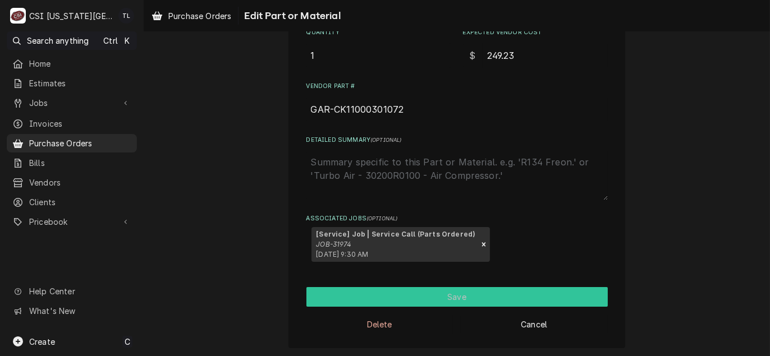
click at [441, 292] on button "Save" at bounding box center [456, 297] width 301 height 20
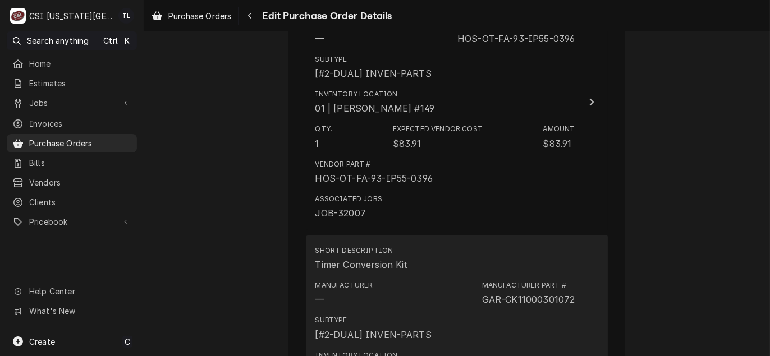
scroll to position [2267, 0]
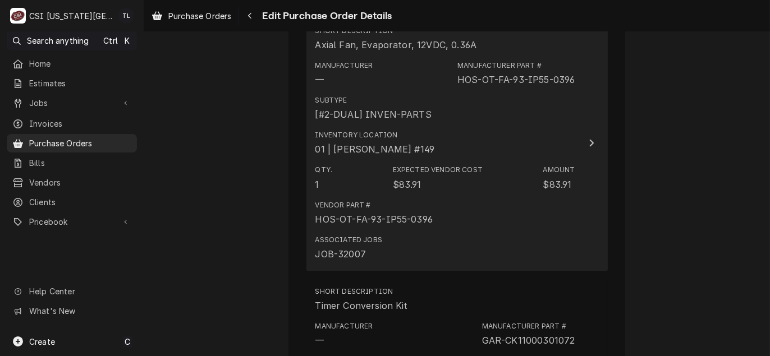
click at [564, 86] on div "Manufacturer — Manufacturer Part # HOS-OT-FA-93-IP55-0396" at bounding box center [445, 73] width 260 height 35
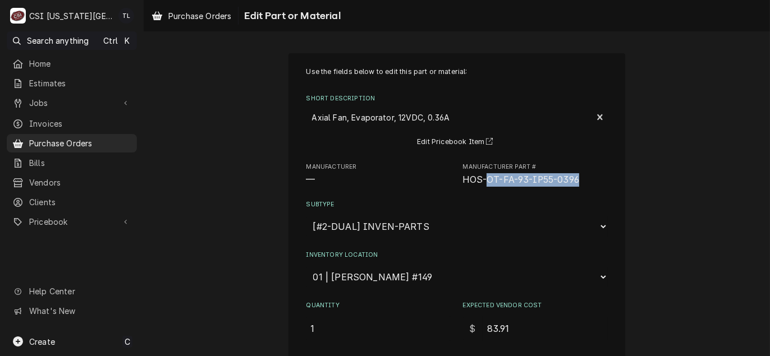
drag, startPoint x: 578, startPoint y: 182, endPoint x: 483, endPoint y: 182, distance: 94.8
click at [483, 182] on span "HOS-OT-FA-93-IP55-0396" at bounding box center [535, 179] width 145 height 13
copy span "OT-FA-93-IP55-0396"
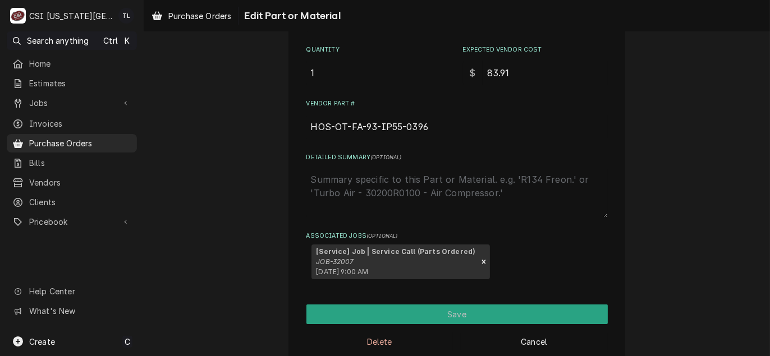
scroll to position [273, 0]
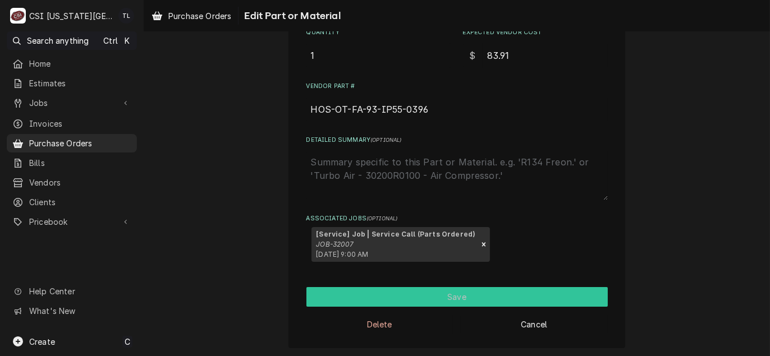
click at [459, 295] on button "Save" at bounding box center [456, 297] width 301 height 20
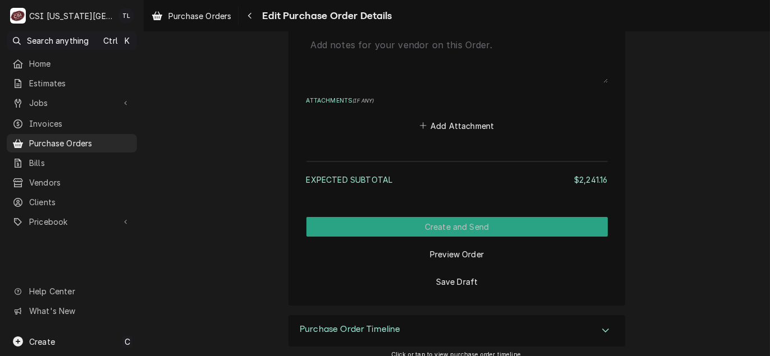
scroll to position [3613, 0]
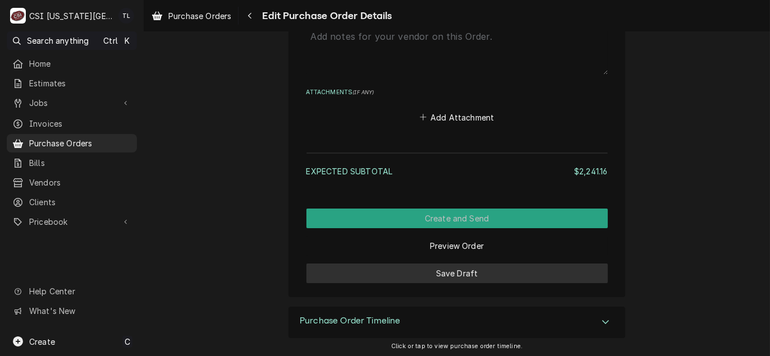
click at [467, 270] on button "Save Draft" at bounding box center [456, 274] width 301 height 20
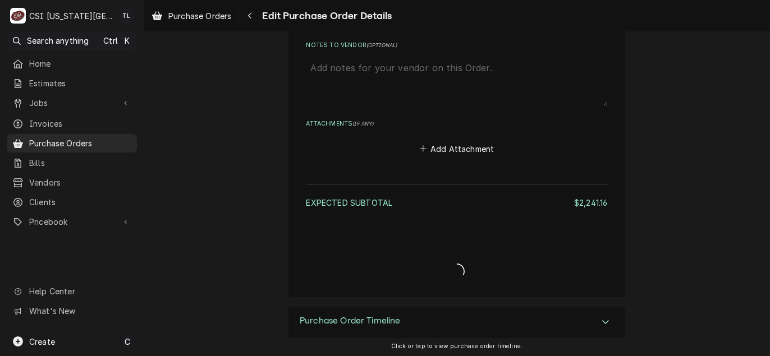
type textarea "x"
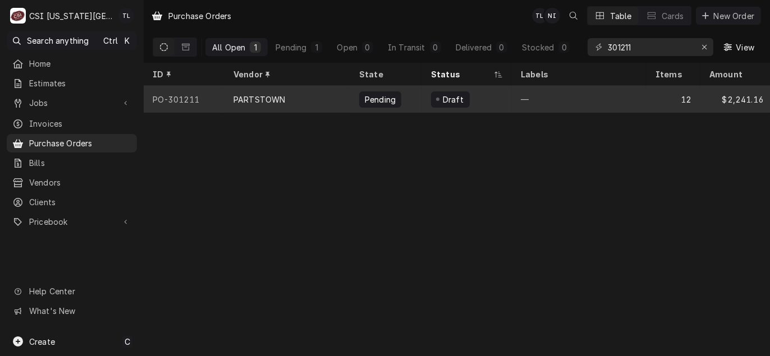
click at [233, 86] on div "PARTSTOWN" at bounding box center [287, 99] width 126 height 27
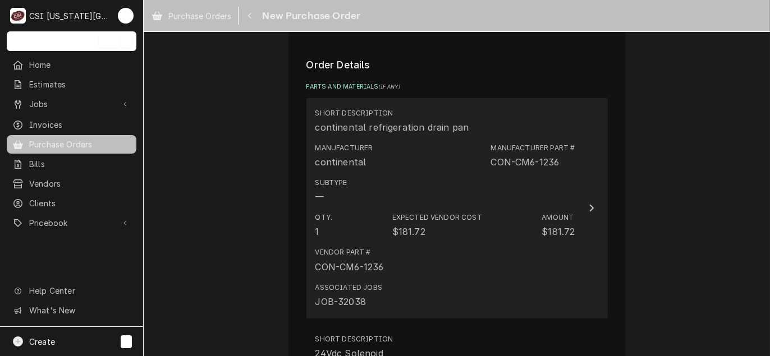
click at [535, 179] on div "Subtype —" at bounding box center [445, 190] width 260 height 35
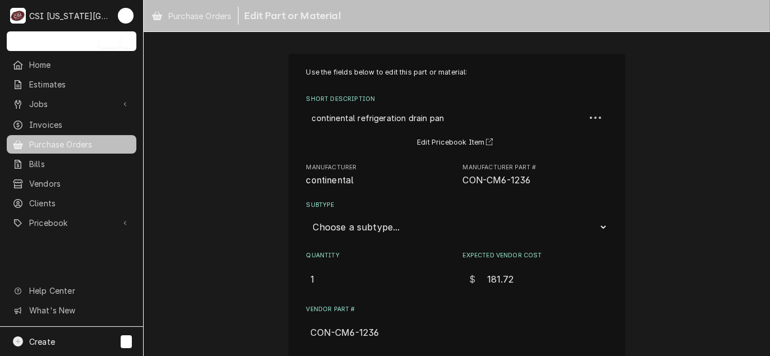
type textarea "x"
drag, startPoint x: 535, startPoint y: 180, endPoint x: 484, endPoint y: 184, distance: 51.8
click at [484, 184] on span "CON-CM6-1236" at bounding box center [535, 180] width 145 height 13
copy span "CM6-1236"
click at [370, 231] on select "Choose a subtype... [#2-DUAL] AFTERHRS-WH-CHG-2 [#2-DUAL] BEV-EQUIP [#2-DUAL] B…" at bounding box center [456, 227] width 301 height 21
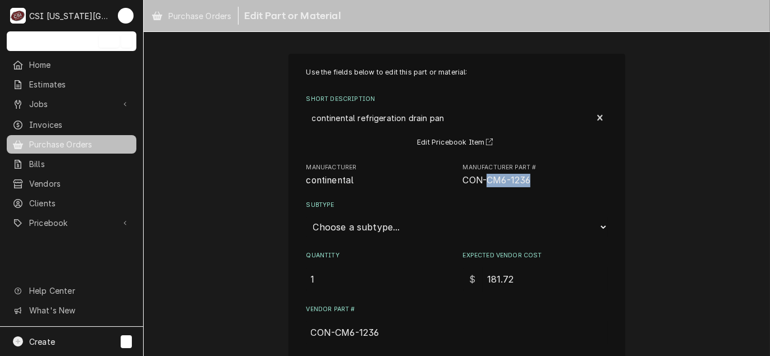
select select "45"
click at [306, 217] on select "Choose a subtype... [#2-DUAL] AFTERHRS-WH-CHG-2 [#2-DUAL] BEV-EQUIP [#2-DUAL] B…" at bounding box center [456, 227] width 301 height 21
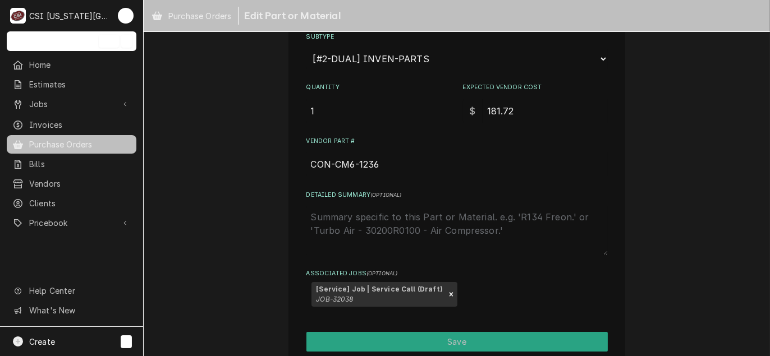
scroll to position [213, 0]
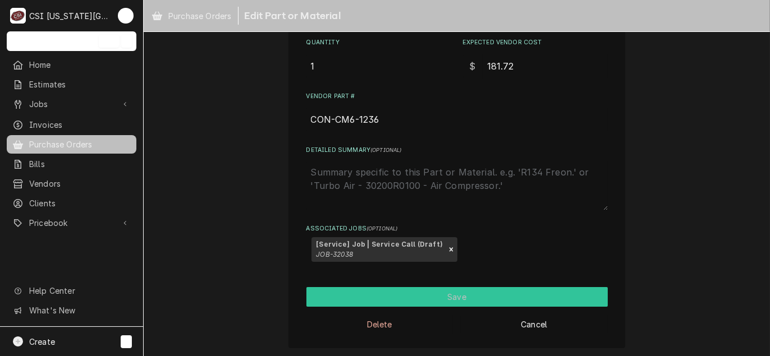
click at [445, 302] on button "Save" at bounding box center [456, 297] width 301 height 20
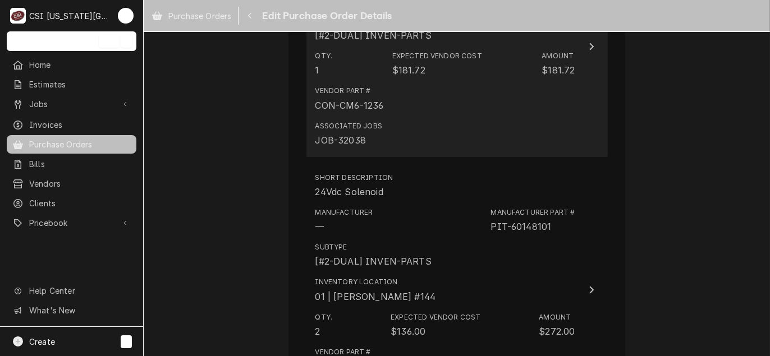
scroll to position [561, 0]
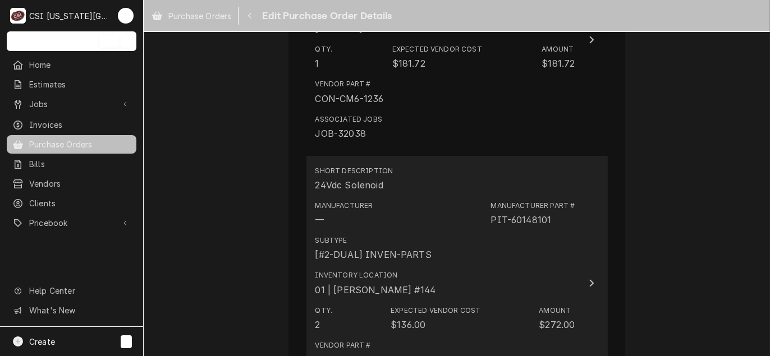
click at [459, 266] on div "Inventory Location 01 | BRIAN GONZALEZ #144" at bounding box center [445, 283] width 260 height 35
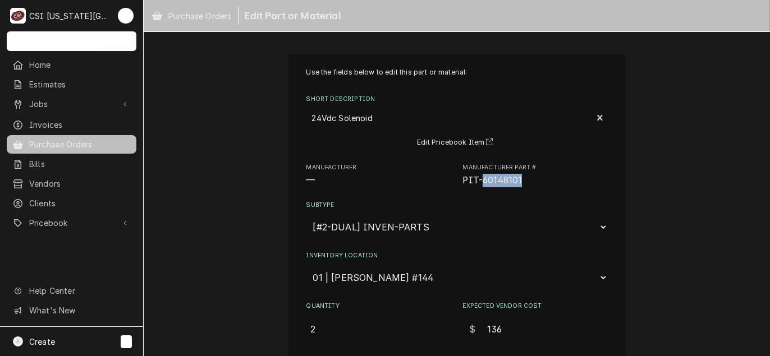
drag, startPoint x: 523, startPoint y: 182, endPoint x: 480, endPoint y: 183, distance: 43.2
click at [480, 183] on span "PIT-60148101" at bounding box center [535, 180] width 145 height 13
copy span "60148101"
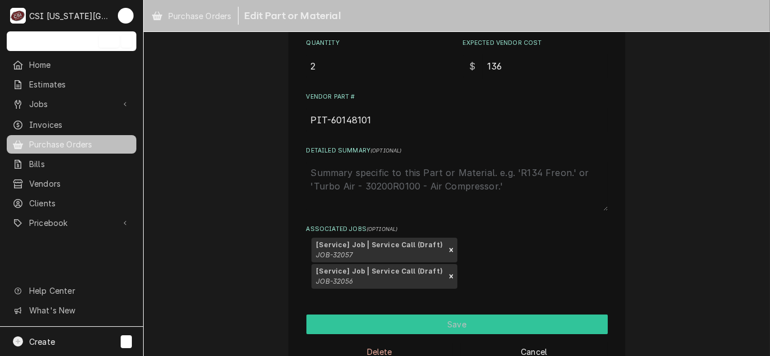
click at [471, 315] on button "Save" at bounding box center [456, 325] width 301 height 20
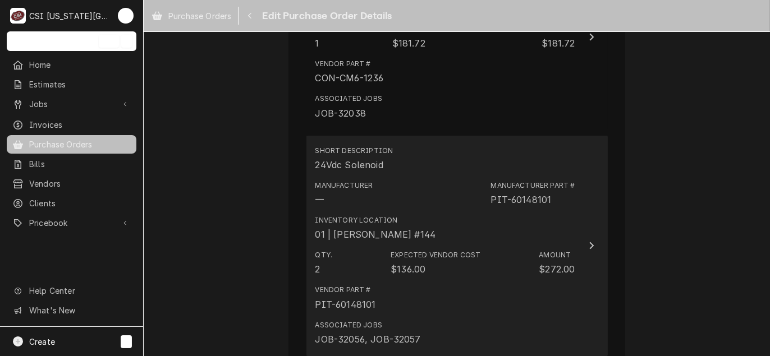
scroll to position [581, 0]
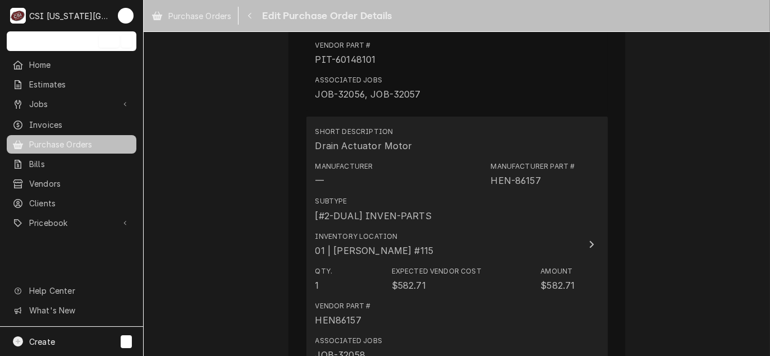
click at [547, 228] on div "Inventory Location 01 | CHRISTIAN SIMMONS #115" at bounding box center [445, 244] width 260 height 35
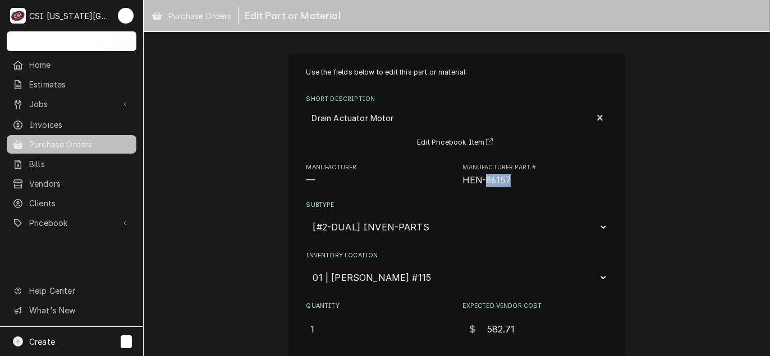
drag, startPoint x: 513, startPoint y: 179, endPoint x: 480, endPoint y: 180, distance: 33.1
click at [480, 180] on span "HEN-86157" at bounding box center [535, 180] width 145 height 13
copy span "86157"
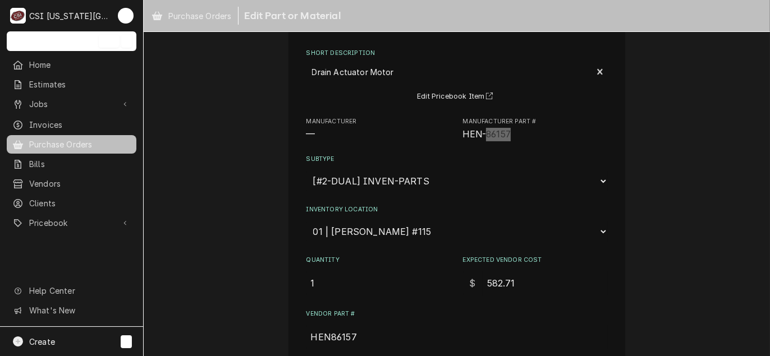
scroll to position [112, 0]
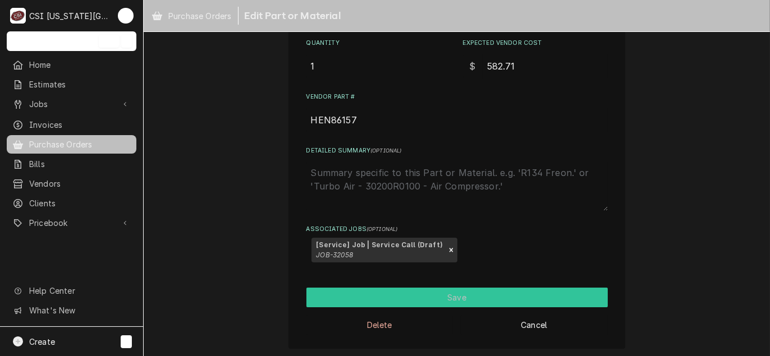
click at [432, 304] on button "Save" at bounding box center [456, 298] width 301 height 20
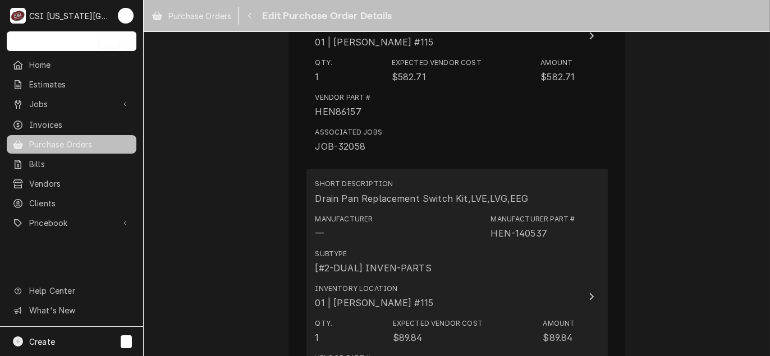
scroll to position [1085, 0]
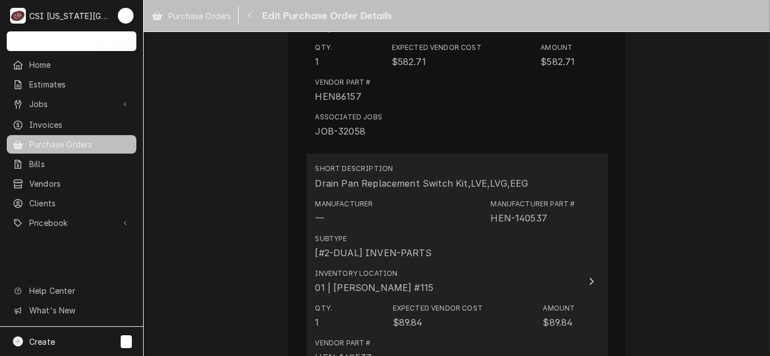
click at [448, 252] on div "Subtype [#2-DUAL] INVEN-PARTS" at bounding box center [445, 246] width 260 height 35
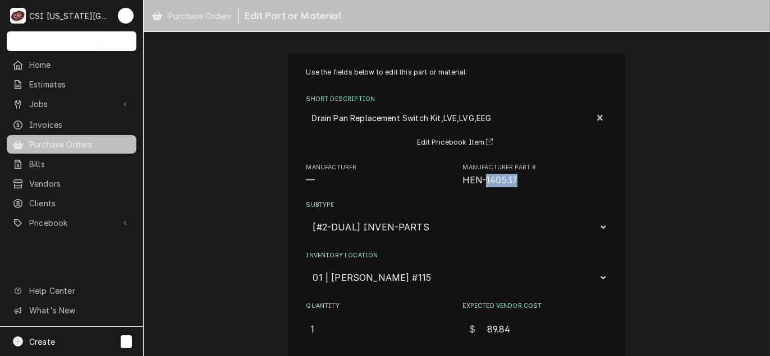
drag, startPoint x: 513, startPoint y: 184, endPoint x: 482, endPoint y: 186, distance: 30.9
click at [482, 186] on span "HEN-140537" at bounding box center [535, 180] width 145 height 13
copy span "140537"
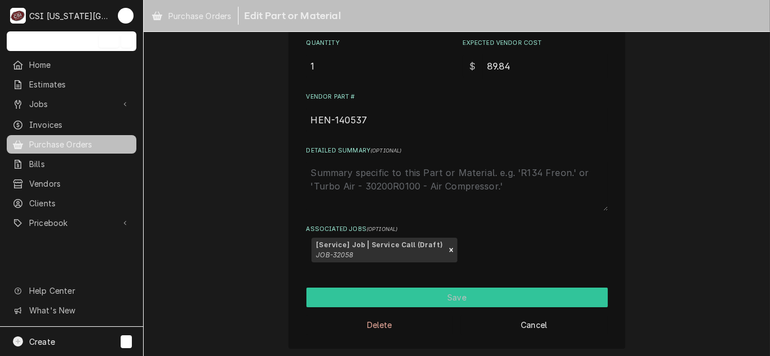
click at [469, 291] on button "Save" at bounding box center [456, 298] width 301 height 20
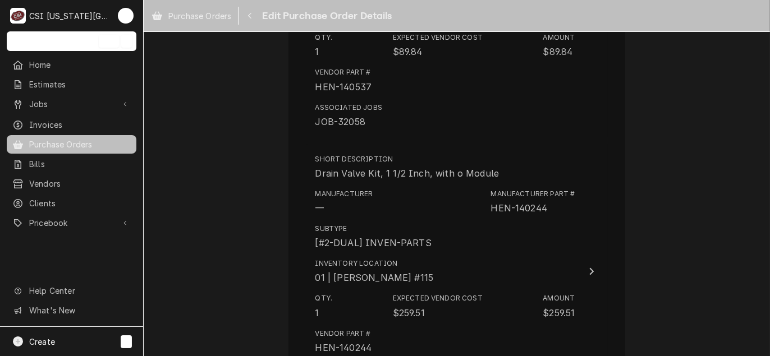
scroll to position [1399, 0]
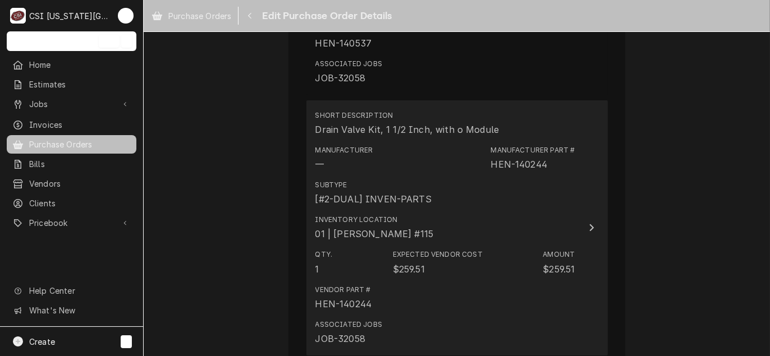
click at [469, 291] on div "Vendor Part # HEN-140244" at bounding box center [445, 297] width 260 height 35
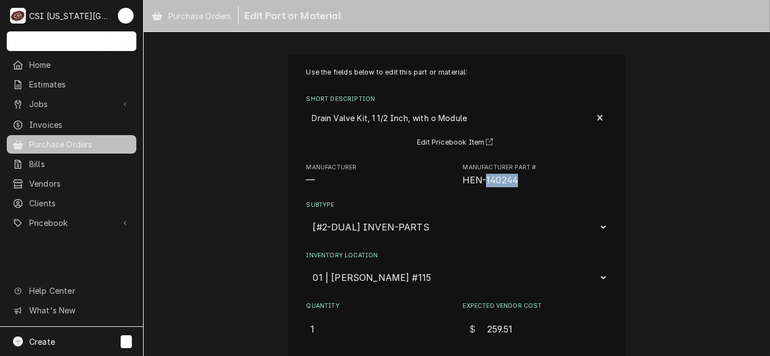
drag, startPoint x: 522, startPoint y: 181, endPoint x: 483, endPoint y: 186, distance: 39.0
click at [483, 186] on span "HEN-140244" at bounding box center [535, 180] width 145 height 13
copy span "140244"
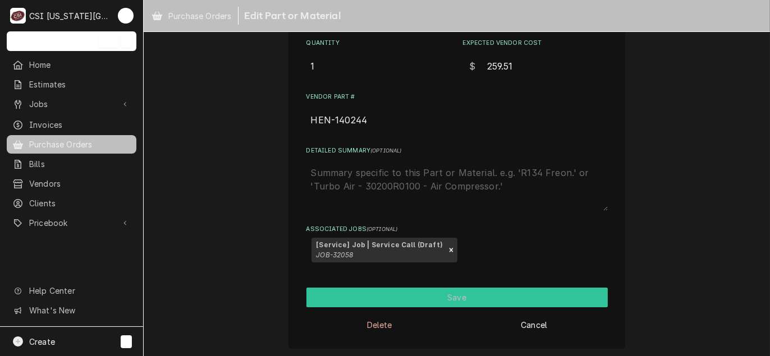
click at [486, 288] on button "Save" at bounding box center [456, 298] width 301 height 20
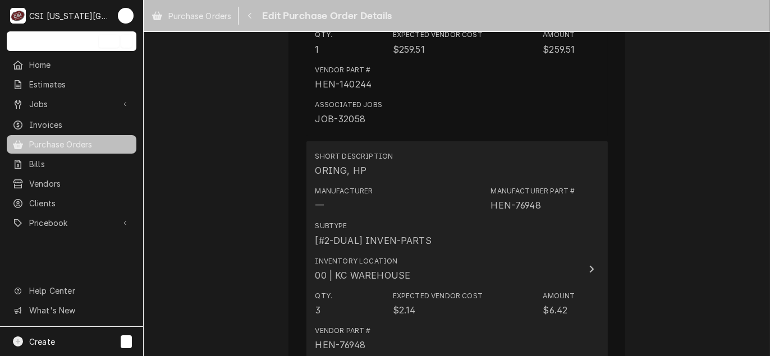
scroll to position [1636, 0]
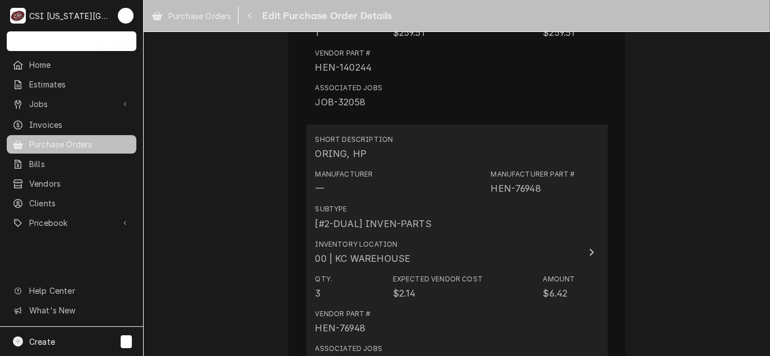
click at [545, 189] on div "Manufacturer Part # HEN-76948" at bounding box center [532, 182] width 84 height 26
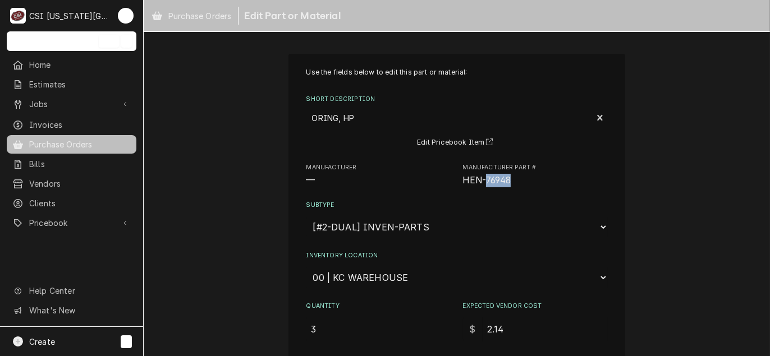
drag, startPoint x: 514, startPoint y: 177, endPoint x: 481, endPoint y: 182, distance: 34.0
click at [481, 182] on span "HEN-76948" at bounding box center [535, 180] width 145 height 13
copy span "76948"
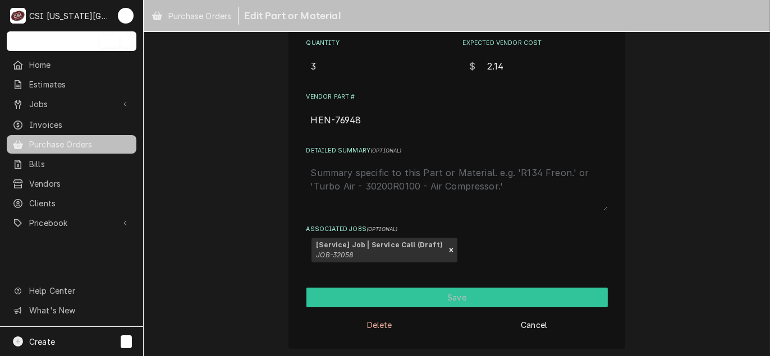
click at [500, 290] on button "Save" at bounding box center [456, 298] width 301 height 20
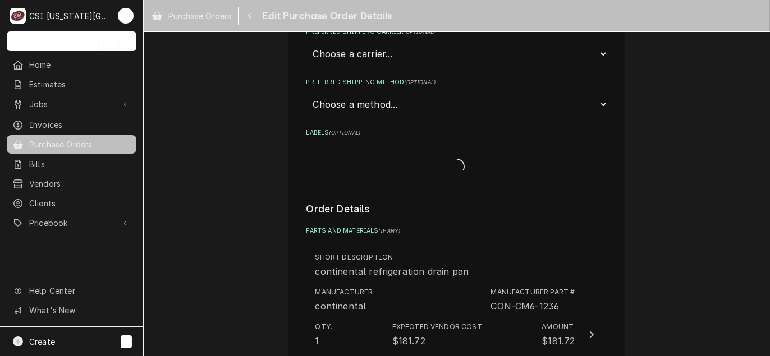
scroll to position [1796, 0]
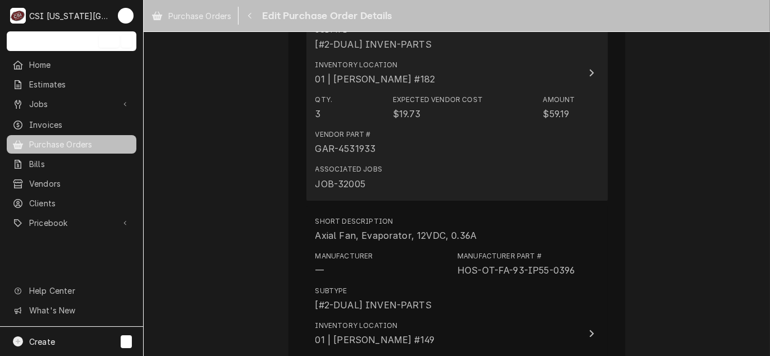
click at [470, 167] on div "Associated Jobs JOB-32005" at bounding box center [445, 177] width 260 height 35
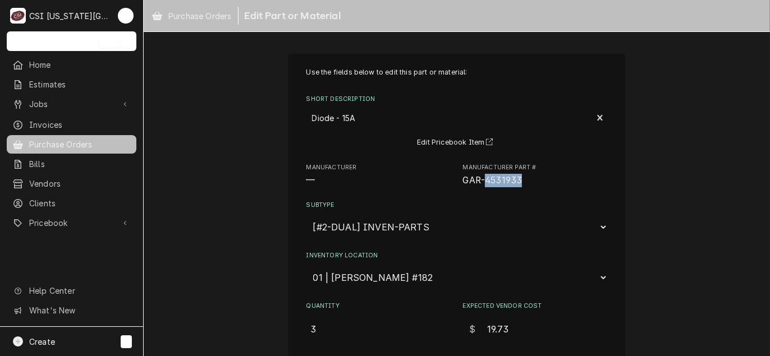
drag, startPoint x: 517, startPoint y: 181, endPoint x: 483, endPoint y: 182, distance: 34.2
click at [483, 182] on span "GAR-4531933" at bounding box center [535, 180] width 145 height 13
copy span "4531933"
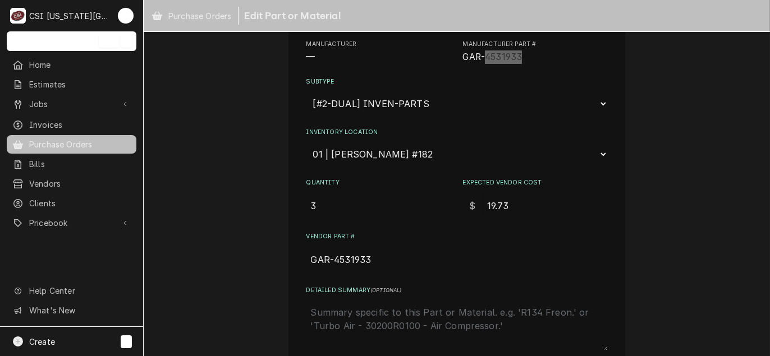
scroll to position [273, 0]
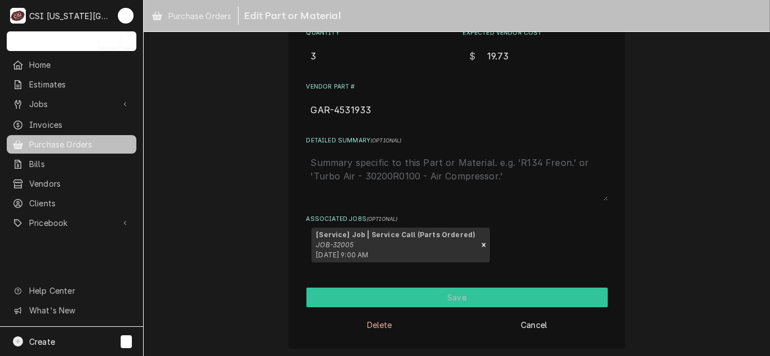
click at [443, 293] on button "Save" at bounding box center [456, 298] width 301 height 20
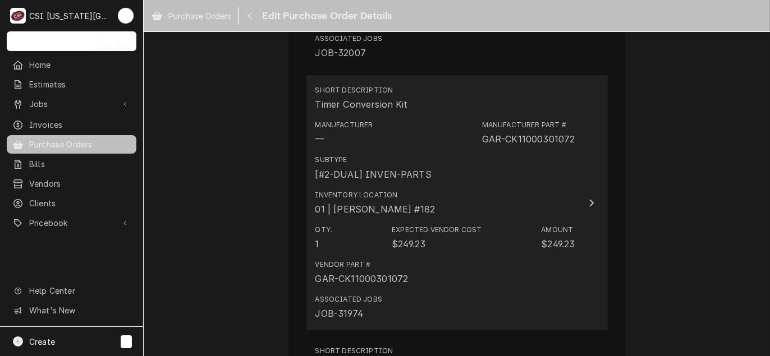
scroll to position [2474, 0]
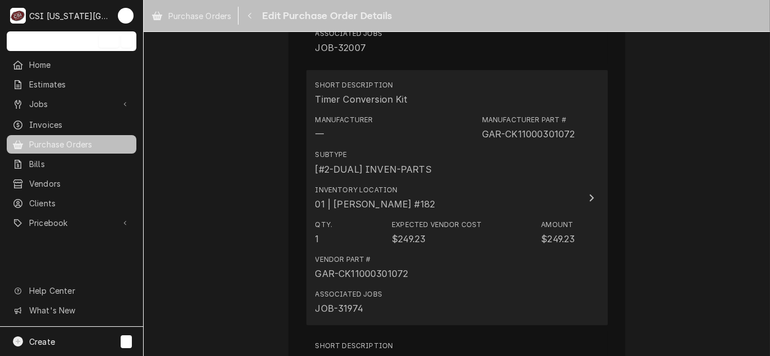
click at [474, 267] on div "Vendor Part # GAR-CK11000301072" at bounding box center [445, 267] width 260 height 35
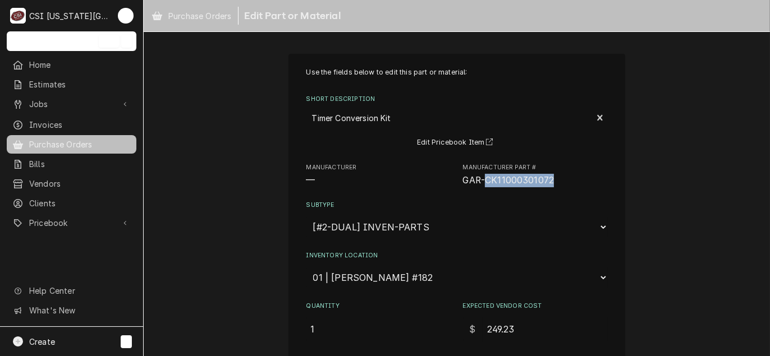
drag, startPoint x: 556, startPoint y: 178, endPoint x: 480, endPoint y: 182, distance: 77.0
click at [480, 182] on span "GAR-CK11000301072" at bounding box center [535, 180] width 145 height 13
copy span "CK11000301072"
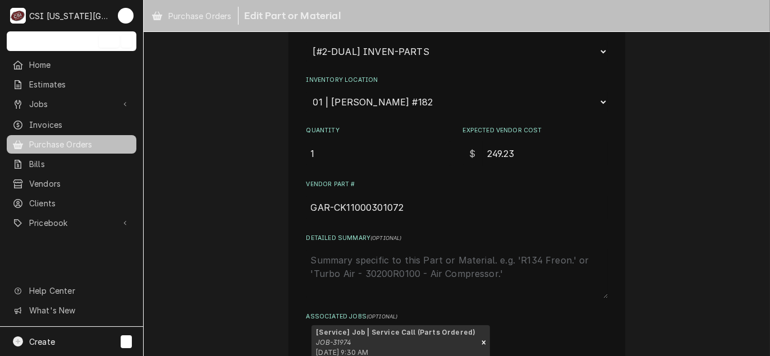
scroll to position [224, 0]
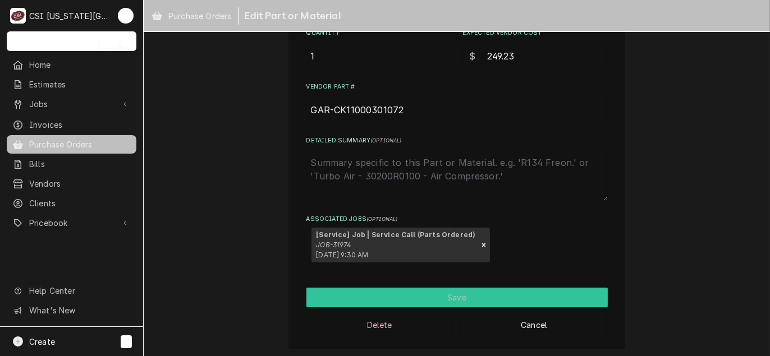
click at [453, 304] on button "Save" at bounding box center [456, 298] width 301 height 20
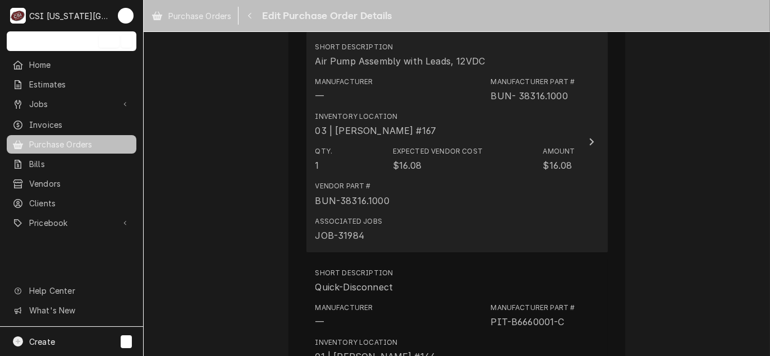
scroll to position [2773, 0]
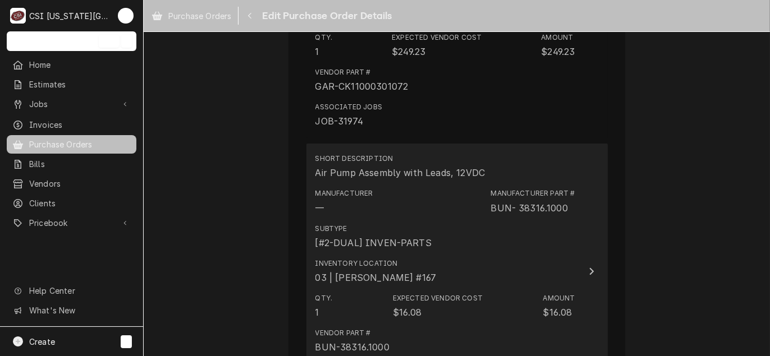
click at [465, 228] on div "Subtype [#2-DUAL] INVEN-PARTS" at bounding box center [445, 236] width 260 height 35
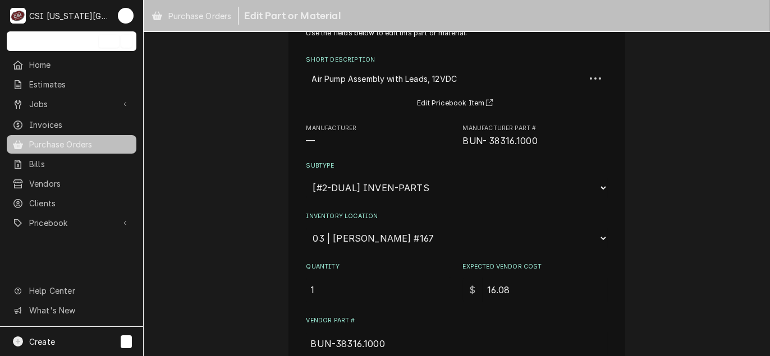
scroll to position [56, 0]
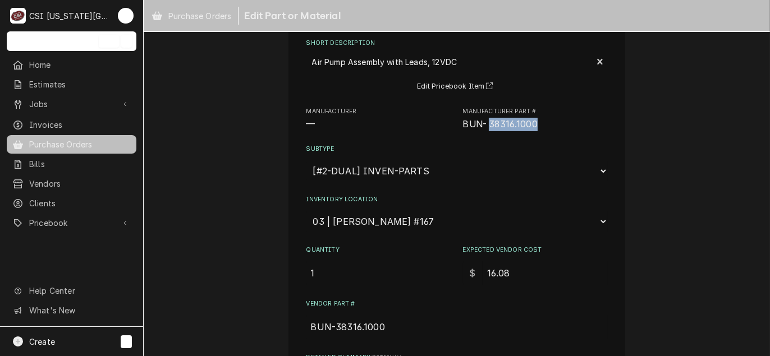
drag, startPoint x: 538, startPoint y: 127, endPoint x: 486, endPoint y: 130, distance: 52.3
click at [486, 130] on span "BUN- 38316.1000" at bounding box center [535, 124] width 145 height 13
copy span "38316.1000"
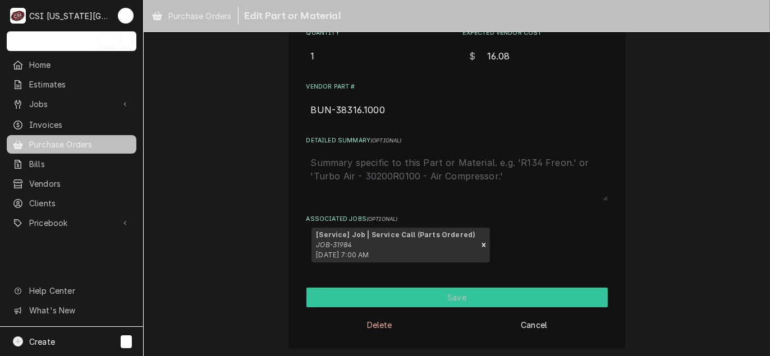
click at [443, 303] on button "Save" at bounding box center [456, 298] width 301 height 20
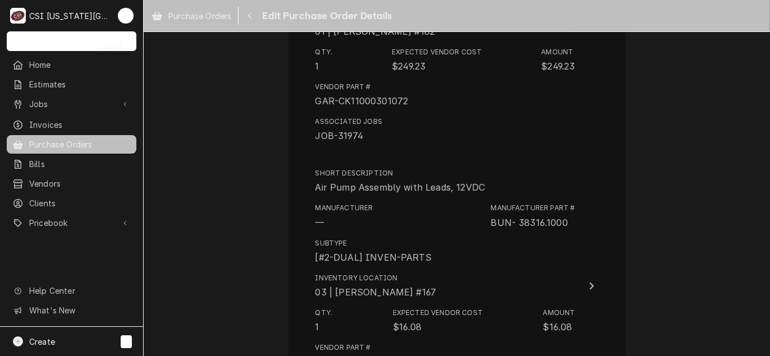
scroll to position [2995, 0]
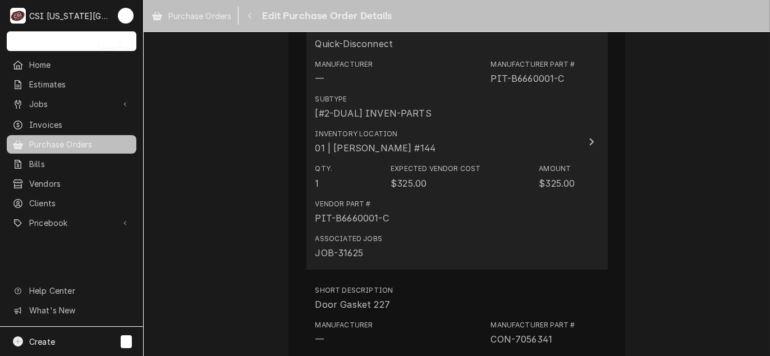
click at [486, 205] on div "Vendor Part # PIT-B6660001-C" at bounding box center [445, 212] width 260 height 35
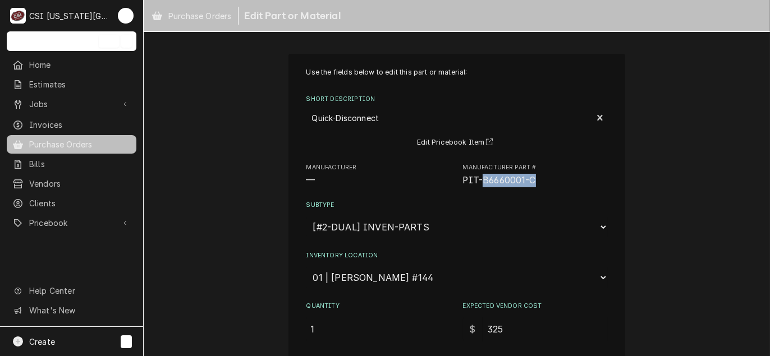
drag, startPoint x: 532, startPoint y: 186, endPoint x: 478, endPoint y: 181, distance: 54.6
click at [478, 181] on div "Use the fields below to edit this part or material: Short Description Quick-Dis…" at bounding box center [456, 302] width 301 height 470
drag, startPoint x: 478, startPoint y: 181, endPoint x: 488, endPoint y: 182, distance: 10.1
copy span "B6660001-C"
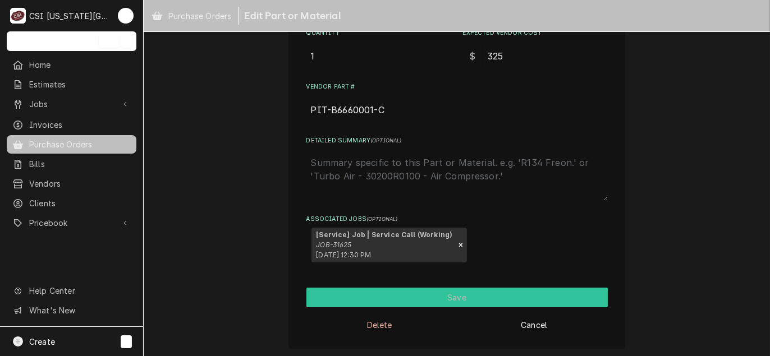
click at [464, 299] on button "Save" at bounding box center [456, 298] width 301 height 20
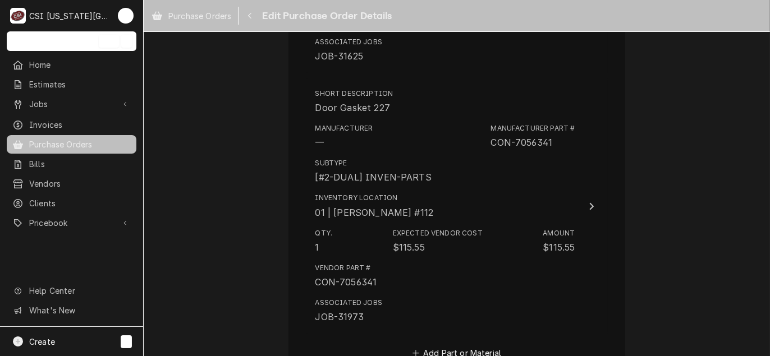
scroll to position [3231, 0]
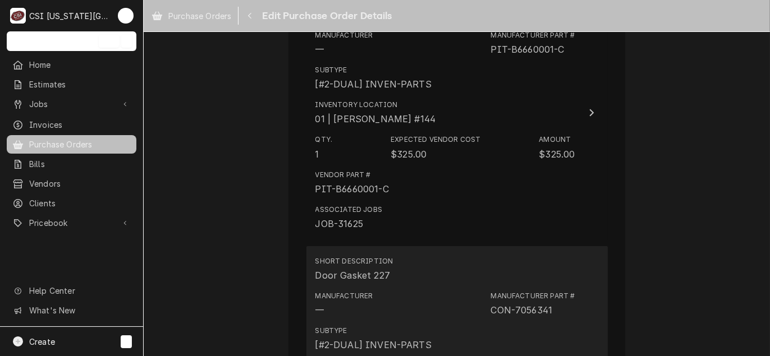
click at [476, 271] on div "Short Description Door Gasket 227" at bounding box center [445, 269] width 260 height 35
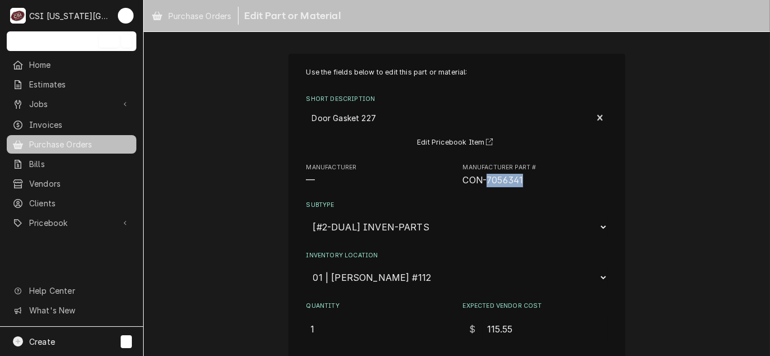
drag, startPoint x: 522, startPoint y: 184, endPoint x: 482, endPoint y: 183, distance: 39.3
click at [482, 183] on span "CON-7056341" at bounding box center [535, 180] width 145 height 13
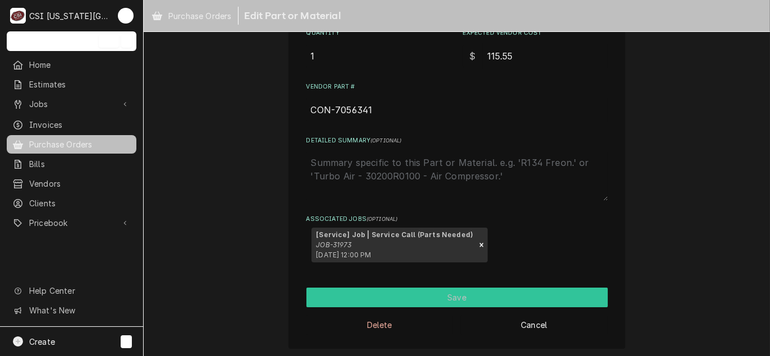
click at [454, 298] on button "Save" at bounding box center [456, 298] width 301 height 20
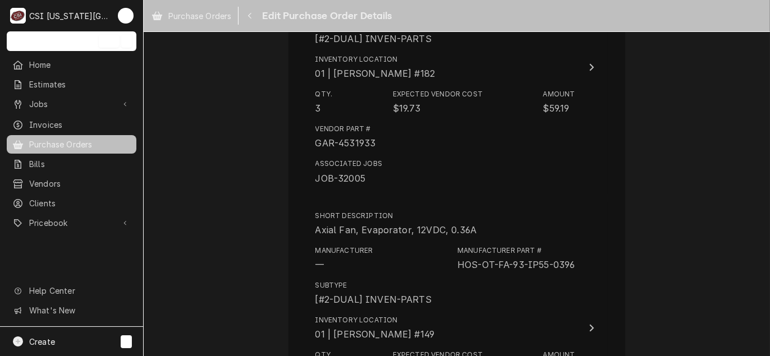
scroll to position [2098, 0]
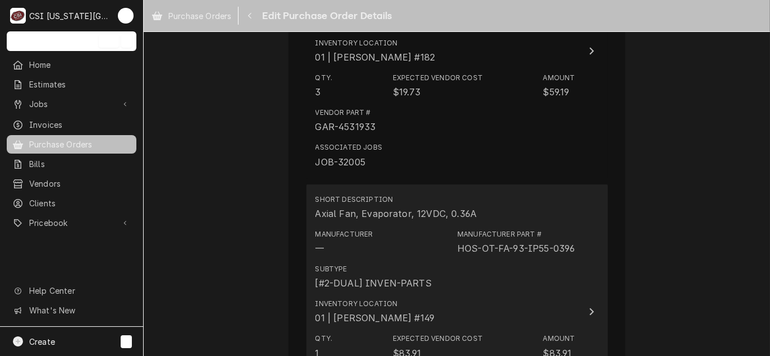
click at [563, 260] on div "Subtype [#2-DUAL] INVEN-PARTS" at bounding box center [445, 277] width 260 height 35
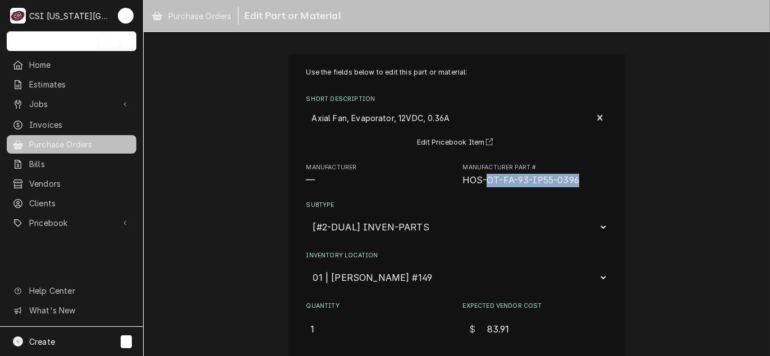
drag, startPoint x: 579, startPoint y: 183, endPoint x: 481, endPoint y: 181, distance: 97.6
click at [481, 181] on span "HOS-OT-FA-93-IP55-0396" at bounding box center [535, 180] width 145 height 13
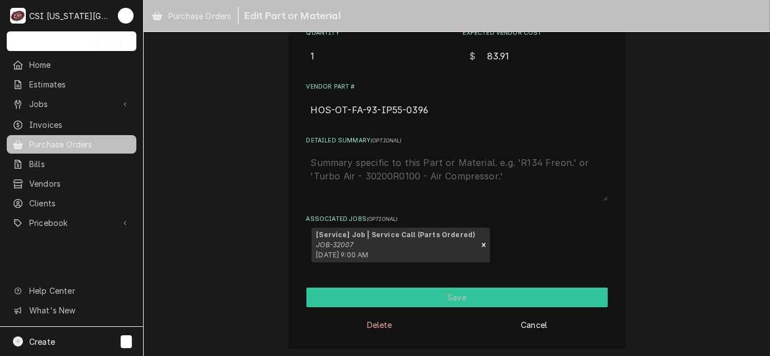
click at [448, 297] on button "Save" at bounding box center [456, 298] width 301 height 20
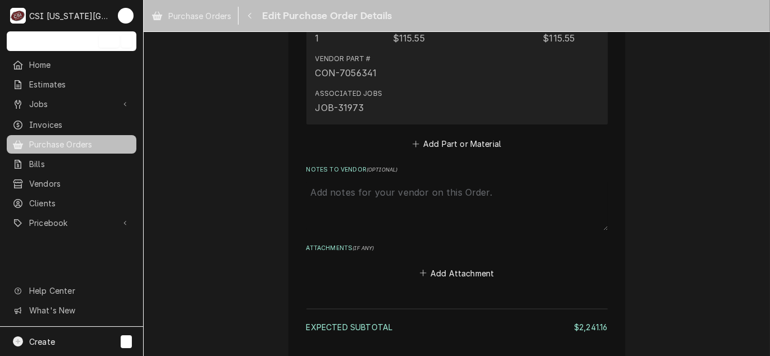
scroll to position [3484, 0]
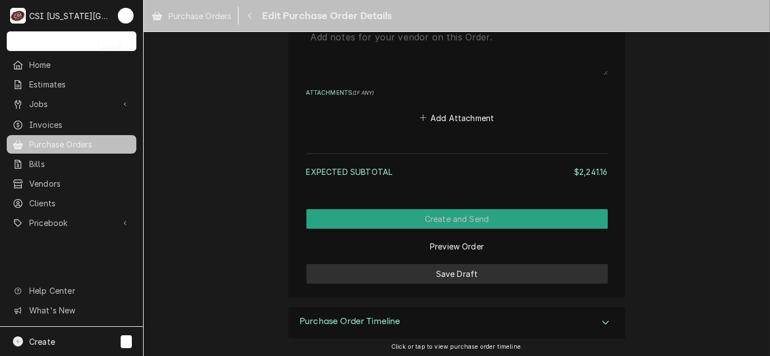
click at [432, 265] on button "Save Draft" at bounding box center [456, 274] width 301 height 20
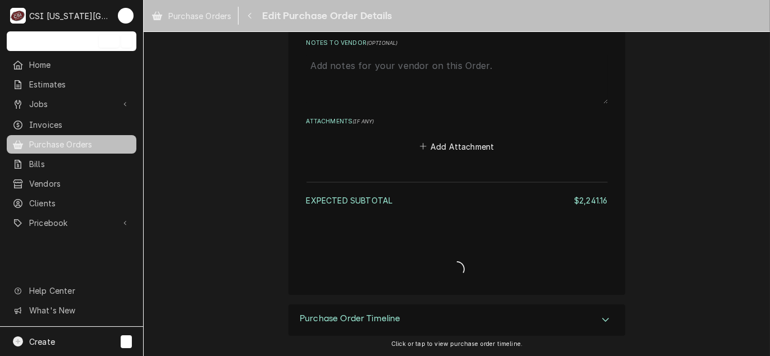
scroll to position [3581, 0]
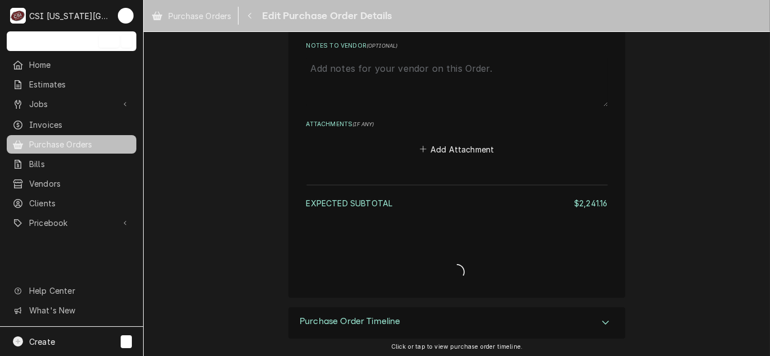
type textarea "x"
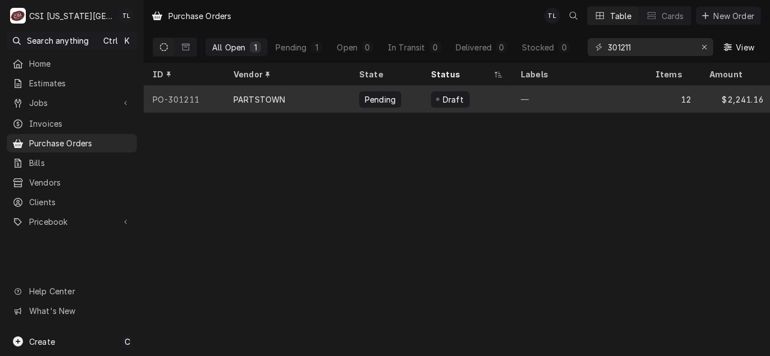
click at [258, 98] on div "PARTSTOWN" at bounding box center [259, 100] width 52 height 12
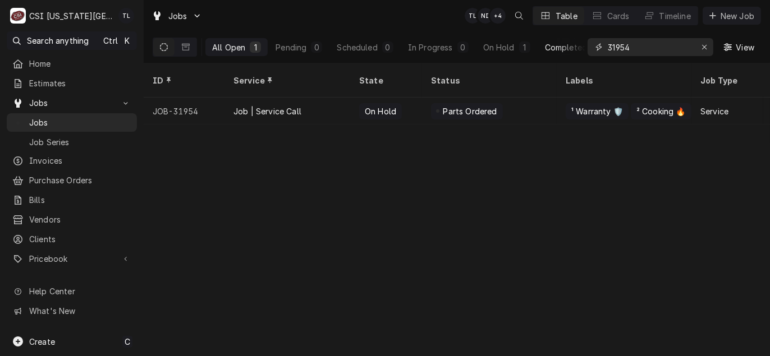
drag, startPoint x: 638, startPoint y: 47, endPoint x: 543, endPoint y: 48, distance: 94.8
click at [544, 48] on div "All Open 1 Pending 0 Scheduled 0 In Progress 0 On Hold 1 Completed 0 31954 View" at bounding box center [457, 46] width 608 height 31
type input "31973"
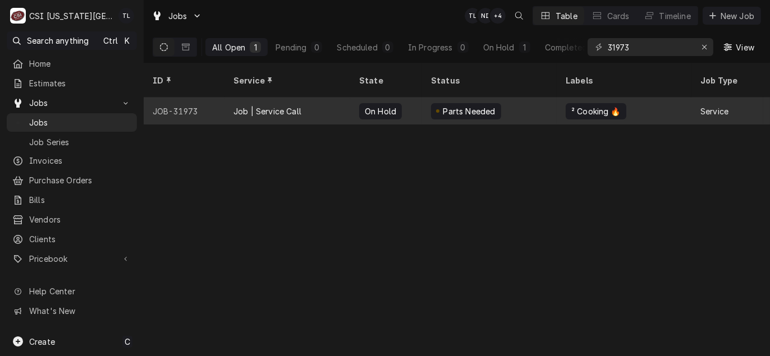
click at [249, 105] on div "Job | Service Call" at bounding box center [267, 111] width 68 height 12
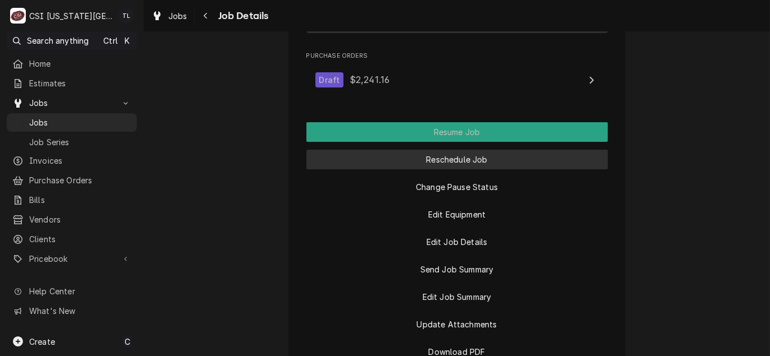
scroll to position [1514, 0]
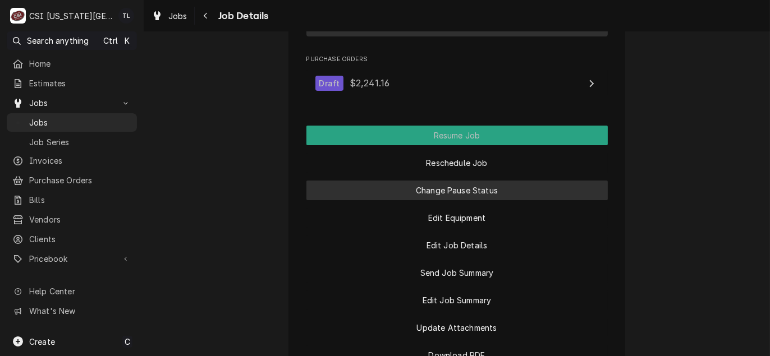
click at [452, 181] on button "Change Pause Status" at bounding box center [456, 191] width 301 height 20
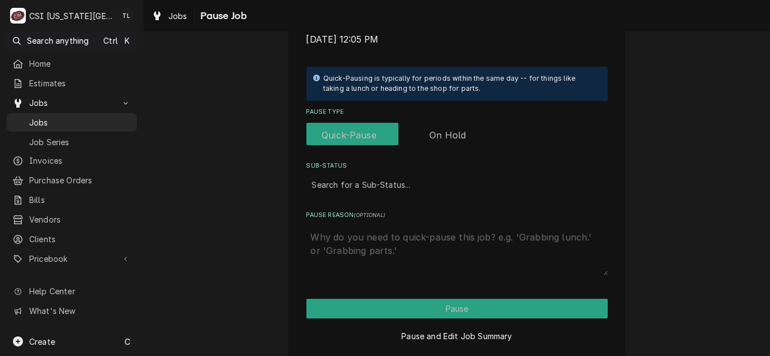
scroll to position [224, 0]
click at [438, 130] on label "Pause Type" at bounding box center [398, 134] width 184 height 25
click at [438, 130] on input "Pause Type" at bounding box center [398, 134] width 175 height 25
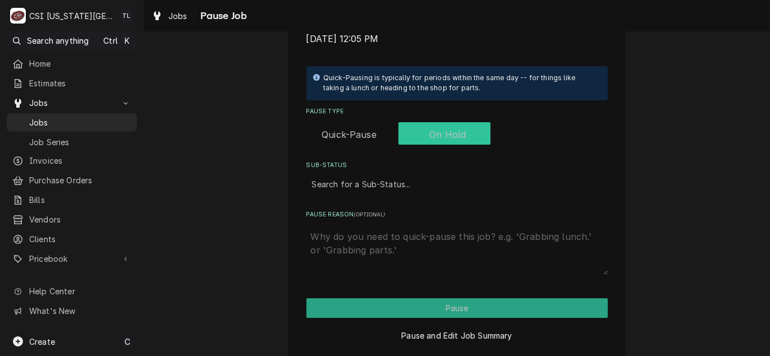
checkbox input "true"
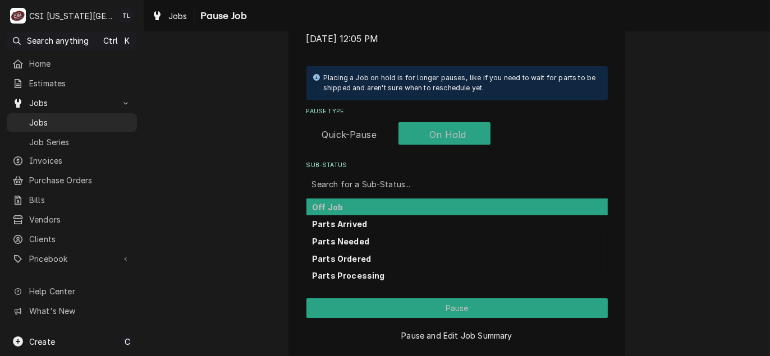
click at [400, 182] on div "Sub-Status" at bounding box center [457, 184] width 290 height 20
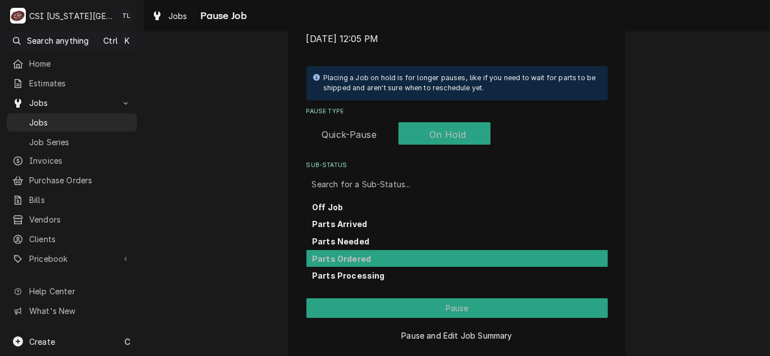
click at [337, 254] on strong "Parts Ordered" at bounding box center [341, 259] width 59 height 10
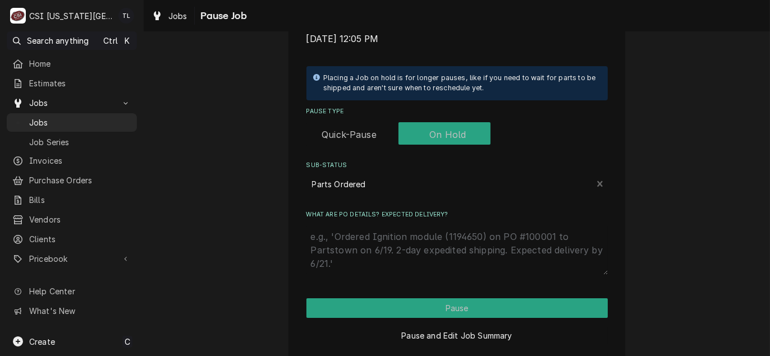
click at [347, 262] on textarea "What are PO details? Expected delivery?" at bounding box center [456, 249] width 301 height 49
type textarea "x"
type textarea "p"
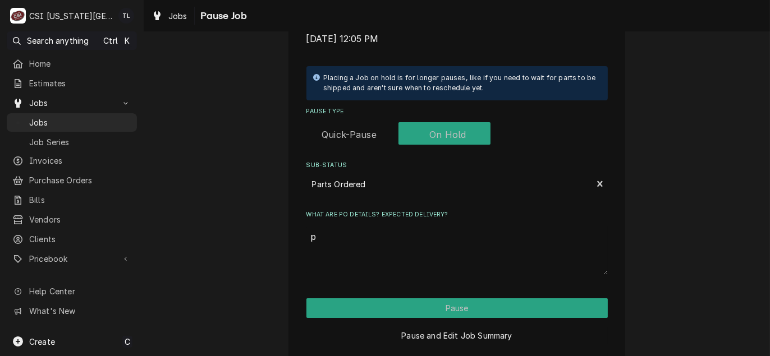
type textarea "x"
type textarea "pa"
type textarea "x"
type textarea "par"
type textarea "x"
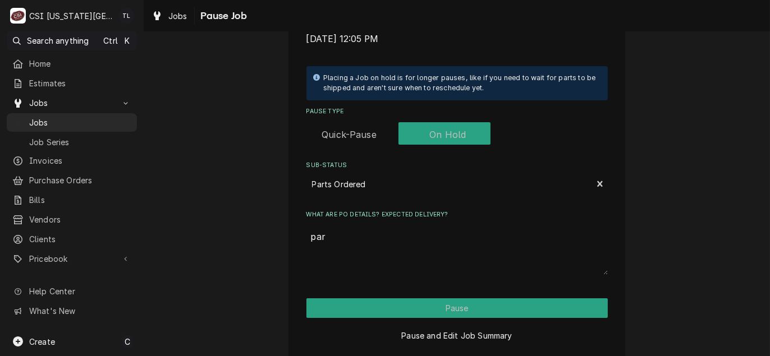
type textarea "part"
type textarea "x"
type textarea "parts"
type textarea "x"
type textarea "parts"
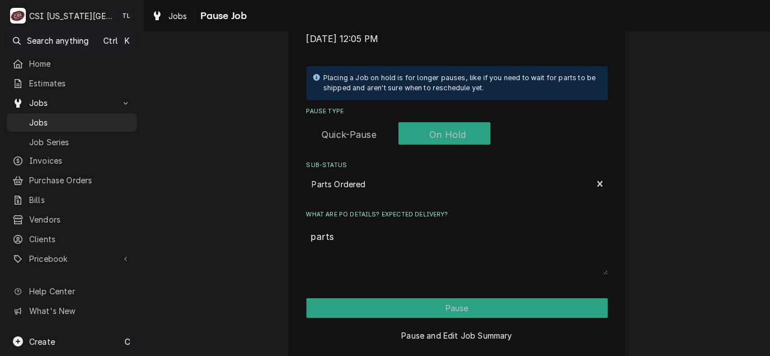
type textarea "x"
type textarea "parts r"
type textarea "x"
type textarea "parts ro"
type textarea "x"
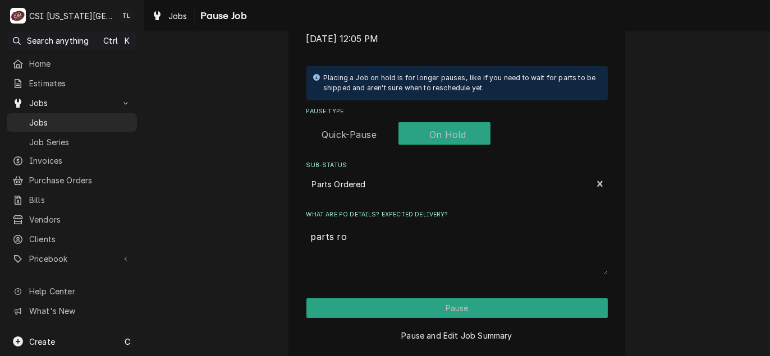
type textarea "parts rod"
type textarea "x"
type textarea "parts rode"
type textarea "x"
type textarea "parts roder"
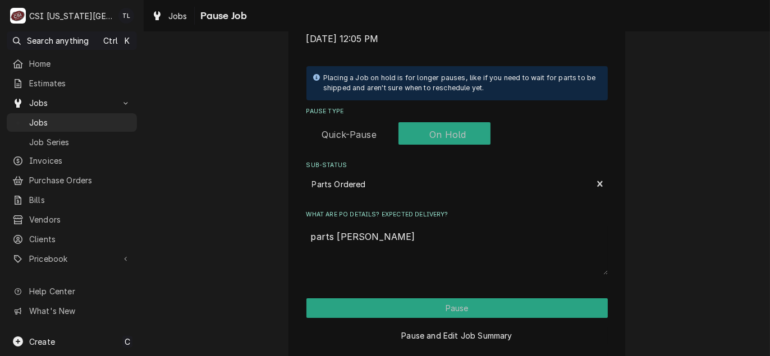
type textarea "x"
type textarea "parts rodere"
type textarea "x"
type textarea "parts rodered"
type textarea "x"
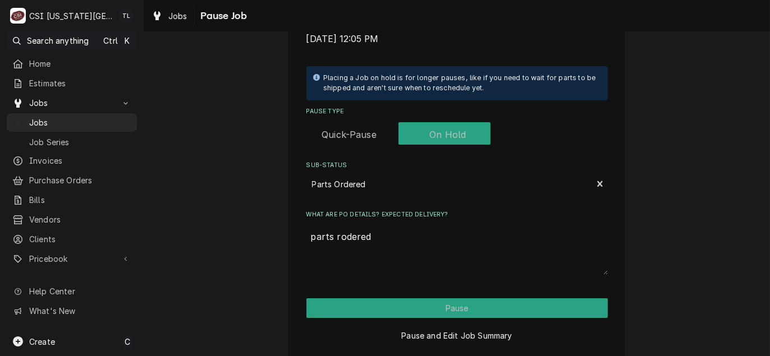
type textarea "parts rodered"
type textarea "x"
type textarea "parts rodered o"
type textarea "x"
type textarea "parts rodered on"
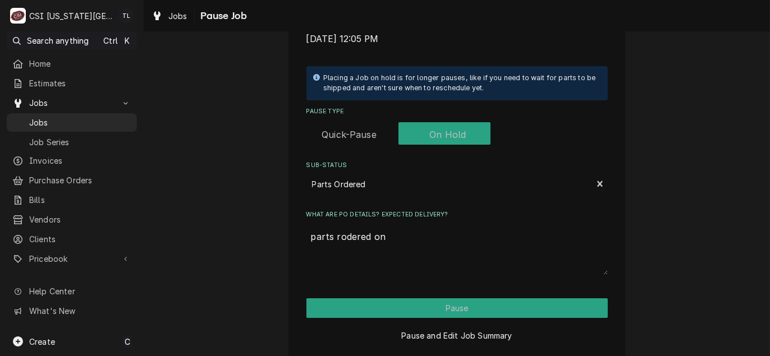
type textarea "x"
type textarea "parts rodered o"
type textarea "x"
type textarea "parts rodered"
type textarea "x"
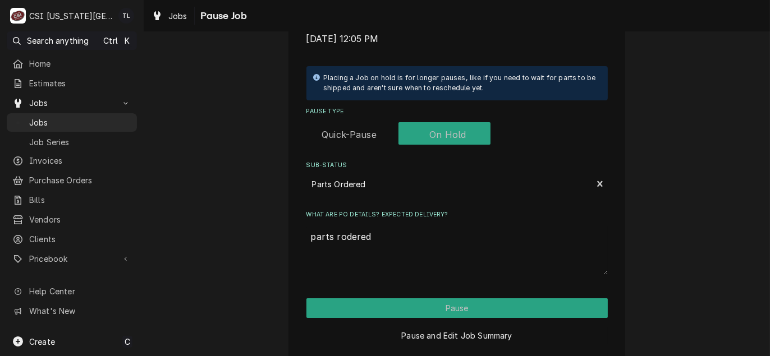
type textarea "parts rodered"
type textarea "x"
type textarea "parts rodere"
type textarea "x"
type textarea "parts roder"
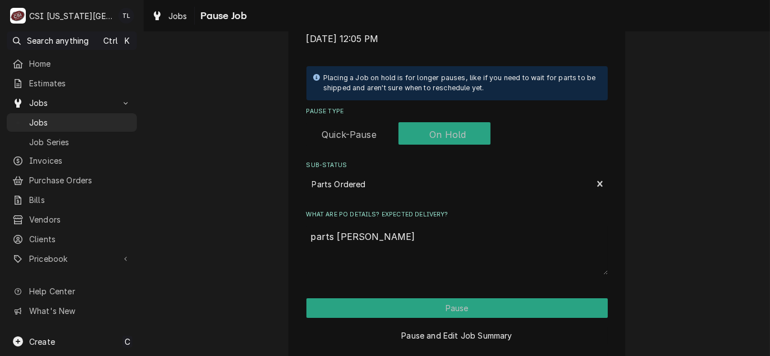
type textarea "x"
type textarea "parts rode"
type textarea "x"
type textarea "parts rod"
type textarea "x"
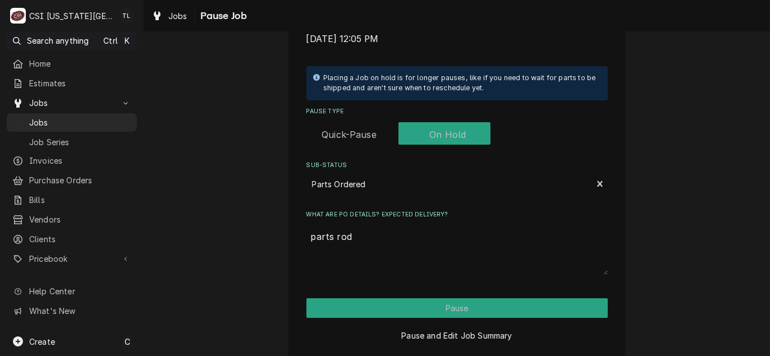
type textarea "parts ro"
type textarea "x"
type textarea "parts r"
type textarea "x"
type textarea "parts"
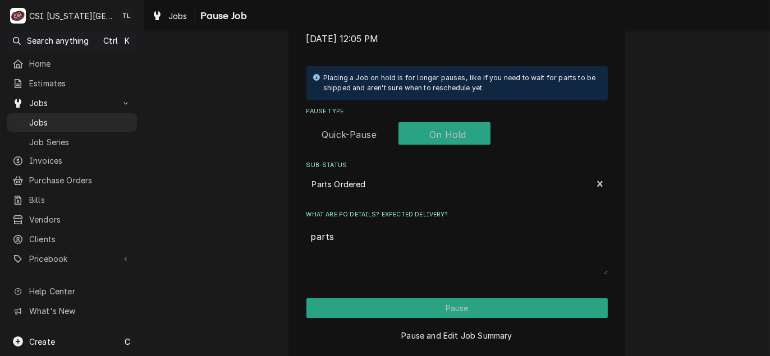
type textarea "x"
type textarea "parts o"
type textarea "x"
type textarea "parts or"
type textarea "x"
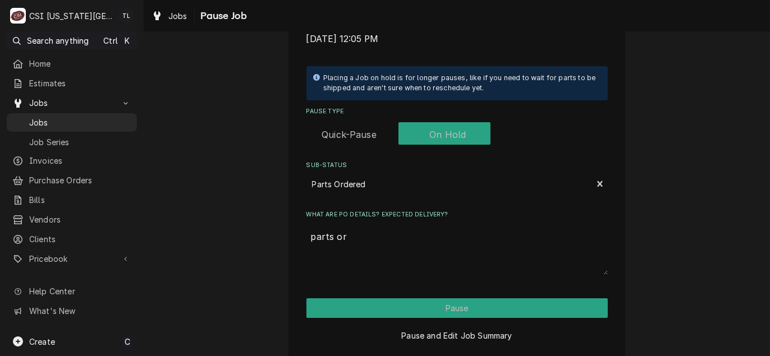
type textarea "parts ord"
type textarea "x"
type textarea "parts orde"
type textarea "x"
type textarea "parts order"
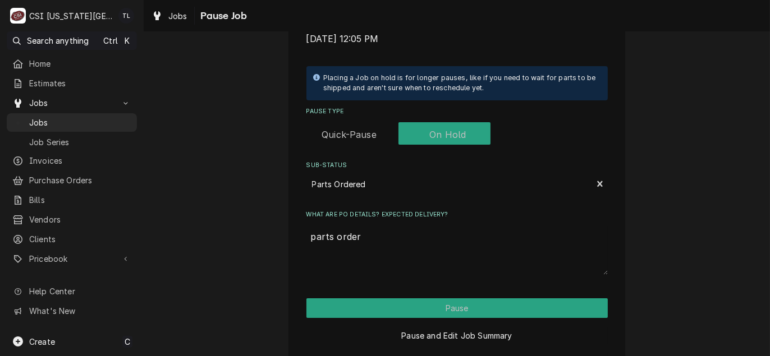
type textarea "x"
type textarea "parts ordere"
type textarea "x"
type textarea "parts ordered"
type textarea "x"
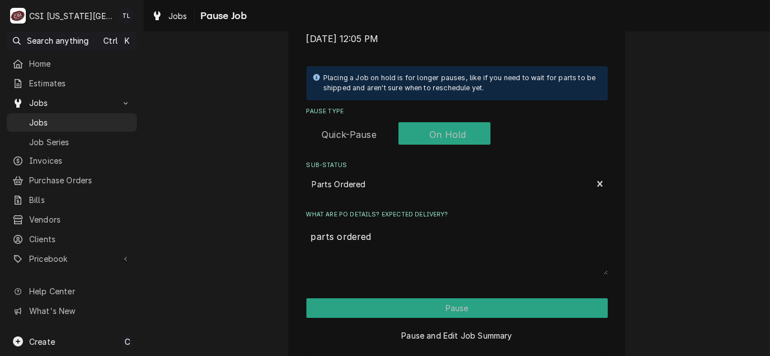
type textarea "parts ordered"
type textarea "x"
type textarea "parts ordered o"
type textarea "x"
type textarea "parts ordered o"
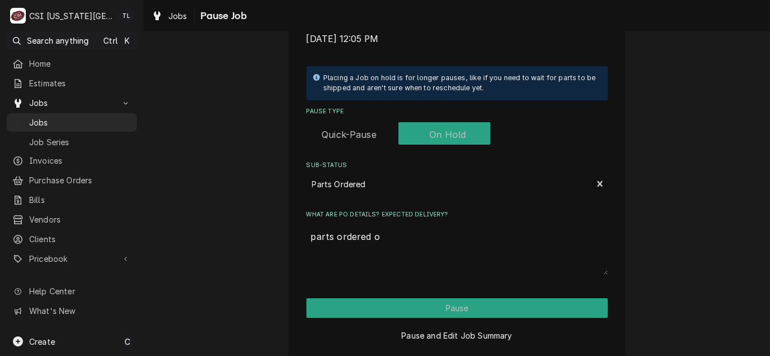
type textarea "x"
type textarea "parts ordered o"
type textarea "x"
type textarea "parts ordered"
type textarea "x"
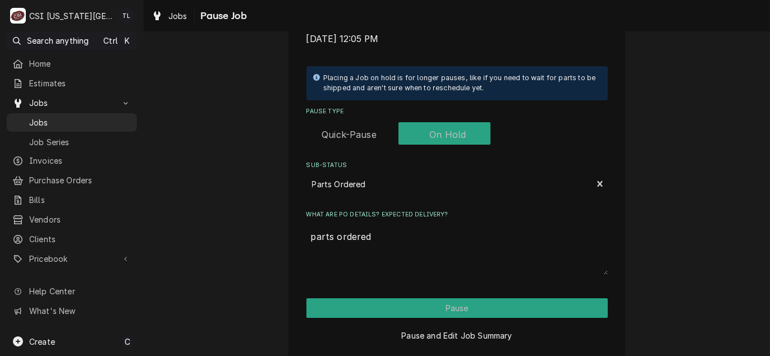
type textarea "parts ordered n"
type textarea "x"
type textarea "parts ordered"
type textarea "x"
type textarea "parts ordered o"
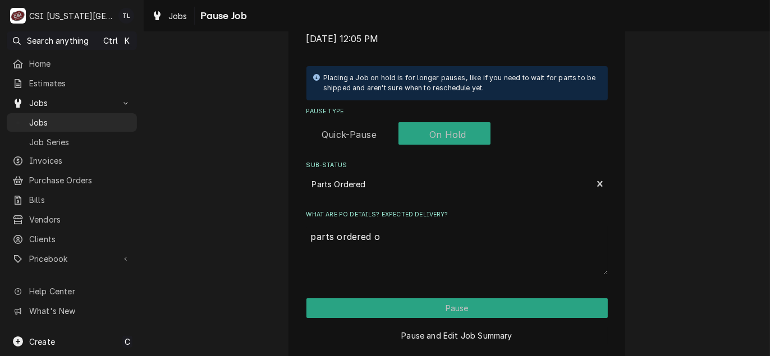
type textarea "x"
type textarea "parts ordered on"
type textarea "x"
type textarea "parts ordered on"
type textarea "x"
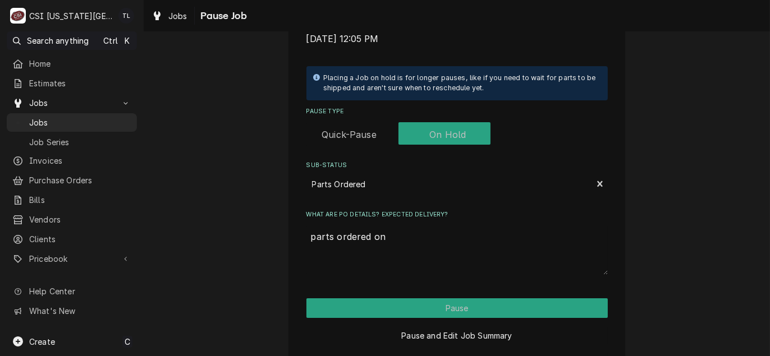
type textarea "parts ordered on p"
type textarea "x"
type textarea "parts ordered on po"
type textarea "x"
type textarea "parts ordered on po"
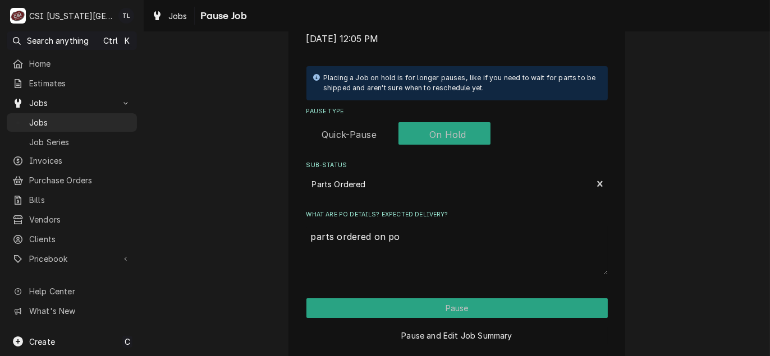
type textarea "x"
type textarea "parts ordered on po 3"
type textarea "x"
type textarea "parts ordered on po 30"
type textarea "x"
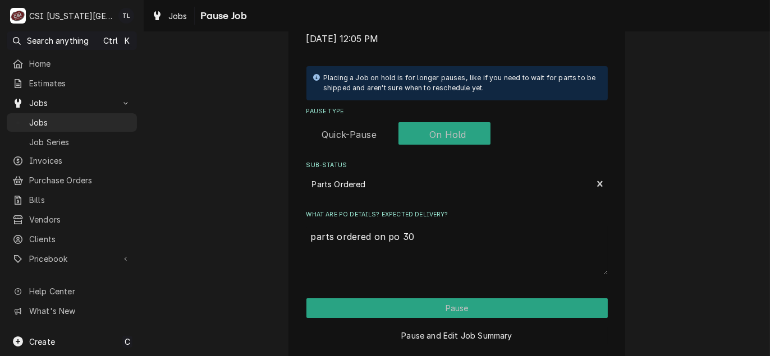
type textarea "parts ordered on po 301"
type textarea "x"
type textarea "parts ordered on po 3012"
type textarea "x"
type textarea "parts ordered on po 30121"
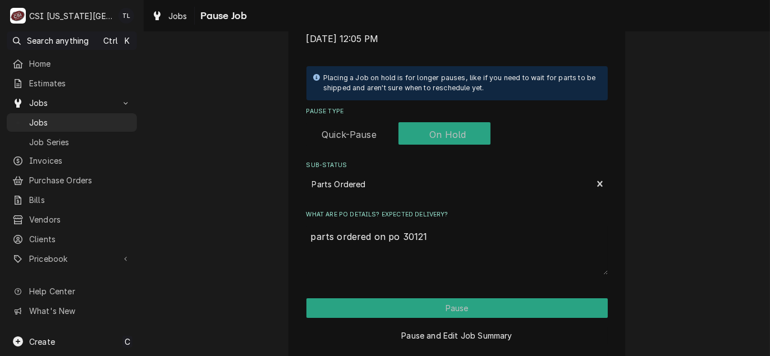
type textarea "x"
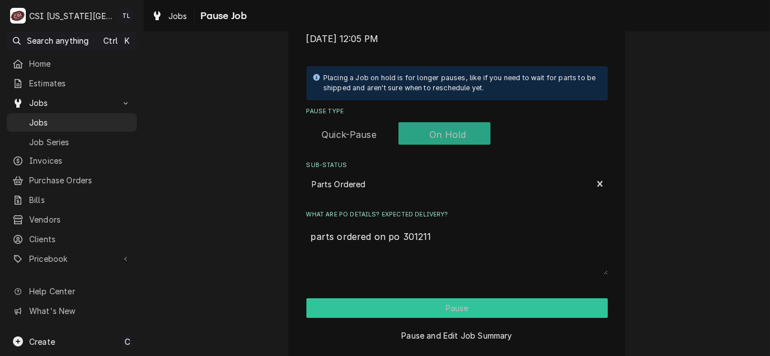
type textarea "parts ordered on po 301211"
click at [422, 307] on button "Pause" at bounding box center [456, 308] width 301 height 20
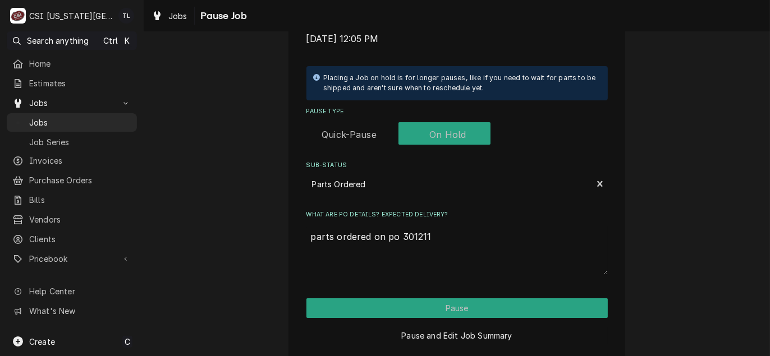
type textarea "x"
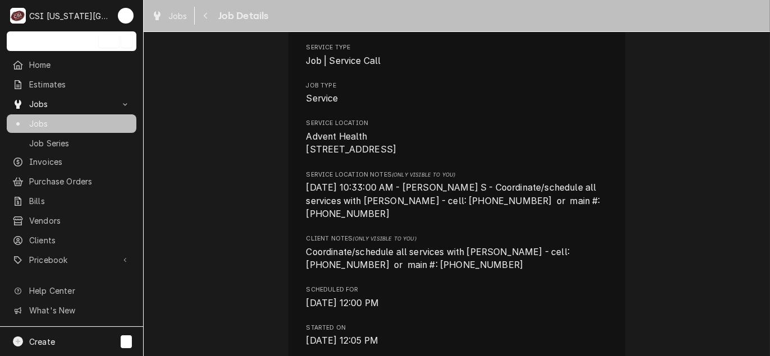
scroll to position [168, 0]
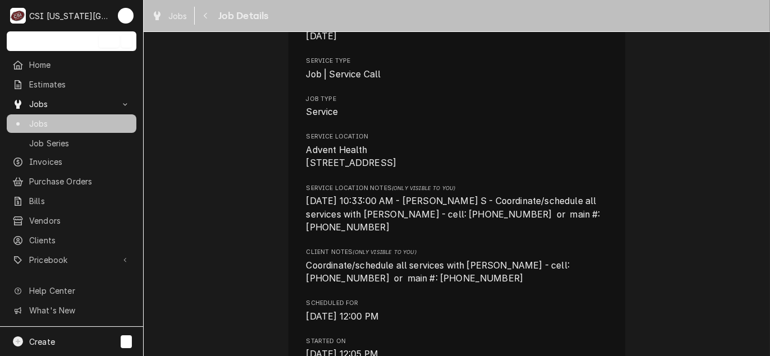
click at [68, 123] on span "Jobs" at bounding box center [80, 124] width 102 height 12
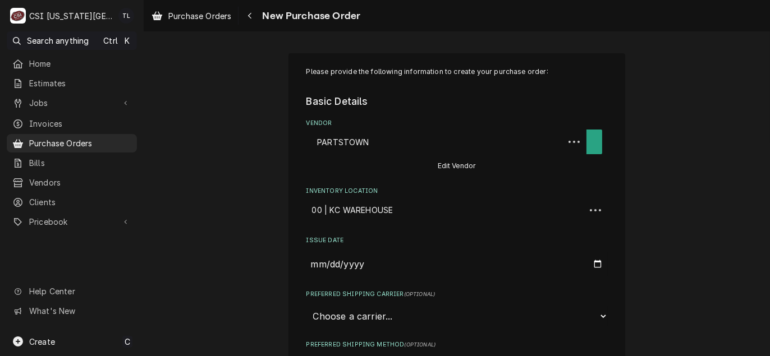
type textarea "x"
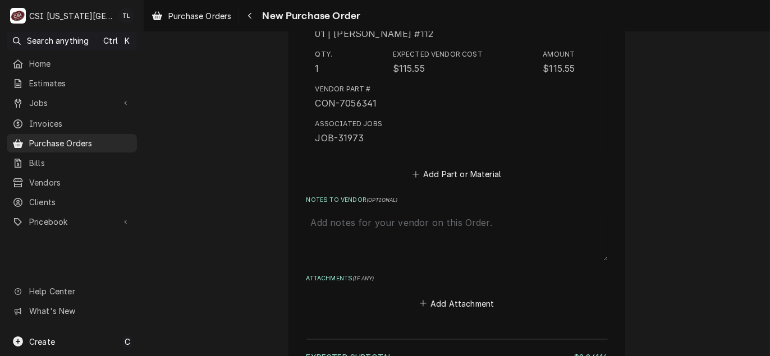
scroll to position [3445, 0]
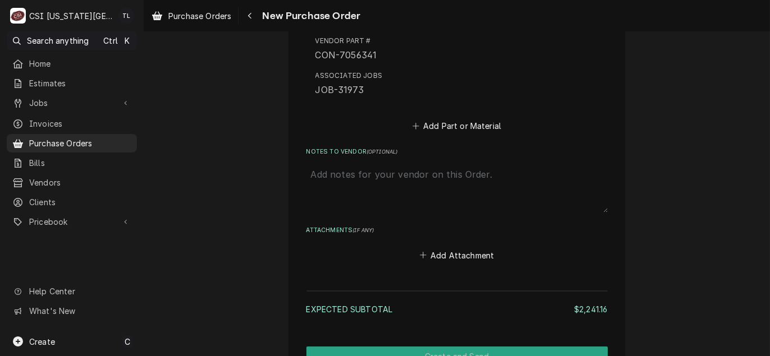
scroll to position [3501, 0]
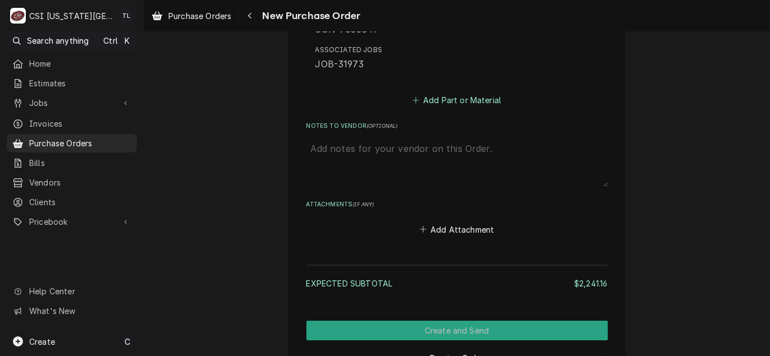
click at [452, 98] on button "Add Part or Material" at bounding box center [456, 101] width 93 height 16
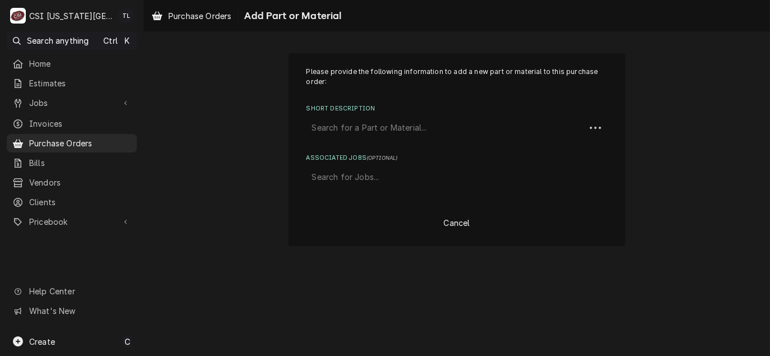
click at [388, 133] on div "Short Description" at bounding box center [446, 128] width 268 height 20
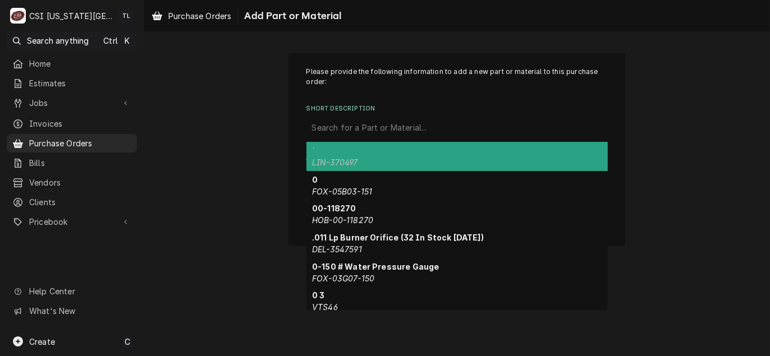
paste input "83457"
type input "83457"
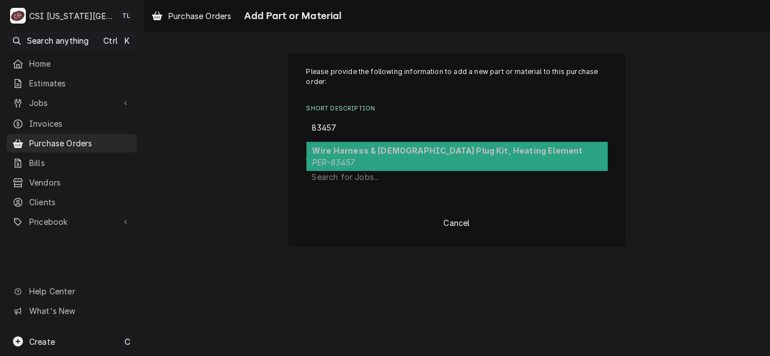
click at [393, 153] on strong "Wire Harness & [DEMOGRAPHIC_DATA] Plug Kit, Heating Element" at bounding box center [447, 151] width 270 height 10
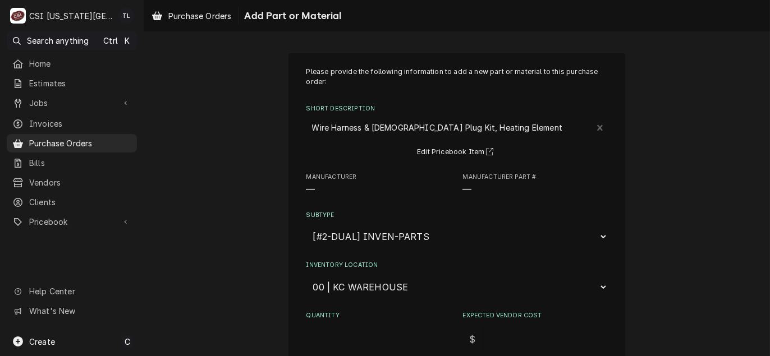
type textarea "x"
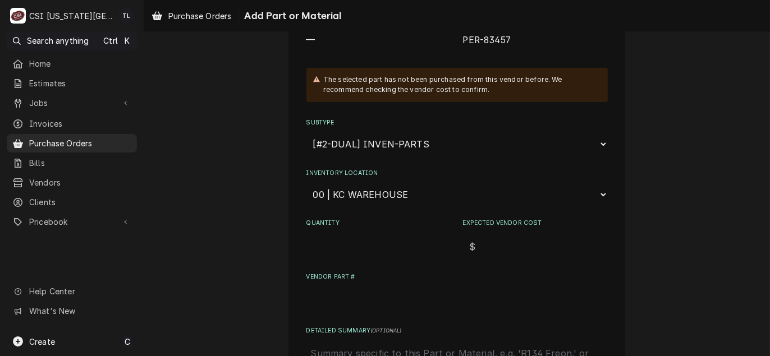
scroll to position [168, 0]
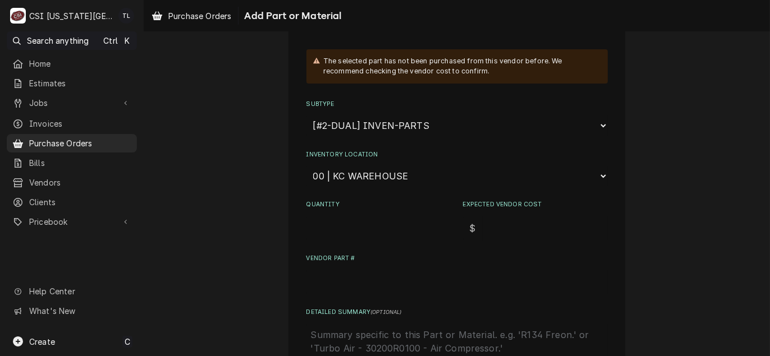
click at [359, 174] on select "Choose a location... 00 | KC WAREHOUSE 00 | MAIN WAREHOUSE 01 | [PERSON_NAME] #…" at bounding box center [456, 175] width 301 height 21
select select "2800"
click at [306, 165] on select "Choose a location... 00 | KC WAREHOUSE 00 | MAIN WAREHOUSE 01 | [PERSON_NAME] #…" at bounding box center [456, 175] width 301 height 21
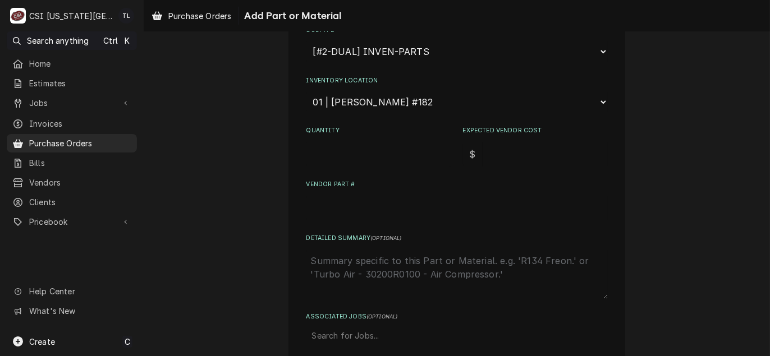
scroll to position [224, 0]
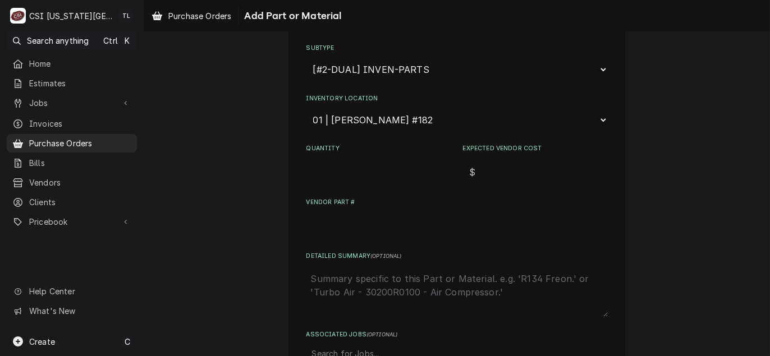
click at [324, 160] on input "Quantity" at bounding box center [378, 172] width 145 height 25
type textarea "x"
type input "1"
click at [482, 171] on input "Expected Vendor Cost" at bounding box center [544, 172] width 125 height 25
click at [499, 176] on input "Expected Vendor Cost" at bounding box center [544, 172] width 125 height 25
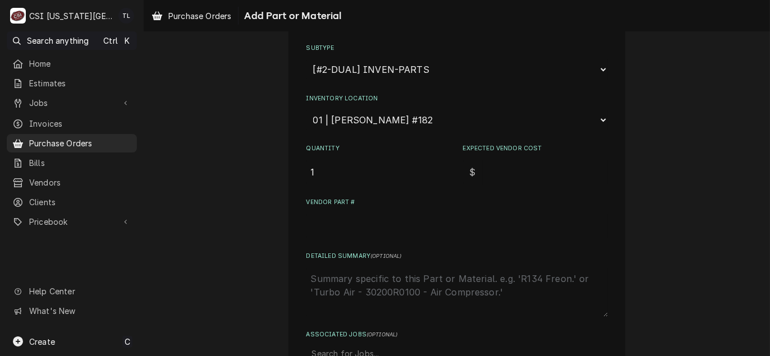
type textarea "x"
type input "1"
type textarea "x"
type input "12"
type textarea "x"
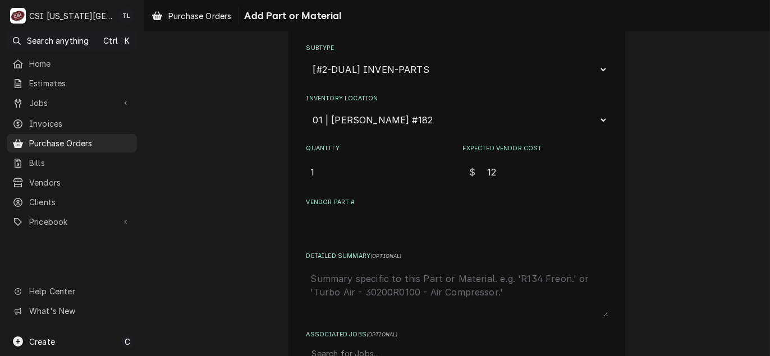
type input "126"
type textarea "x"
type input "126.8"
type textarea "x"
type input "126.81"
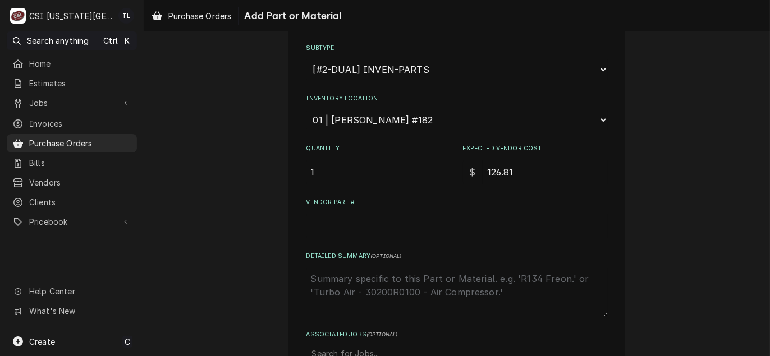
click at [332, 221] on input "Vendor Part #" at bounding box center [456, 226] width 301 height 25
type textarea "x"
type input "P"
type textarea "x"
type input "PE"
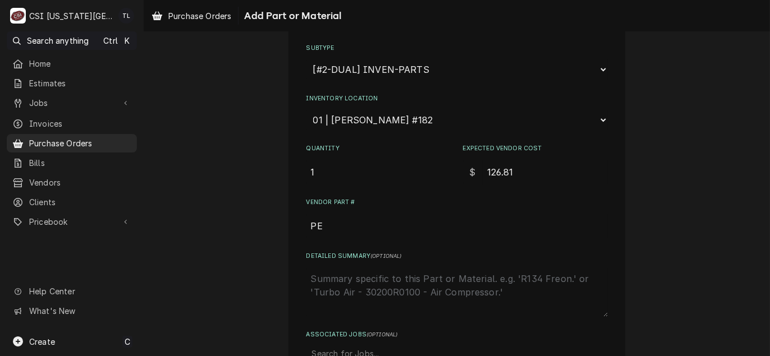
type textarea "x"
type input "PER"
type textarea "x"
type input "PER-"
type textarea "x"
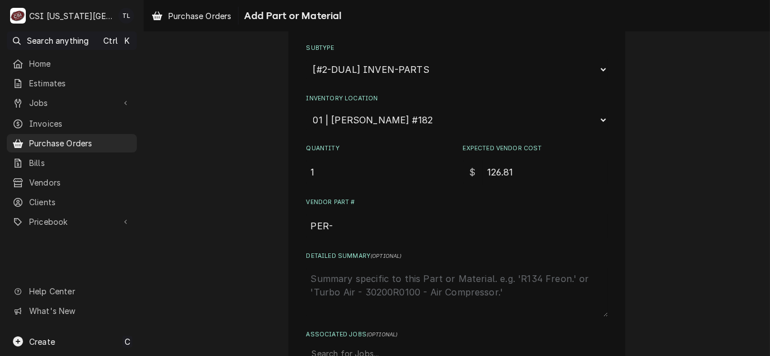
type input "PER-8"
type textarea "x"
type input "PER-83"
type textarea "x"
type input "PER-834"
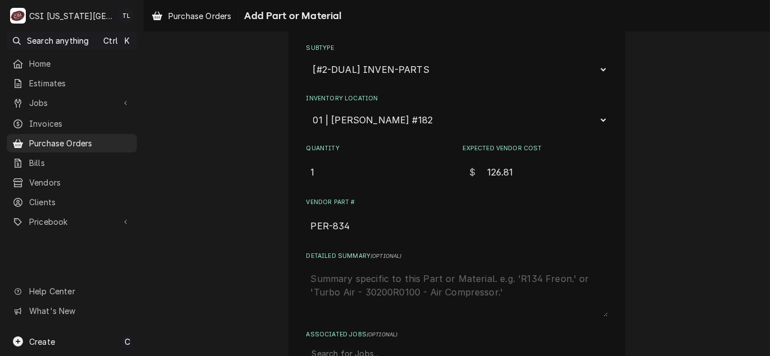
type textarea "x"
type input "PER-8345"
type textarea "x"
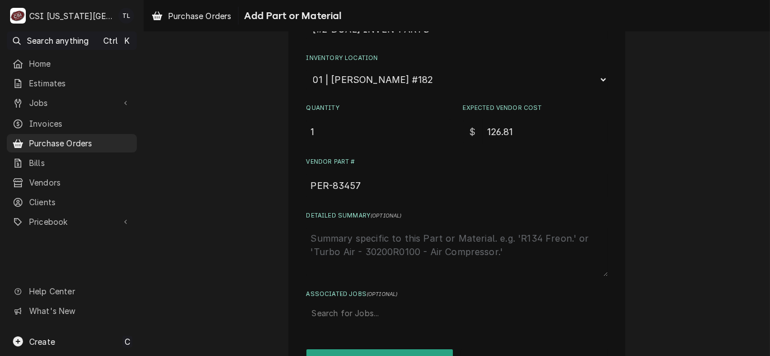
scroll to position [299, 0]
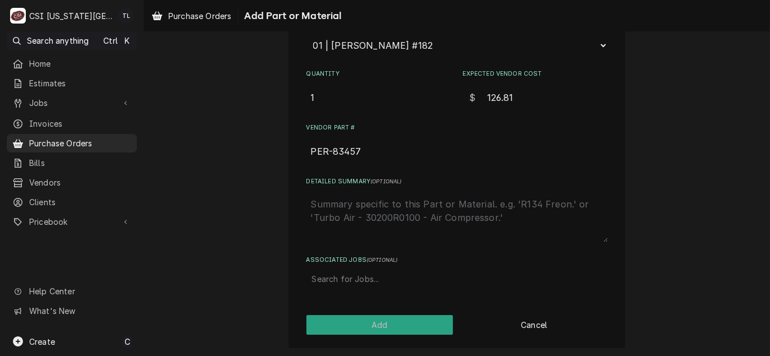
type input "PER-83457"
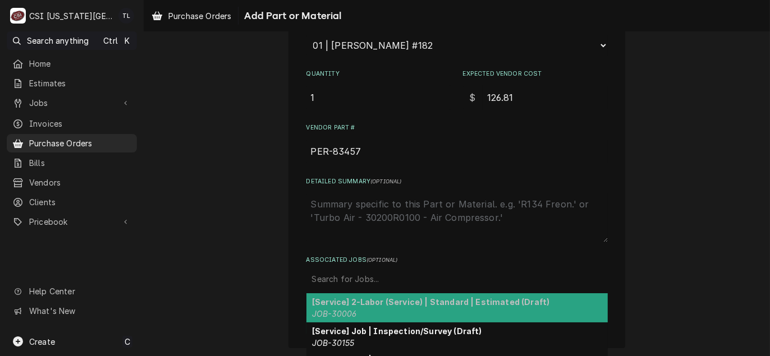
click at [371, 279] on div "Associated Jobs" at bounding box center [457, 279] width 290 height 20
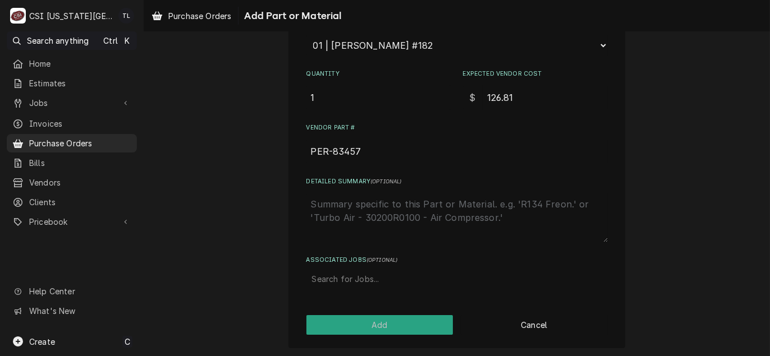
click at [346, 280] on div "Associated Jobs" at bounding box center [457, 279] width 290 height 20
type input "31994"
click at [363, 277] on div "Associated Jobs" at bounding box center [457, 279] width 290 height 20
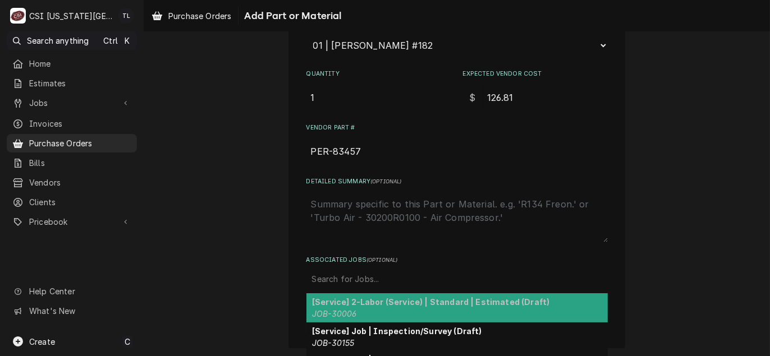
click at [363, 277] on div "Associated Jobs" at bounding box center [457, 279] width 290 height 20
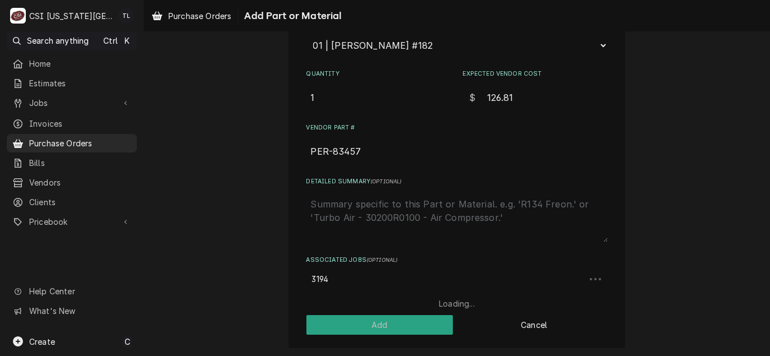
type input "31944"
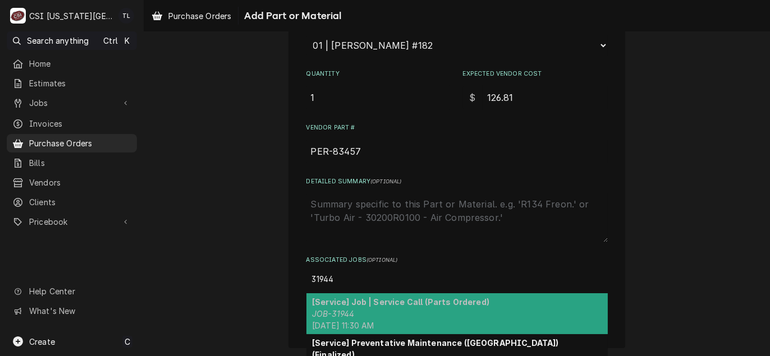
click at [357, 299] on strong "[Service] Job | Service Call (Parts Ordered)" at bounding box center [400, 302] width 177 height 10
type textarea "x"
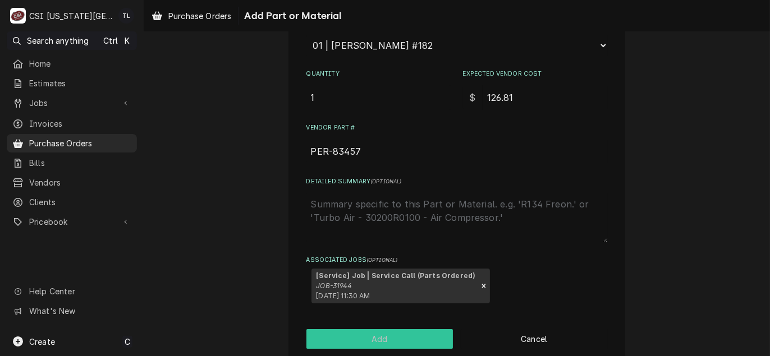
click at [363, 329] on button "Add" at bounding box center [379, 339] width 147 height 20
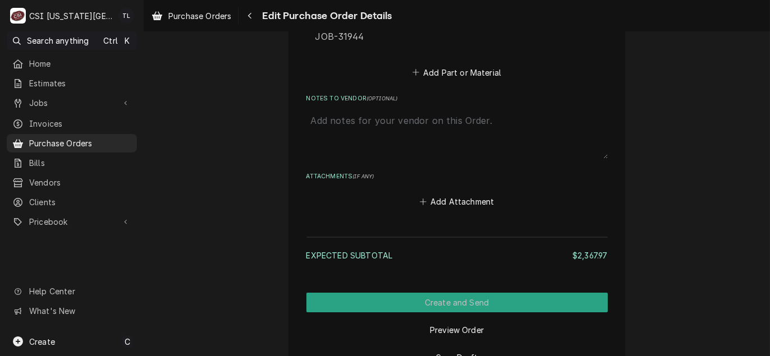
scroll to position [3818, 0]
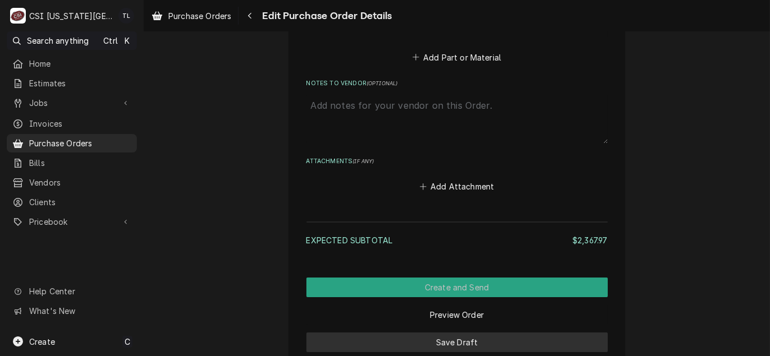
click at [436, 333] on button "Save Draft" at bounding box center [456, 343] width 301 height 20
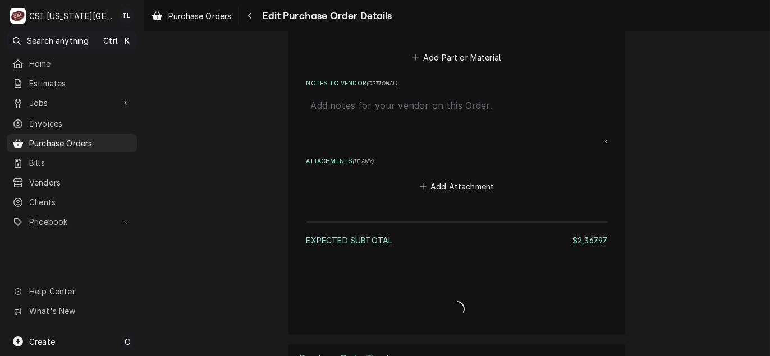
type textarea "x"
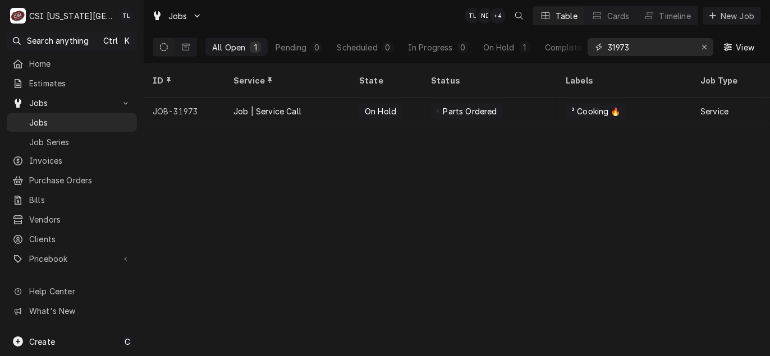
drag, startPoint x: 651, startPoint y: 47, endPoint x: 503, endPoint y: 35, distance: 148.5
click at [503, 35] on div "All Open 1 Pending 0 Scheduled 0 In Progress 0 On Hold 1 Completed 0 31973 View" at bounding box center [457, 46] width 608 height 31
type input "31944"
